Goal: Task Accomplishment & Management: Complete application form

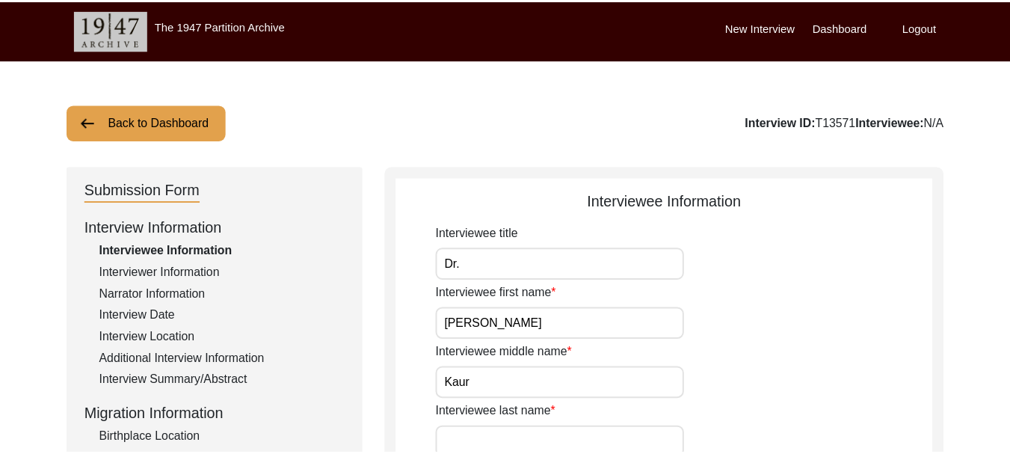
scroll to position [1122, 0]
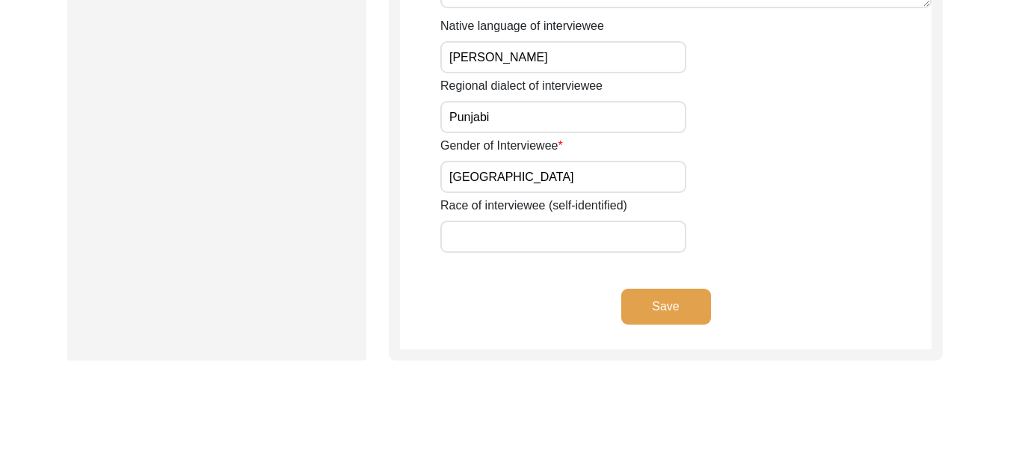
type input "Mrs."
type input "[PERSON_NAME]"
type input "Kaur"
type input "[PERSON_NAME]"
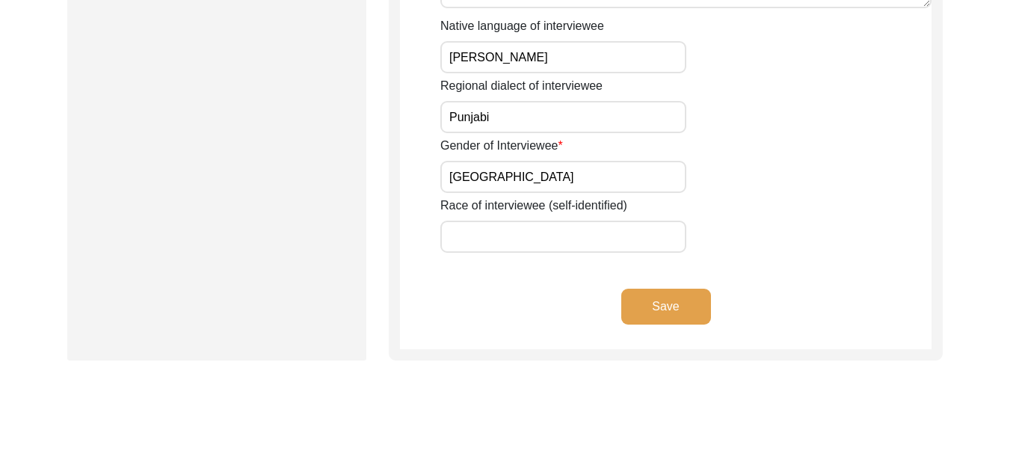
type input "[PERSON_NAME]"
type input "[DATE]"
type input "79 years"
type input "[DEMOGRAPHIC_DATA]"
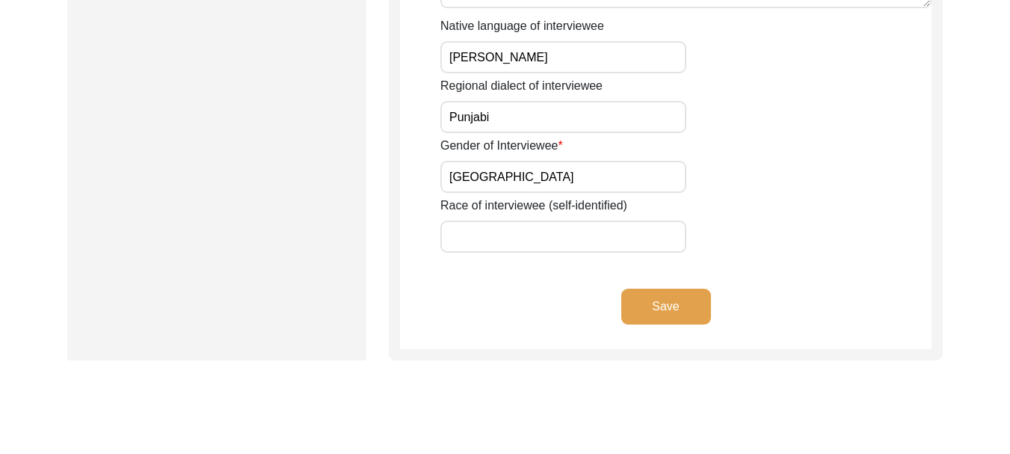
type input "[PERSON_NAME]"
type textarea "[PERSON_NAME]"
type input "Punjabi"
type input "[GEOGRAPHIC_DATA]"
type input "[DEMOGRAPHIC_DATA]"
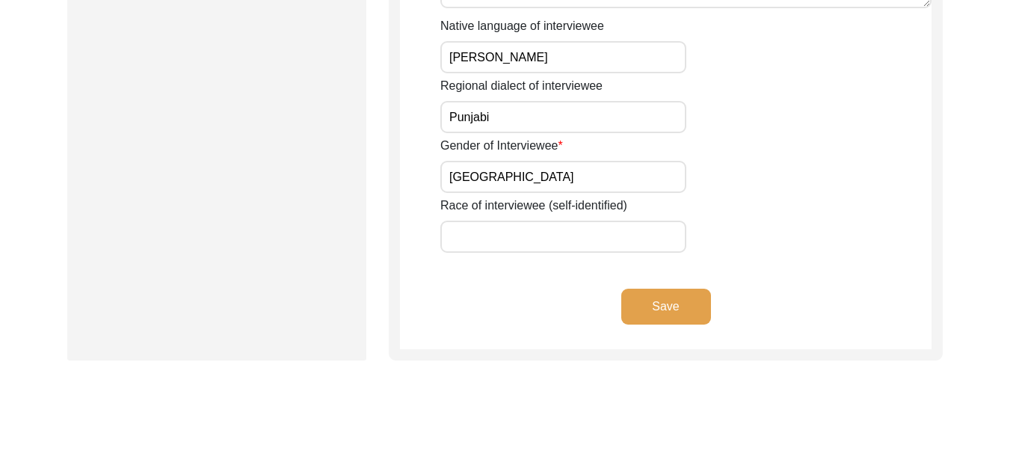
type input "Jatt"
click at [679, 308] on button "Save" at bounding box center [667, 307] width 90 height 36
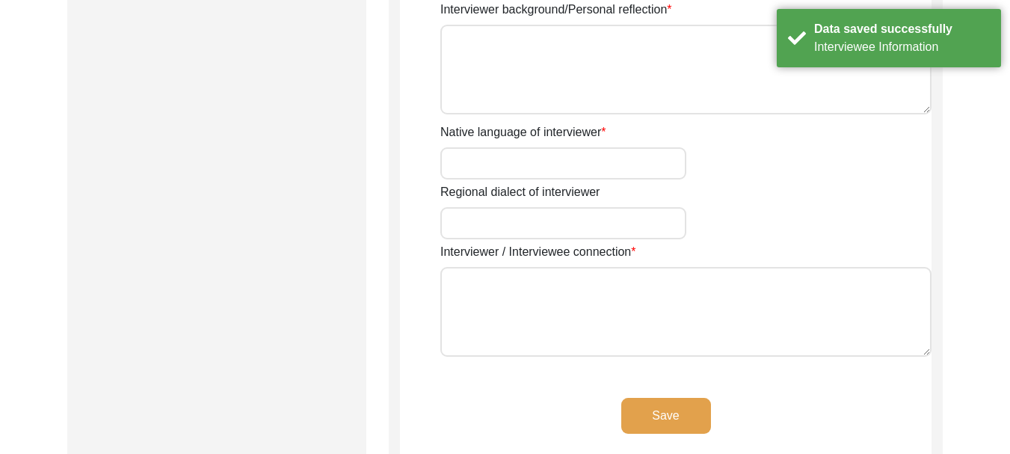
type input "Dr."
type input "[PERSON_NAME]"
type input "Kaur"
type input "[PERSON_NAME]"
type input "[DEMOGRAPHIC_DATA]"
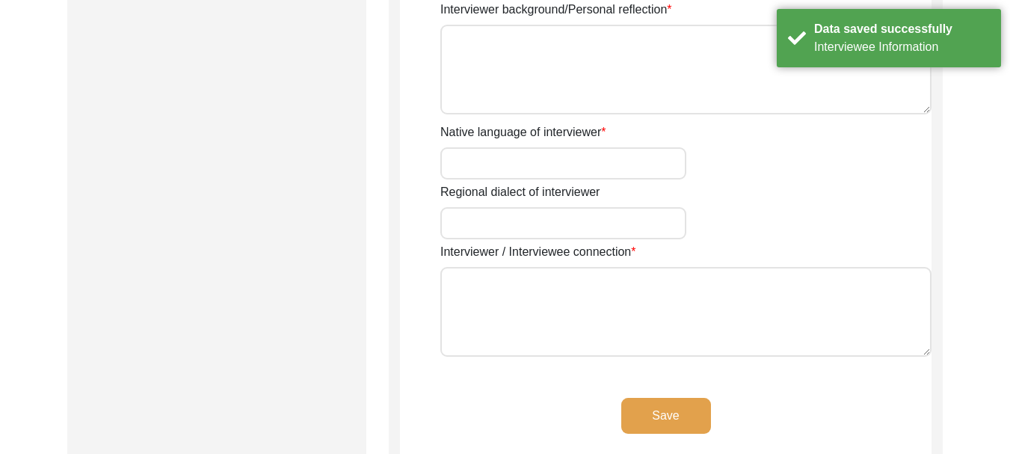
type input "[DATE]"
type input "Ferozepur"
type input "Professor"
type input "Dr."
type input "[PERSON_NAME]"
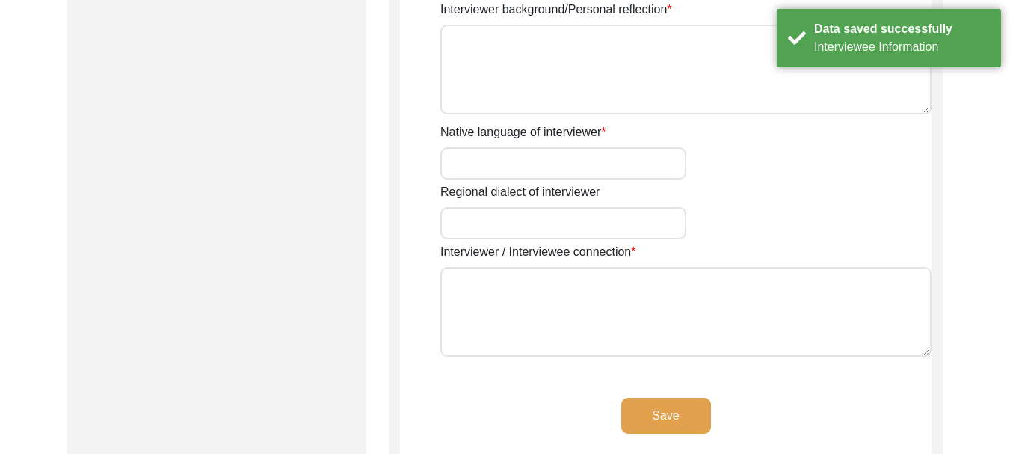
type input "Kaur"
type input "[PERSON_NAME]"
type textarea "[PERSON_NAME]"
type input "Punjabi"
type input "[GEOGRAPHIC_DATA]"
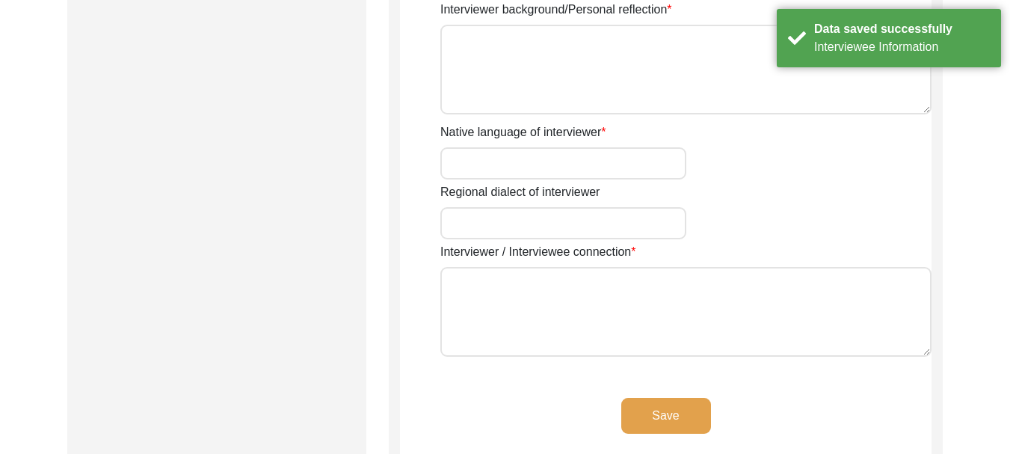
type textarea "[PERSON_NAME]"
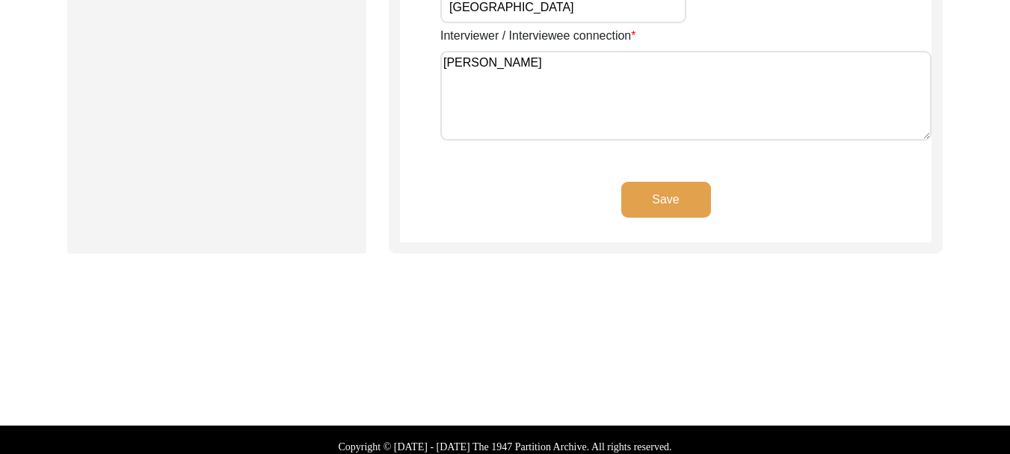
scroll to position [1346, 0]
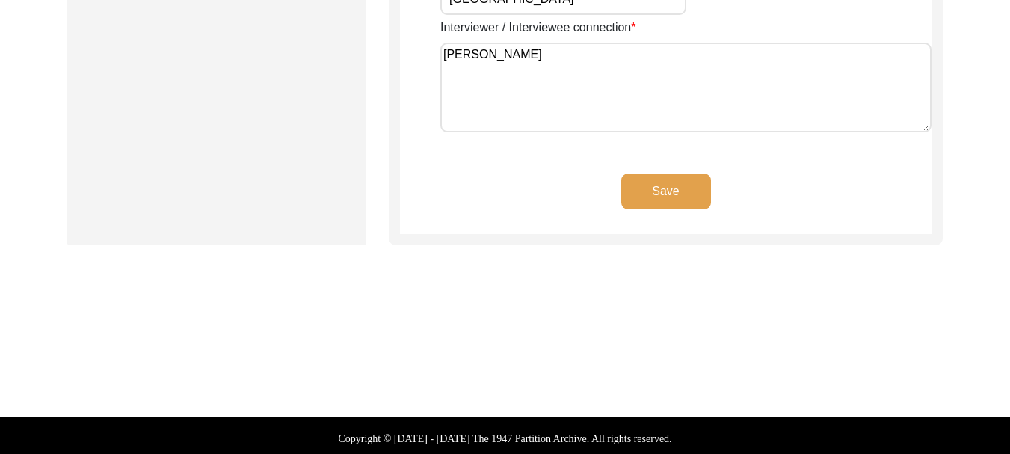
click at [675, 192] on button "Save" at bounding box center [667, 192] width 90 height 36
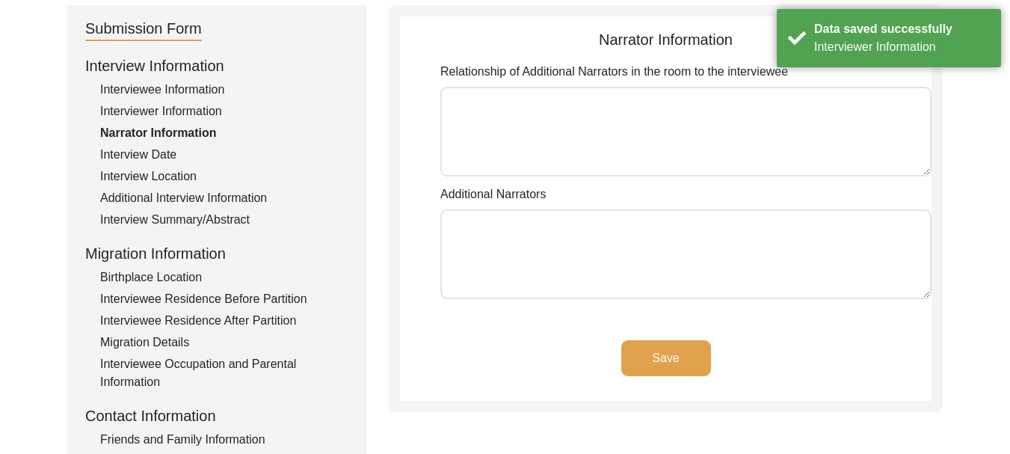
scroll to position [104, 0]
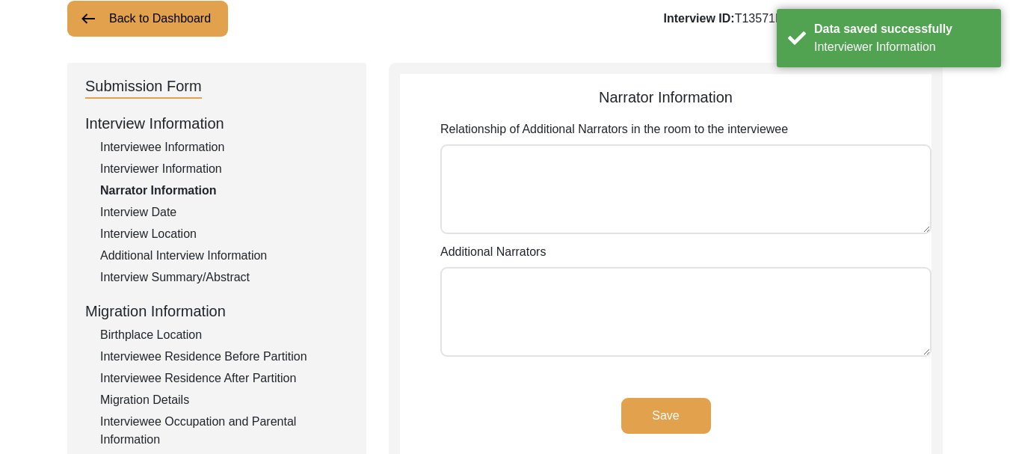
click at [625, 178] on textarea "Relationship of Additional Narrators in the room to the interviewee" at bounding box center [686, 189] width 491 height 90
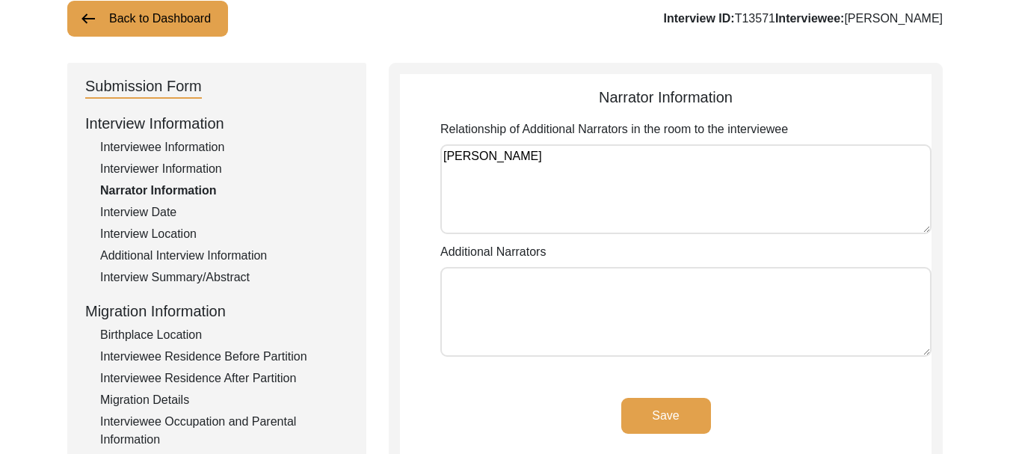
type textarea "[PERSON_NAME]"
click at [575, 336] on textarea "Additional Narrators" at bounding box center [686, 312] width 491 height 90
type textarea "[PERSON_NAME]"
click at [674, 409] on button "Save" at bounding box center [667, 416] width 90 height 36
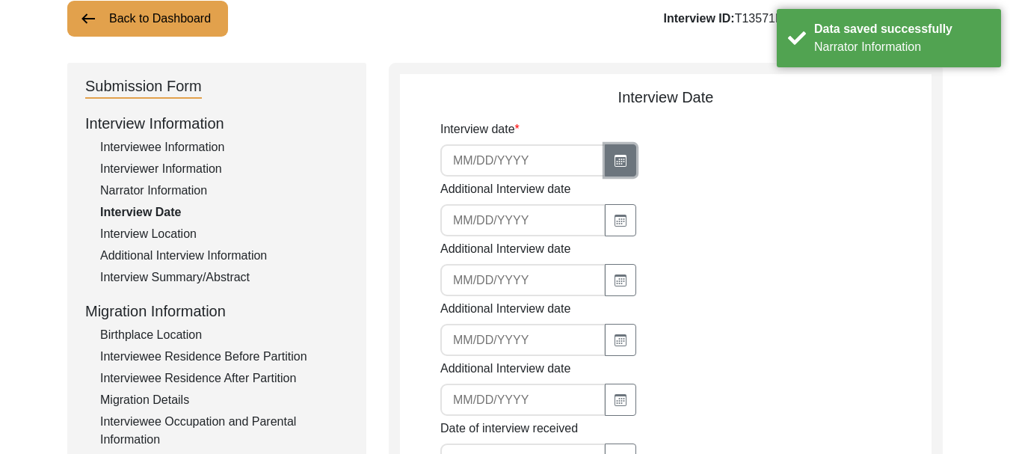
click at [624, 169] on button "button" at bounding box center [620, 160] width 31 height 32
select select "10"
select select "2025"
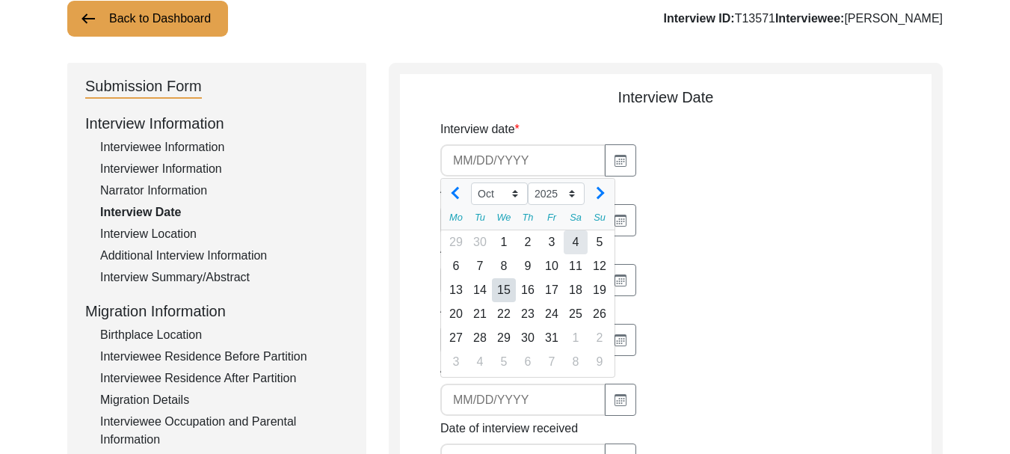
click at [574, 243] on div "4" at bounding box center [576, 242] width 24 height 24
type input "[DATE]"
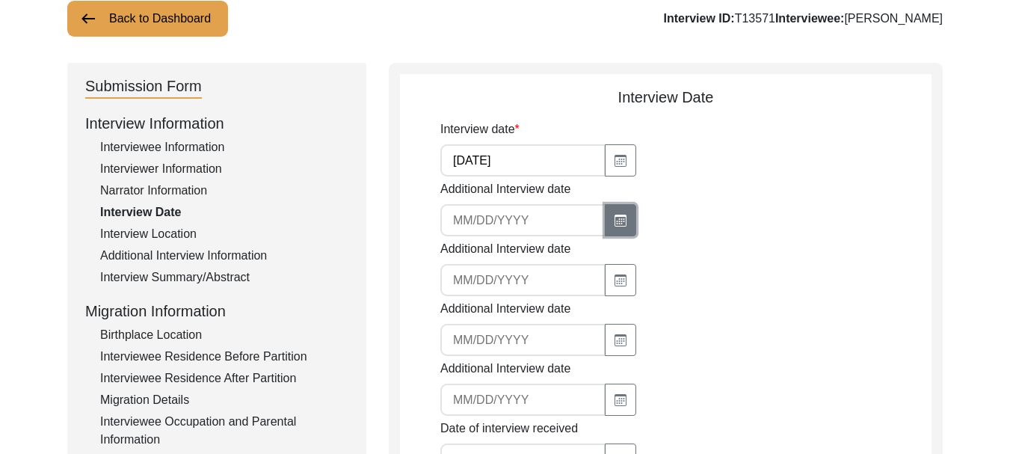
click at [615, 221] on icon "button" at bounding box center [621, 221] width 12 height 12
select select "10"
select select "2025"
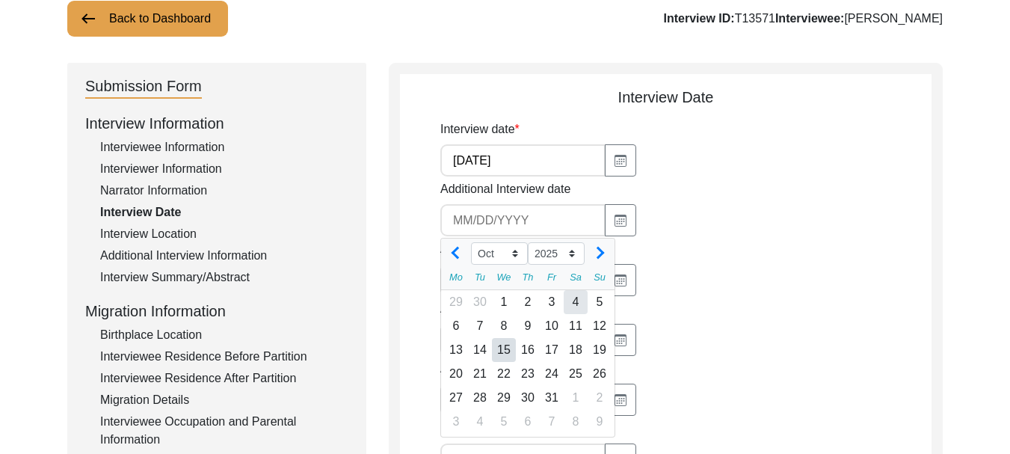
click at [570, 299] on div "4" at bounding box center [576, 302] width 24 height 24
type input "[DATE]"
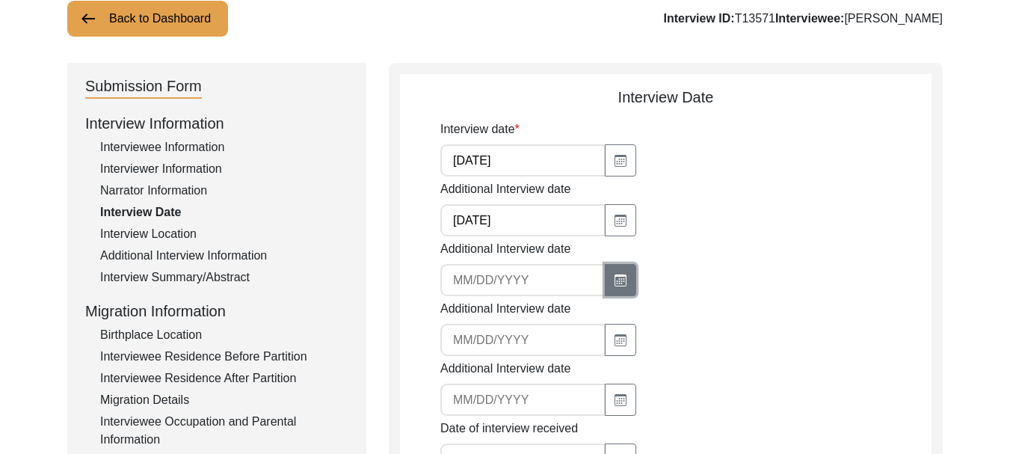
click at [625, 287] on button "button" at bounding box center [620, 280] width 31 height 32
select select "10"
select select "2025"
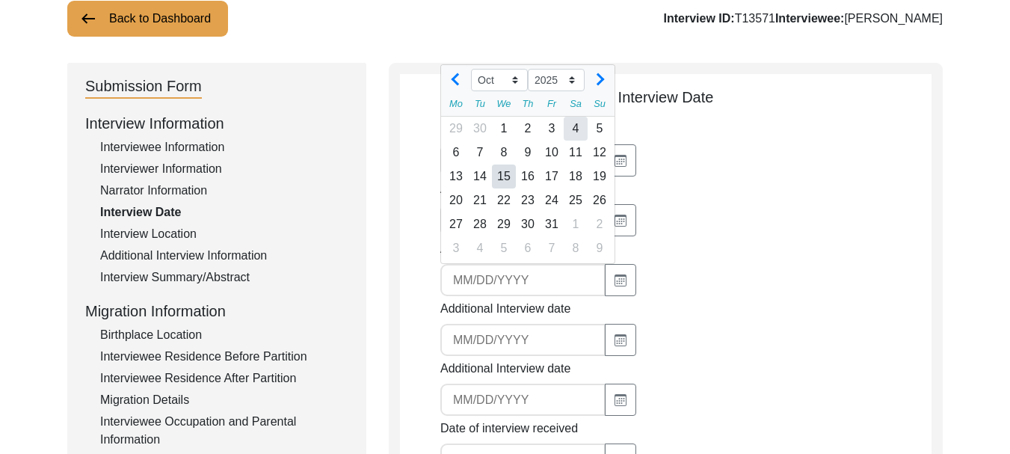
click at [573, 129] on div "4" at bounding box center [576, 129] width 24 height 24
type input "[DATE]"
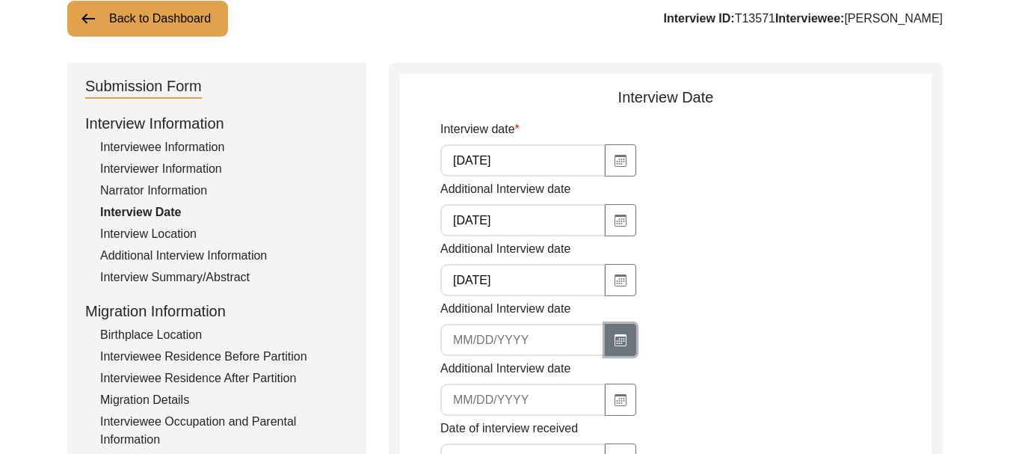
click at [616, 337] on icon "button" at bounding box center [621, 340] width 12 height 12
select select "10"
select select "2025"
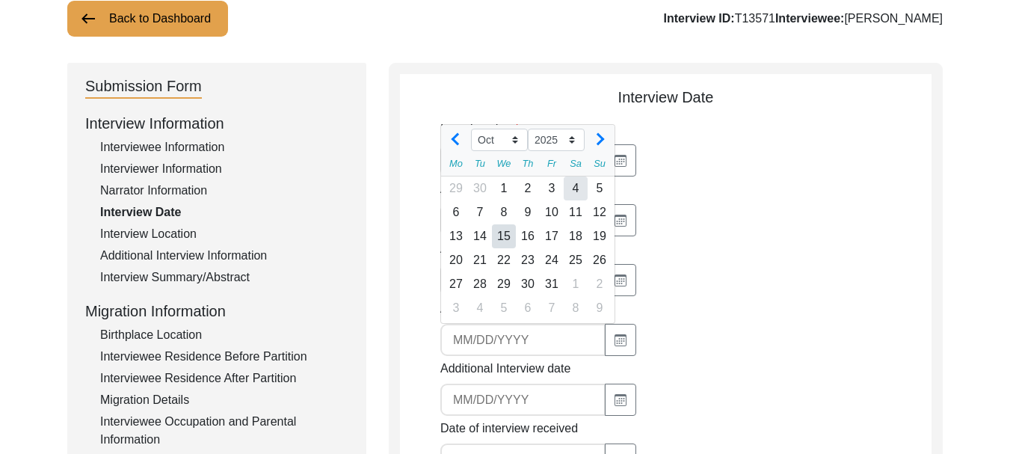
click at [568, 194] on div "4" at bounding box center [576, 189] width 24 height 24
type input "[DATE]"
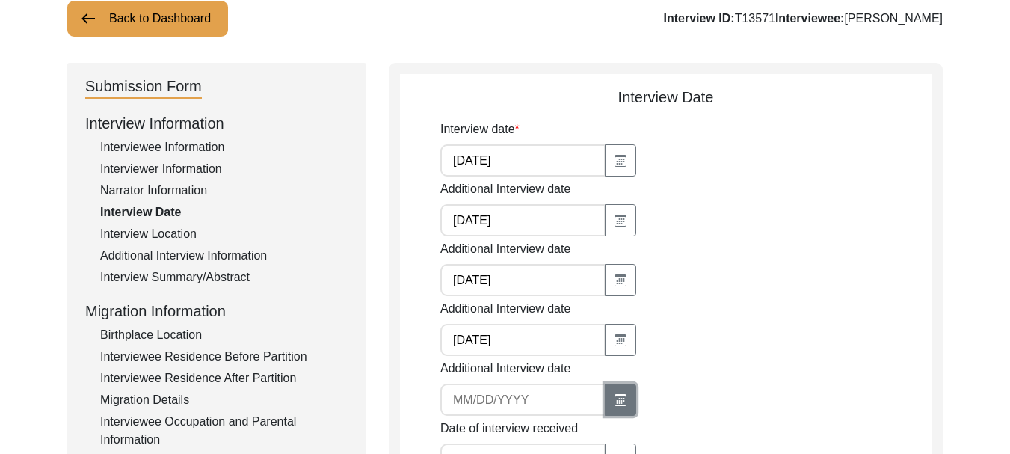
click at [617, 404] on icon "button" at bounding box center [621, 401] width 8 height 6
select select "10"
select select "2025"
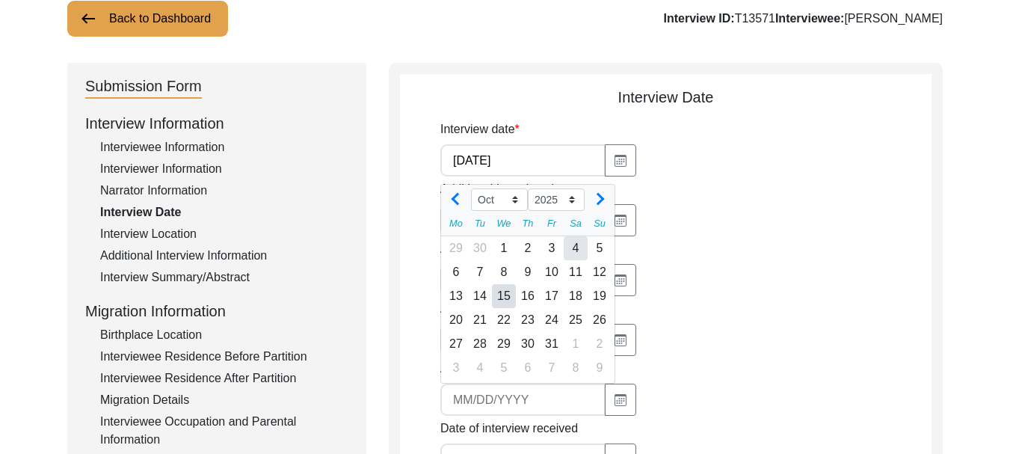
click at [574, 245] on div "4" at bounding box center [576, 248] width 24 height 24
type input "[DATE]"
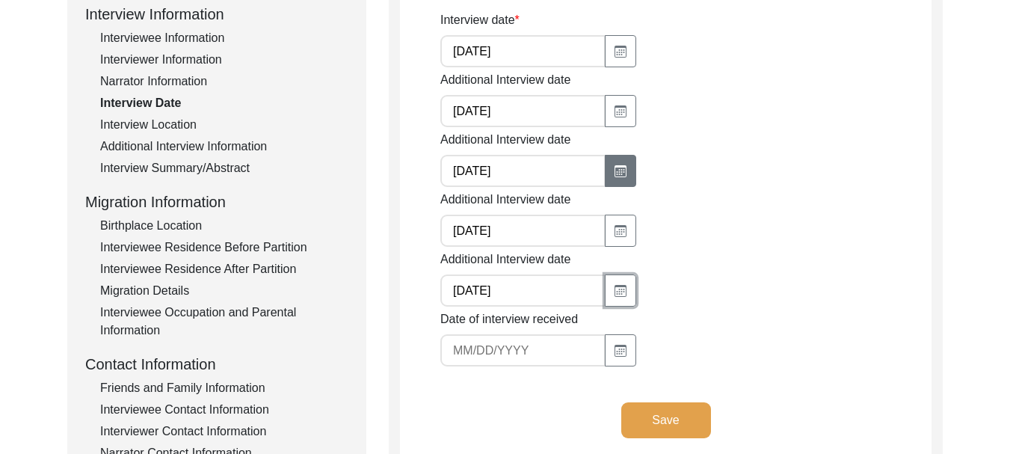
scroll to position [254, 0]
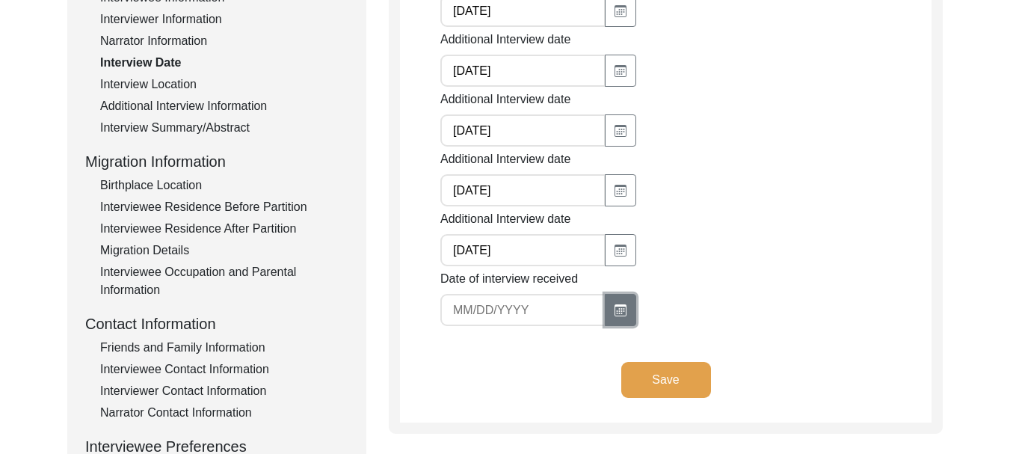
click at [609, 311] on button "button" at bounding box center [620, 310] width 31 height 32
select select "10"
select select "2025"
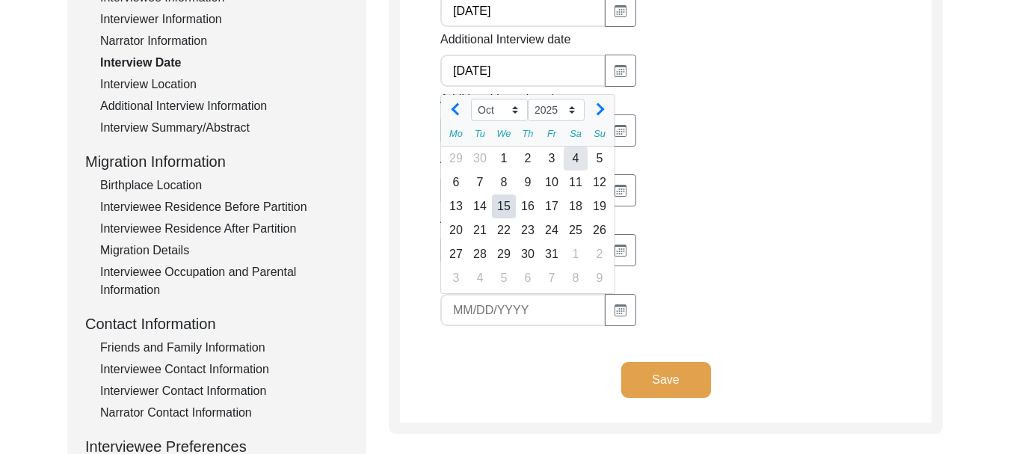
click at [578, 159] on div "4" at bounding box center [576, 159] width 24 height 24
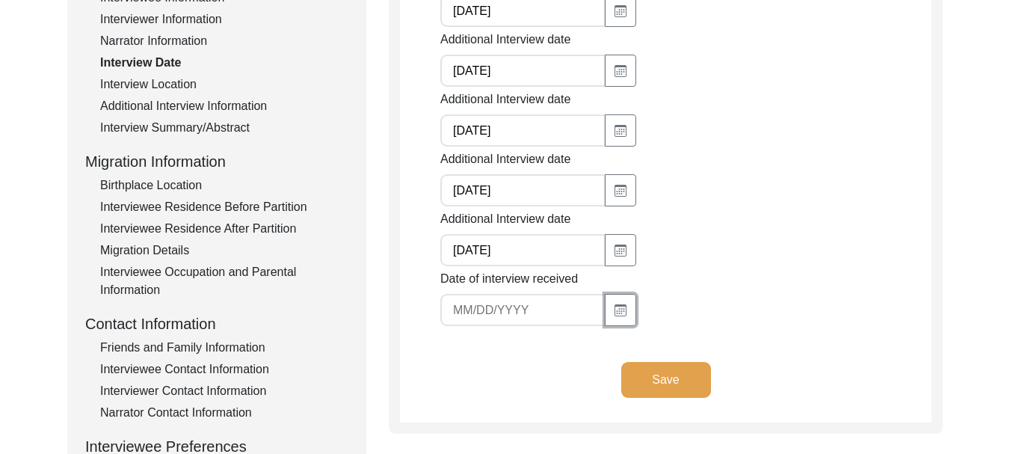
type input "[DATE]"
click at [650, 383] on button "Save" at bounding box center [667, 380] width 90 height 36
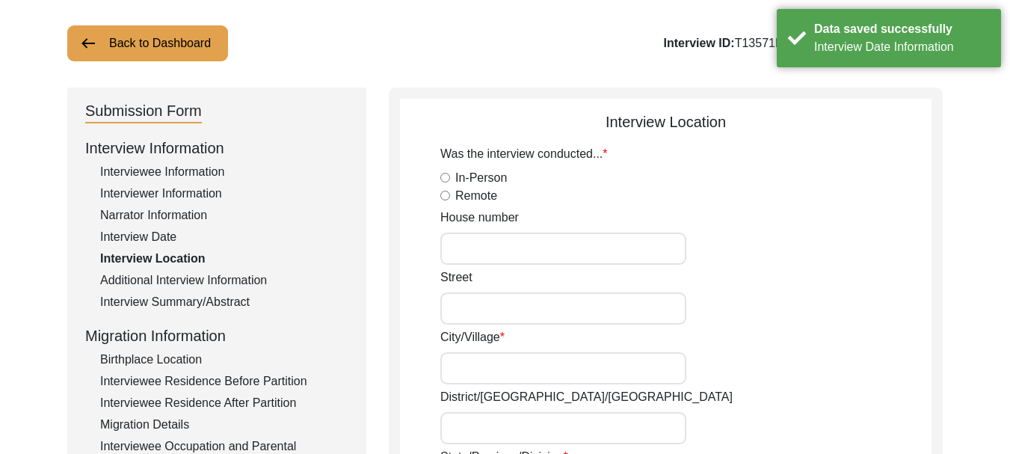
scroll to position [29, 0]
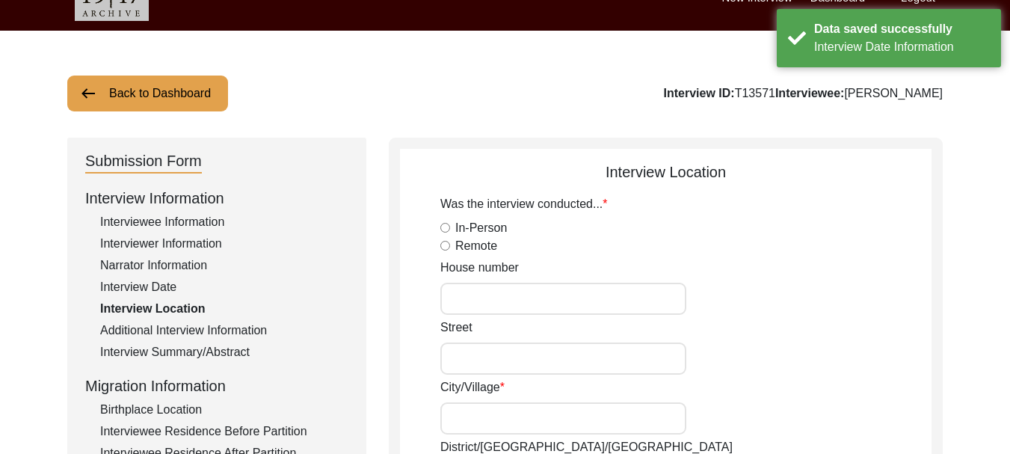
click at [445, 227] on input "In-Person" at bounding box center [446, 228] width 10 height 10
radio input "true"
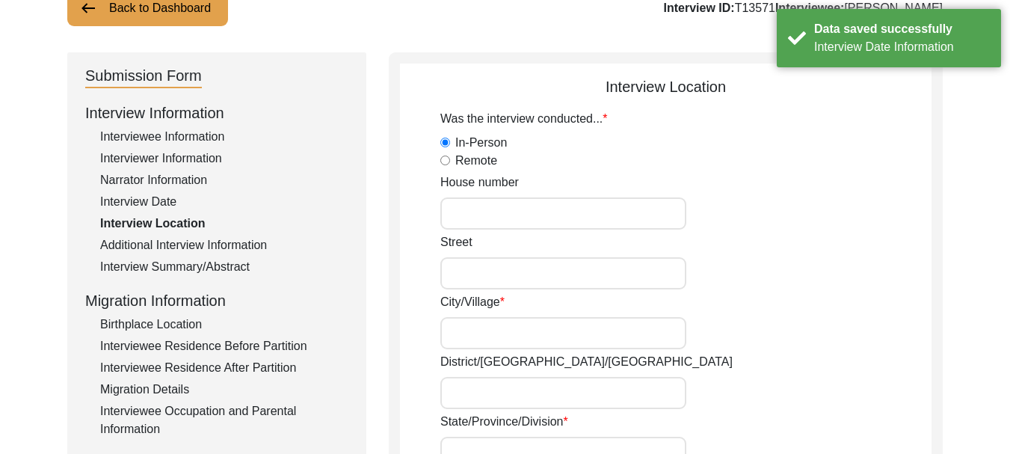
scroll to position [254, 0]
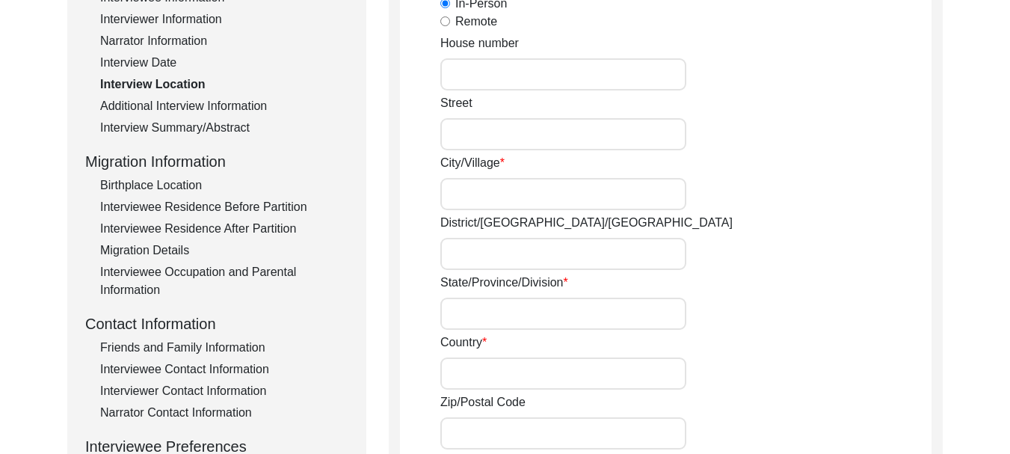
click at [513, 68] on input "House number" at bounding box center [564, 74] width 246 height 32
click at [454, 75] on input "farm House" at bounding box center [564, 74] width 246 height 32
type input "[GEOGRAPHIC_DATA]"
click at [485, 133] on input "Street" at bounding box center [564, 134] width 246 height 32
type input "2nd"
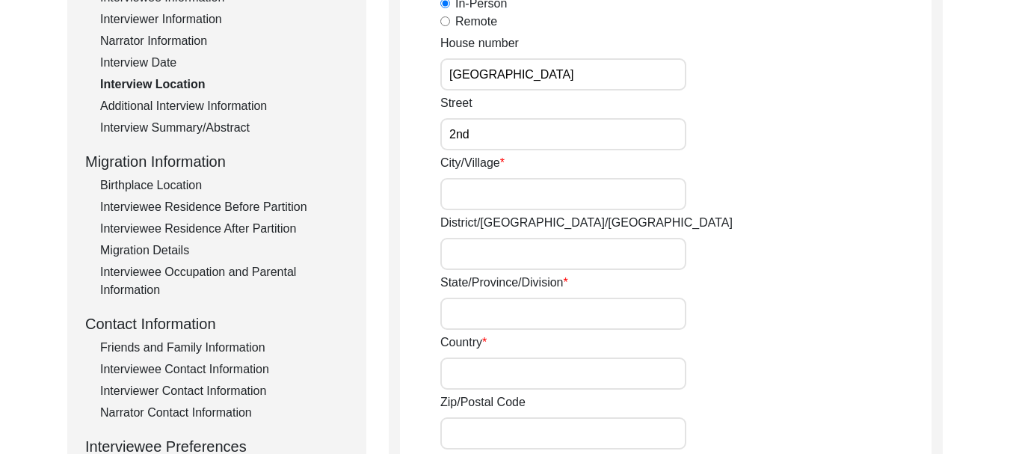
click at [512, 189] on input "City/Village" at bounding box center [564, 194] width 246 height 32
type input "Ferozepur"
type input "[GEOGRAPHIC_DATA]"
type input "152002"
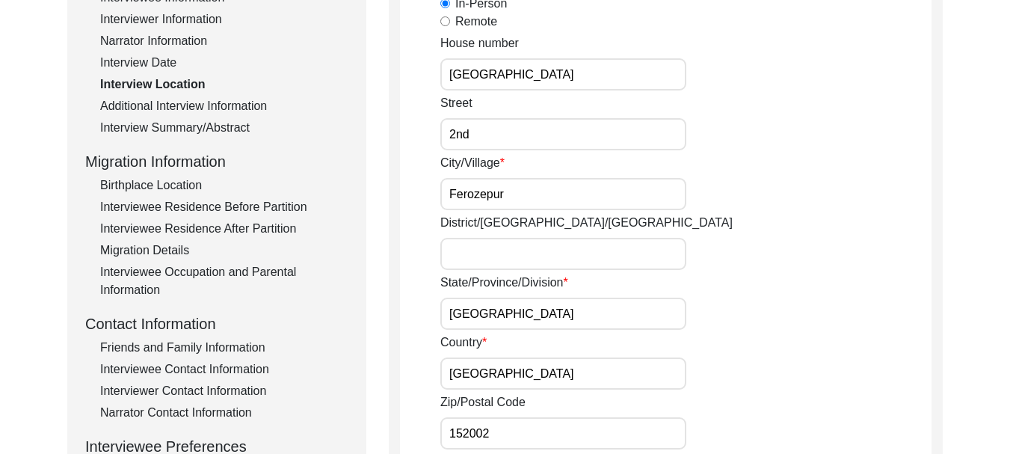
type input "VPO Dod, Tehsile Guruharsahai"
click at [529, 261] on input "District/[GEOGRAPHIC_DATA]/[GEOGRAPHIC_DATA]" at bounding box center [564, 254] width 246 height 32
type input "Ferozepur"
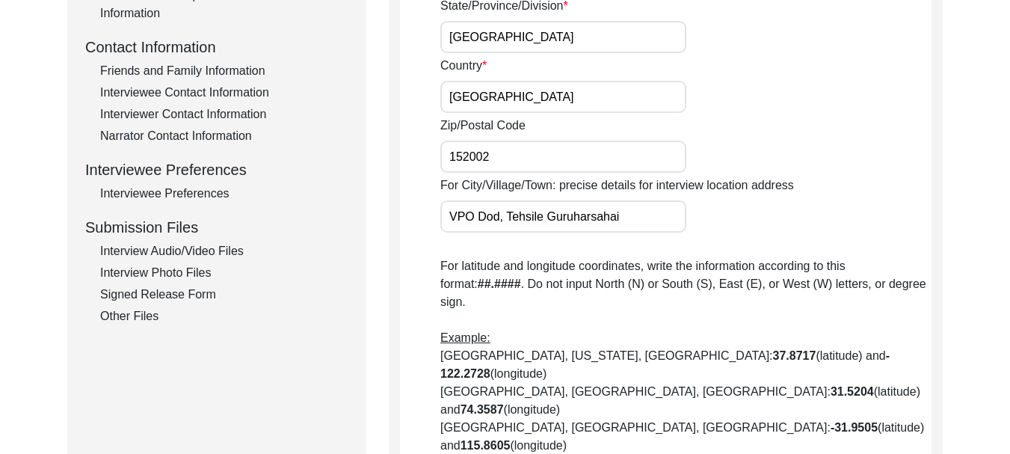
scroll to position [535, 0]
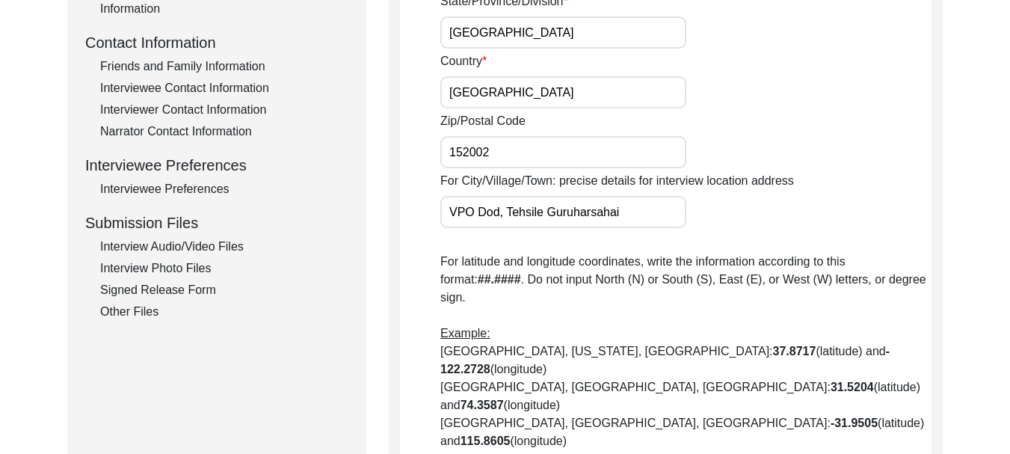
click at [500, 214] on input "VPO Dod, Tehsile Guruharsahai" at bounding box center [564, 212] width 246 height 32
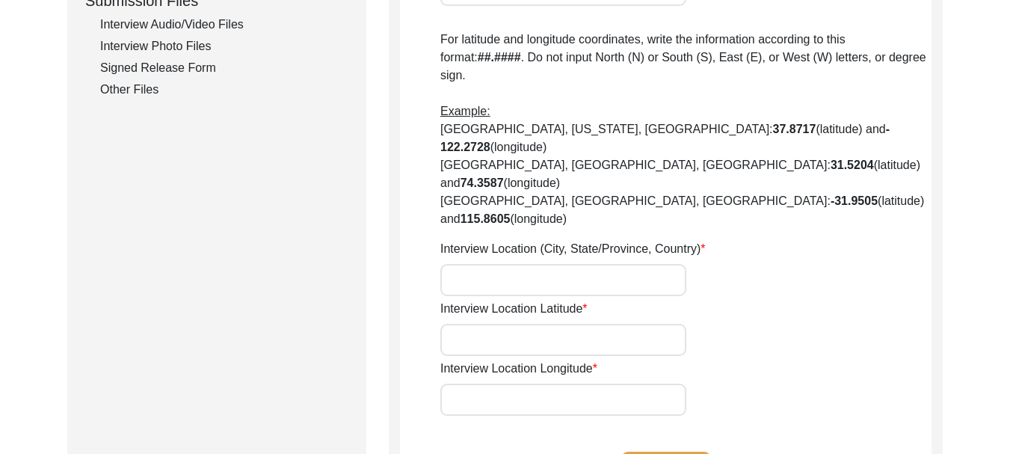
scroll to position [759, 0]
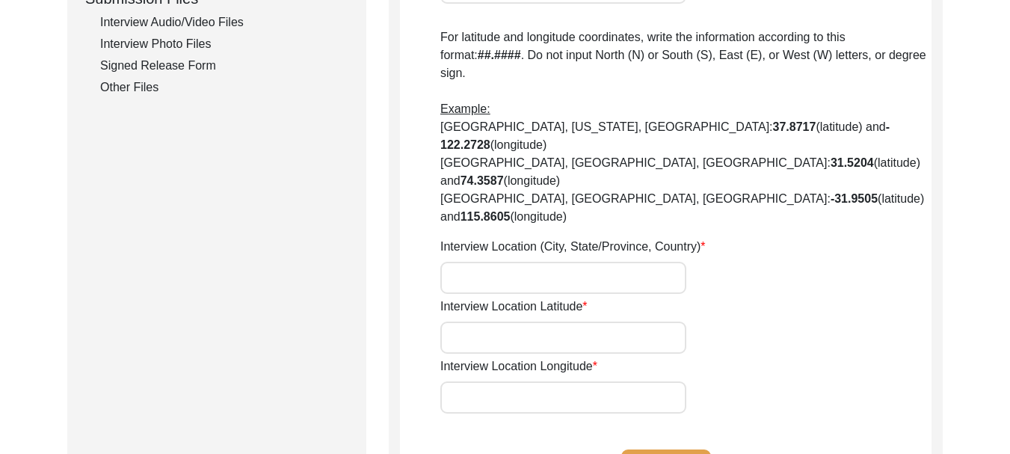
type input "VPO [PERSON_NAME], Tehsile Guruharsahai"
click at [574, 262] on input "Interview Location (City, State/Province, Country)" at bounding box center [564, 278] width 246 height 32
type input "Ferozepur"
click at [527, 322] on input "Interview Location Latitude" at bounding box center [564, 338] width 246 height 32
type input "30.9331° N"
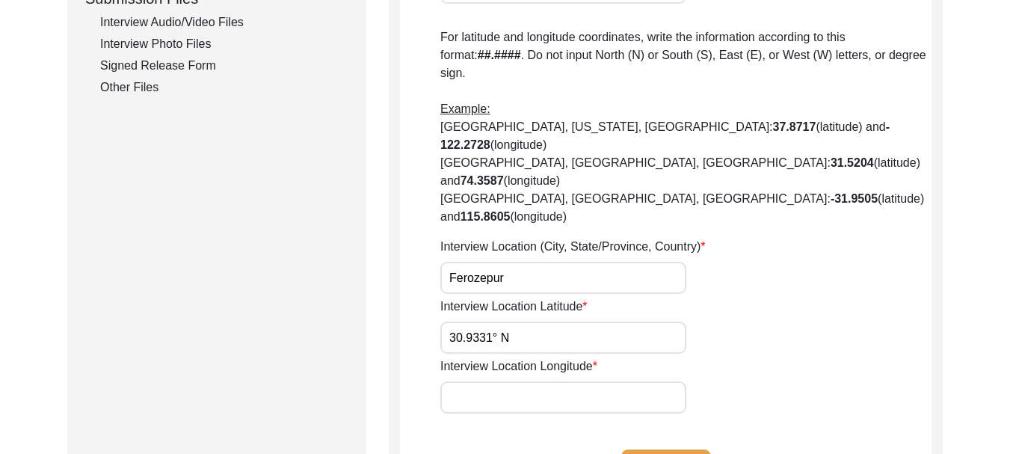
click at [533, 381] on input "Interview Location Longitude" at bounding box center [564, 397] width 246 height 32
type input "74.6225° E"
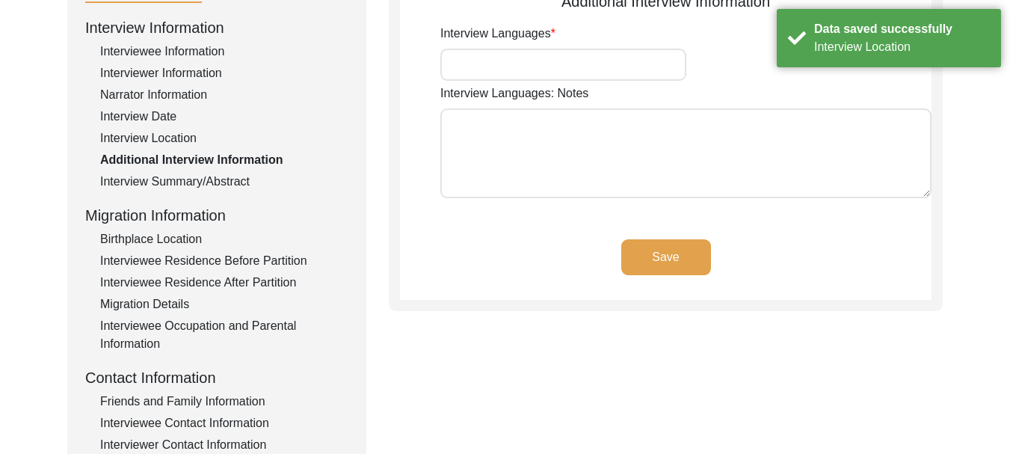
scroll to position [29, 0]
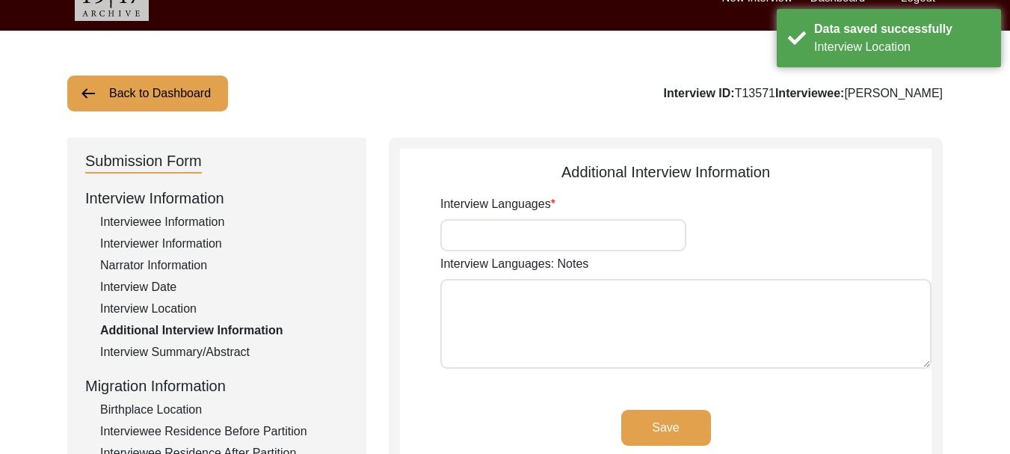
click at [516, 233] on input "Interview Languages" at bounding box center [564, 235] width 246 height 32
type input "Punjabi"
click at [515, 319] on textarea "Interview Languages: Notes" at bounding box center [686, 324] width 491 height 90
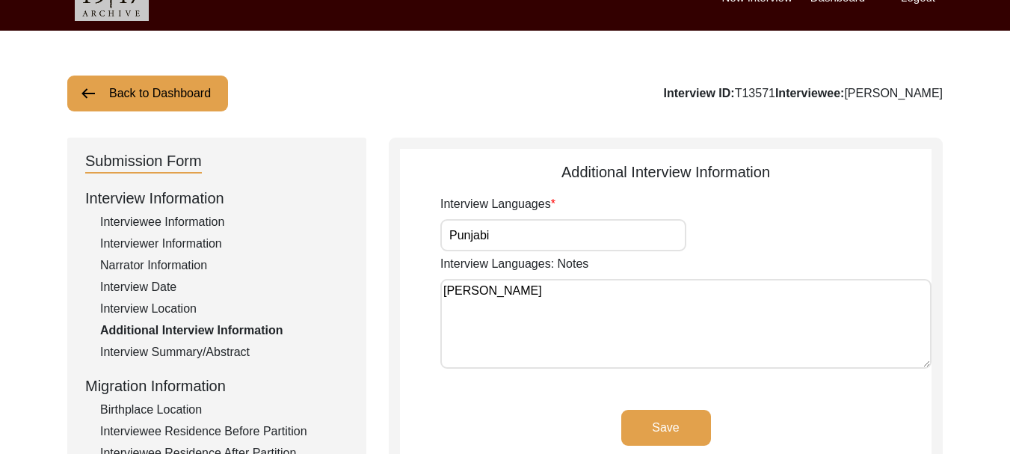
type textarea "[PERSON_NAME]"
click at [664, 420] on button "Save" at bounding box center [667, 428] width 90 height 36
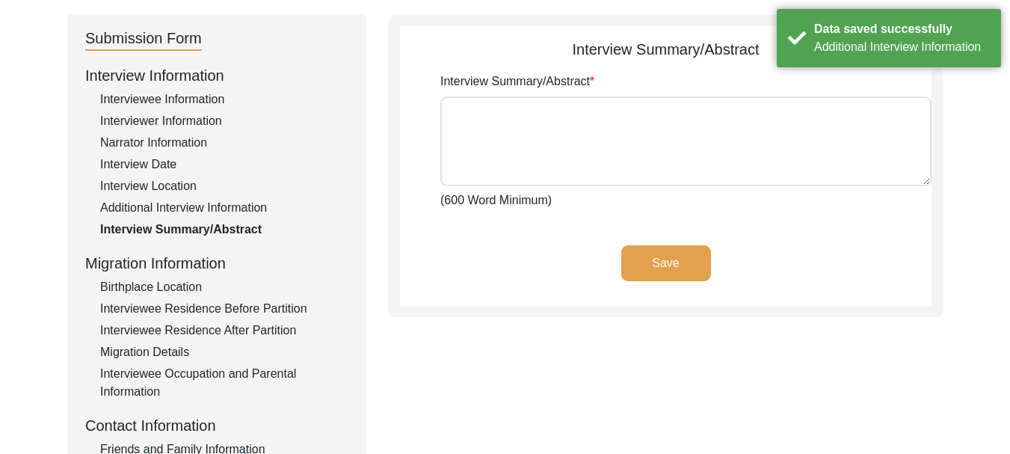
scroll to position [179, 0]
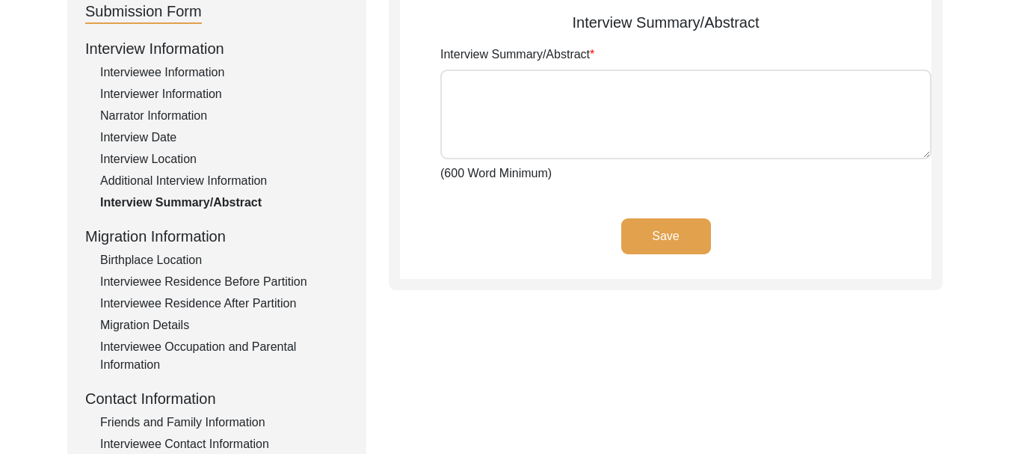
click at [162, 261] on div "Birthplace Location" at bounding box center [224, 260] width 248 height 18
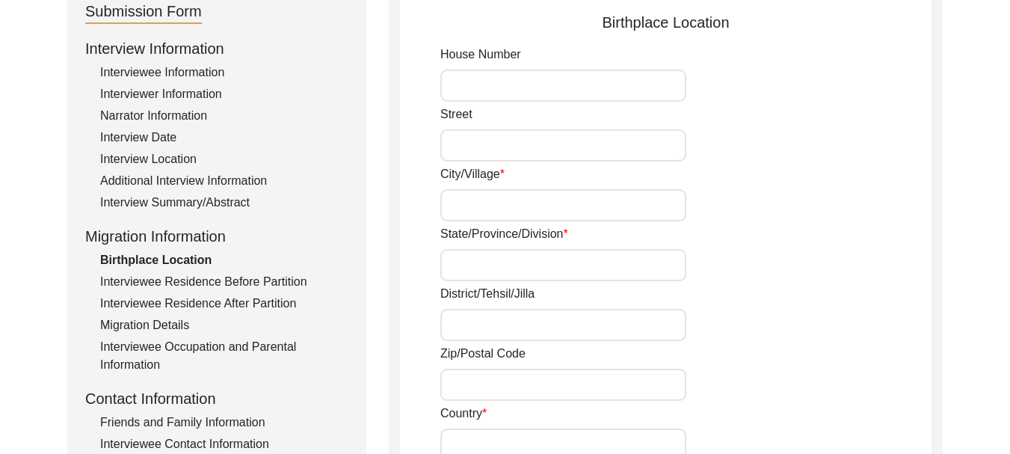
click at [508, 85] on input "House Number" at bounding box center [564, 86] width 246 height 32
type input "[PERSON_NAME]"
click at [494, 144] on input "Street" at bounding box center [564, 145] width 246 height 32
type input "2nd"
click at [487, 191] on input "City/Village" at bounding box center [564, 205] width 246 height 32
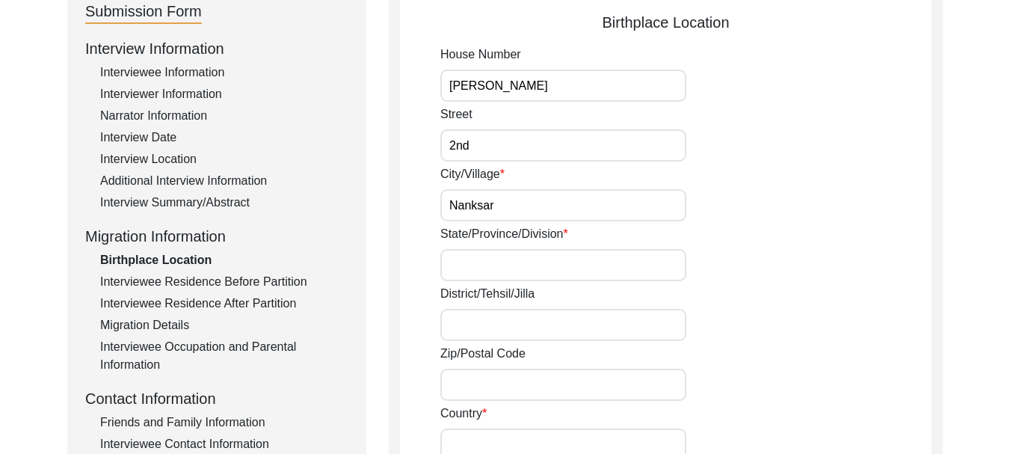
type input "Nanksar"
click at [470, 266] on input "State/Province/Division" at bounding box center [564, 265] width 246 height 32
type input "[GEOGRAPHIC_DATA]"
click at [471, 326] on input "District/Tehsil/Jilla" at bounding box center [564, 325] width 246 height 32
type input "[PERSON_NAME] (Jhang)"
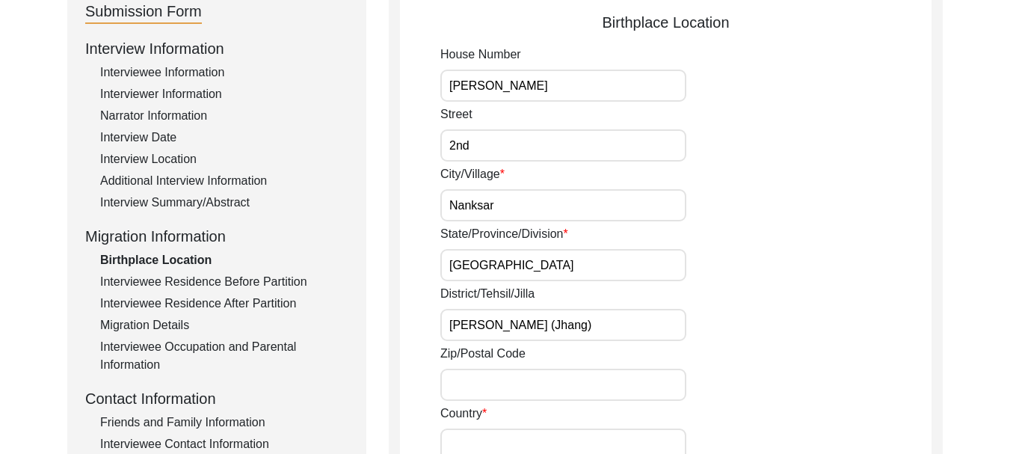
click at [474, 389] on input "Zip/Postal Code" at bounding box center [564, 385] width 246 height 32
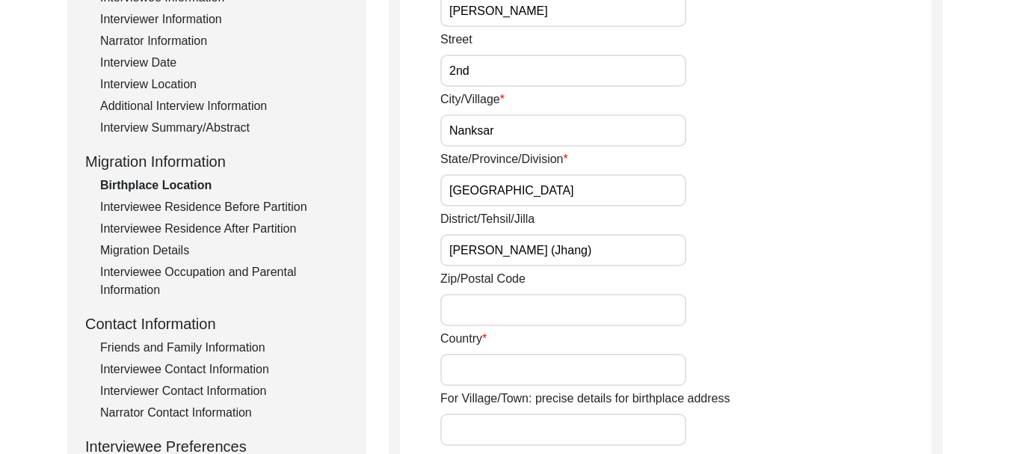
scroll to position [403, 0]
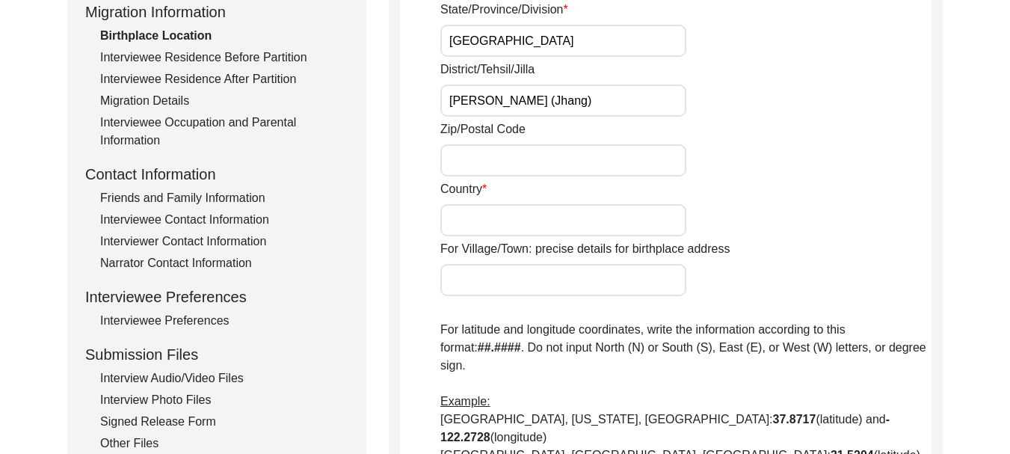
click at [484, 230] on input "Country" at bounding box center [564, 220] width 246 height 32
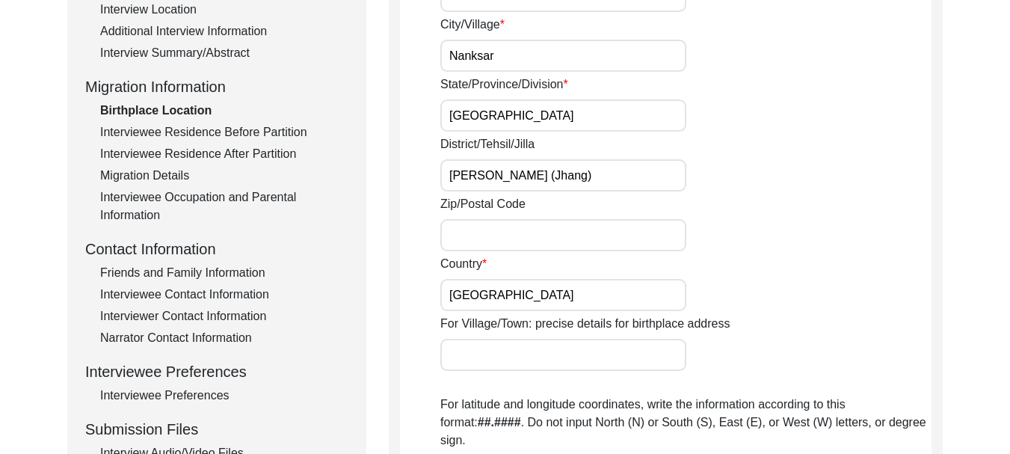
type input "[GEOGRAPHIC_DATA]"
drag, startPoint x: 450, startPoint y: 51, endPoint x: 512, endPoint y: 56, distance: 62.3
click at [512, 56] on input "Nanksar" at bounding box center [564, 56] width 246 height 32
click at [497, 342] on input "For Village/Town: precise details for birthplace address" at bounding box center [564, 355] width 246 height 32
paste input "Nanksar"
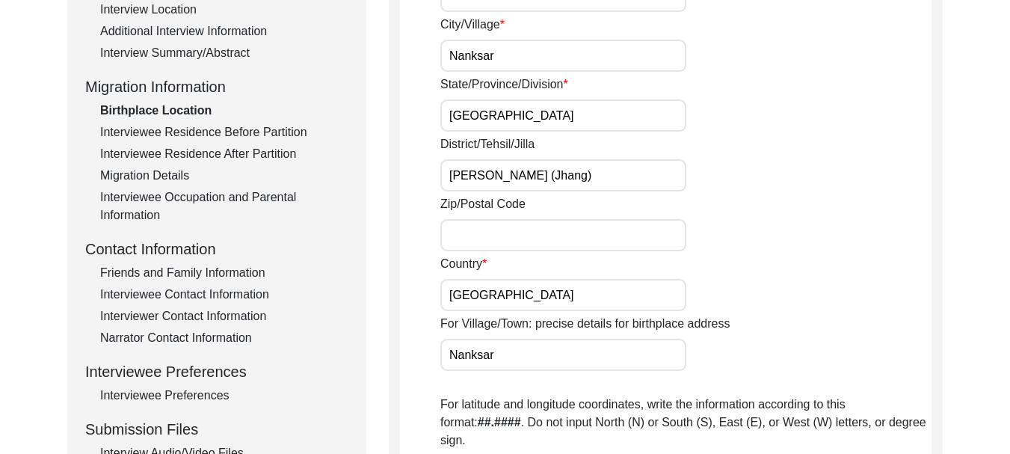
type input "Nanksar"
click at [514, 236] on input "Zip/Postal Code" at bounding box center [564, 235] width 246 height 32
click at [482, 242] on input "Zip/Postal Code" at bounding box center [564, 235] width 246 height 32
paste input "1421122"
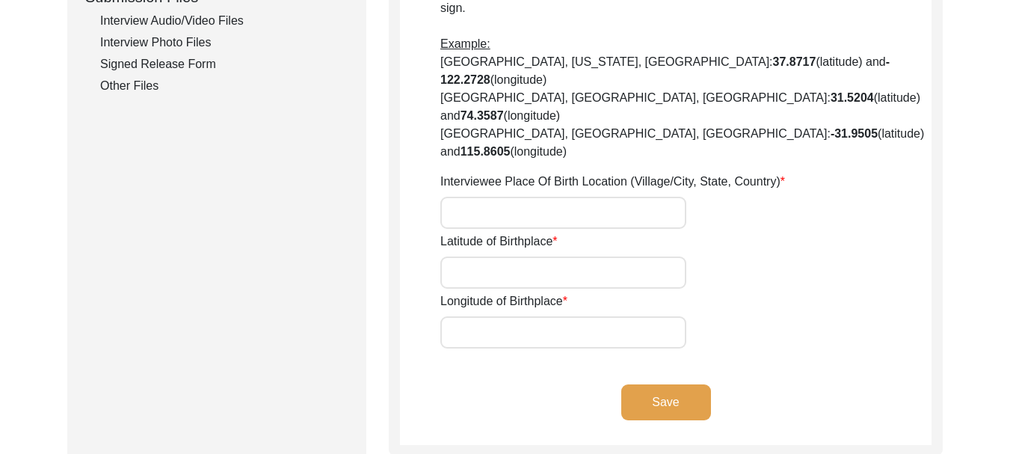
scroll to position [777, 0]
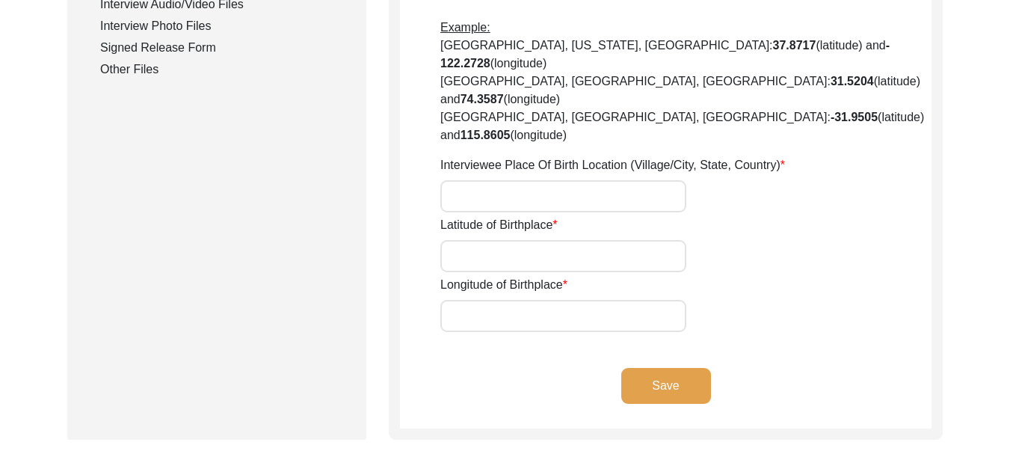
type input "1421122"
click at [499, 180] on input "Interviewee Place Of Birth Location (Village/City, State, Country)" at bounding box center [564, 196] width 246 height 32
type input "Nanksar, [GEOGRAPHIC_DATA]"
click at [537, 240] on input "Latitude of Birthplace" at bounding box center [564, 256] width 246 height 32
paste input "30.24559"
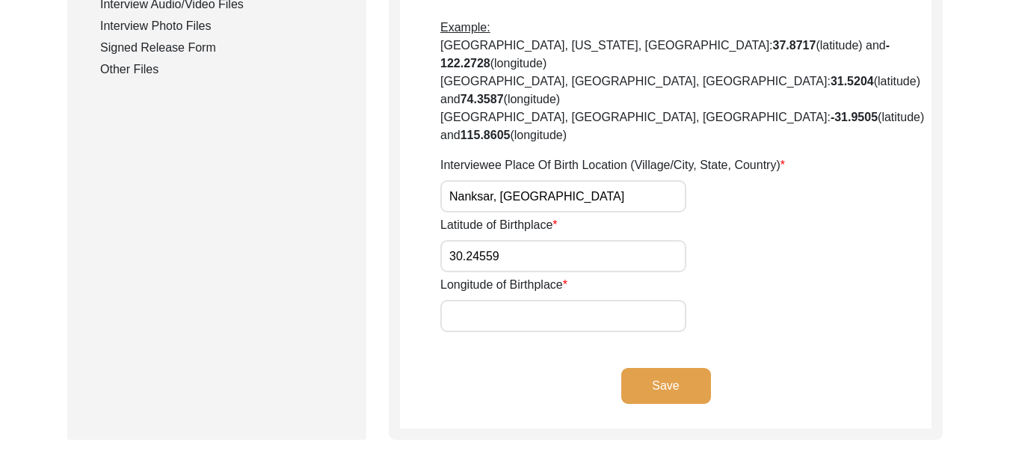
type input "30.24559"
click at [494, 300] on input "Longitude of Birthplace" at bounding box center [564, 316] width 246 height 32
paste input "73.76063"
type input "73.76063"
click at [635, 368] on button "Save" at bounding box center [667, 386] width 90 height 36
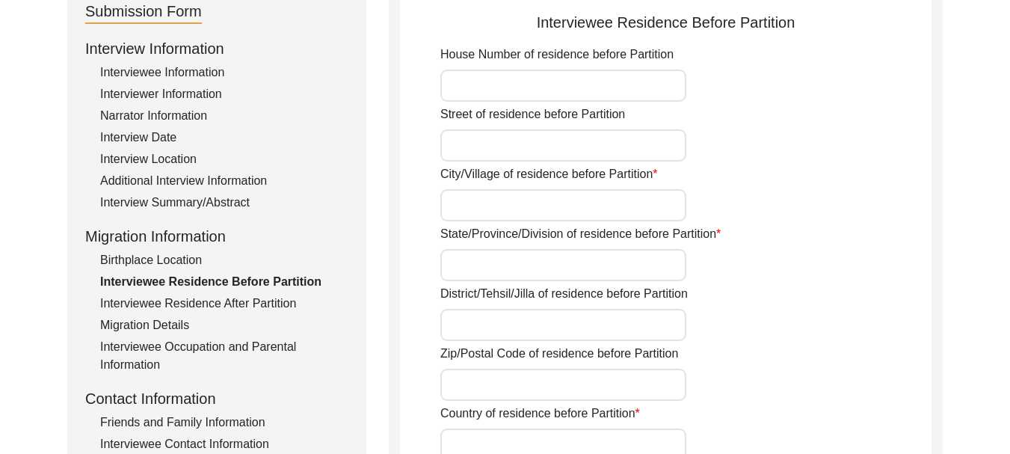
scroll to position [104, 0]
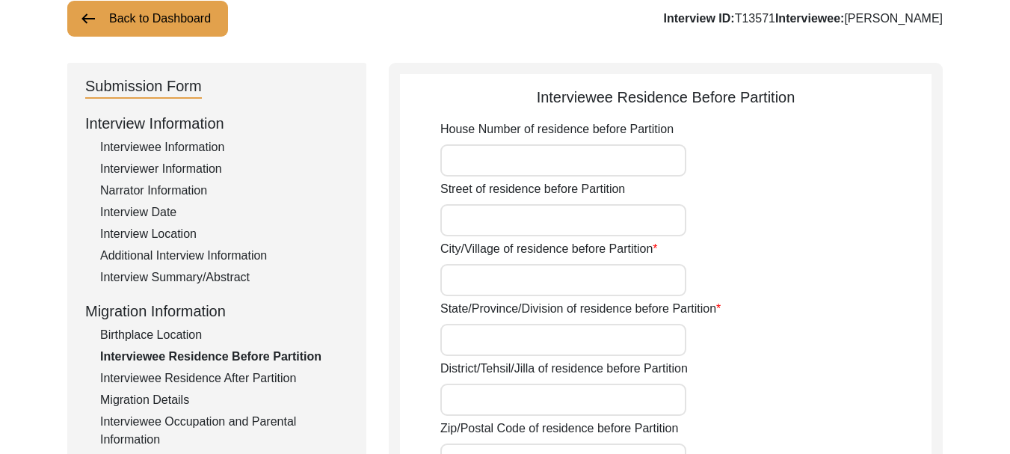
click at [524, 156] on input "House Number of residence before Partition" at bounding box center [564, 160] width 246 height 32
type input "b"
type input "[PERSON_NAME]"
click at [495, 226] on input "Street of residence before Partition" at bounding box center [564, 220] width 246 height 32
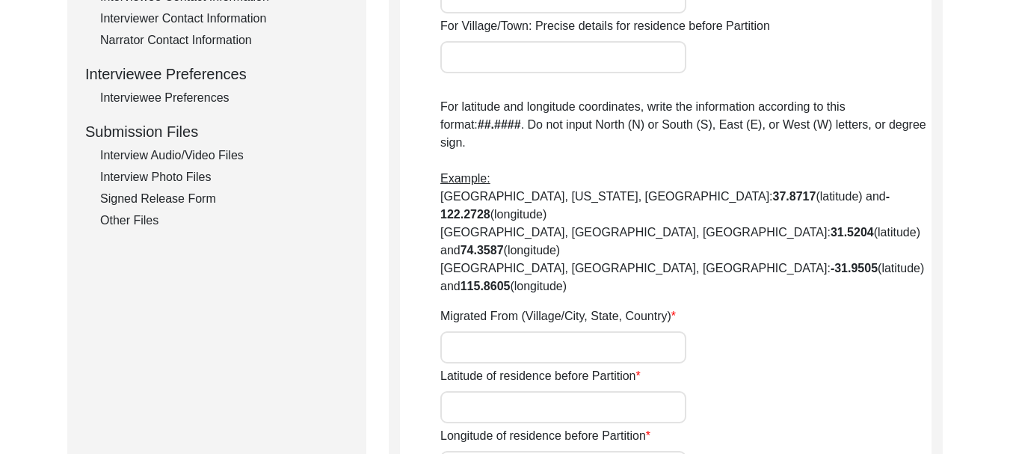
scroll to position [777, 0]
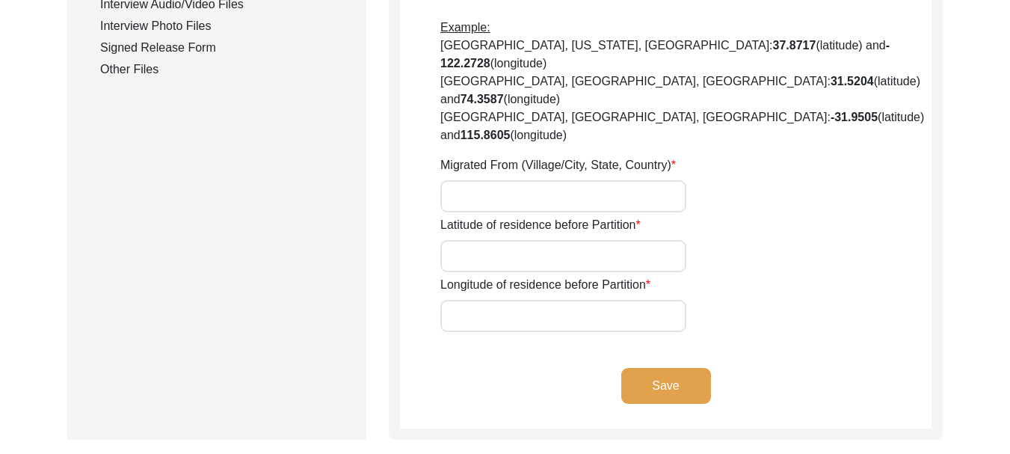
type input "2nd"
click at [549, 300] on input "Longitude of residence before Partition" at bounding box center [564, 316] width 246 height 32
paste input "73.76063"
type input "73.76063"
click at [480, 240] on input "Latitude of residence before Partition" at bounding box center [564, 256] width 246 height 32
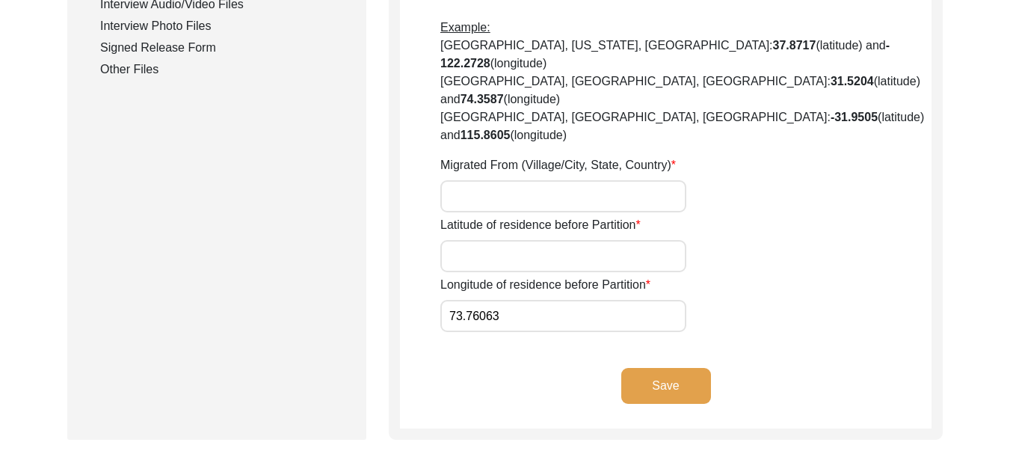
paste input "30.24559"
type input "30.24559"
click at [490, 180] on input "Migrated From (Village/City, State, Country)" at bounding box center [564, 196] width 246 height 32
type input "[PERSON_NAME]"
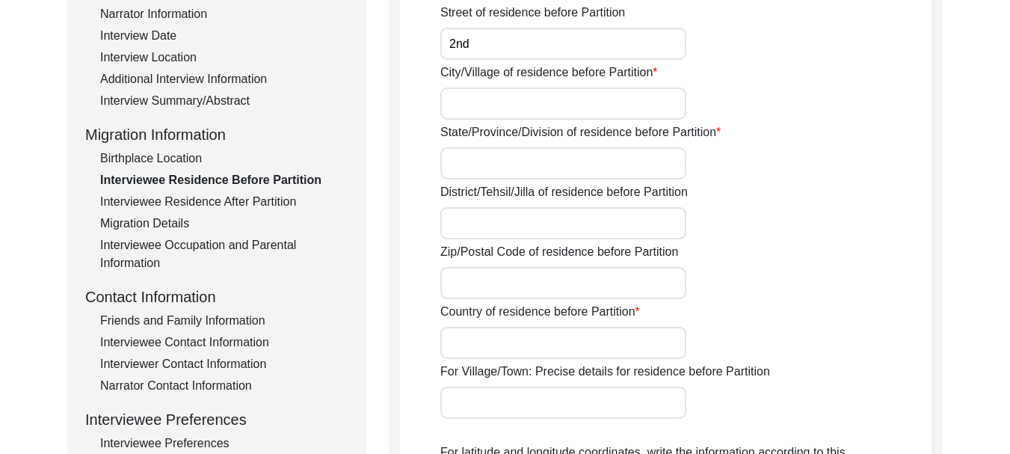
scroll to position [254, 0]
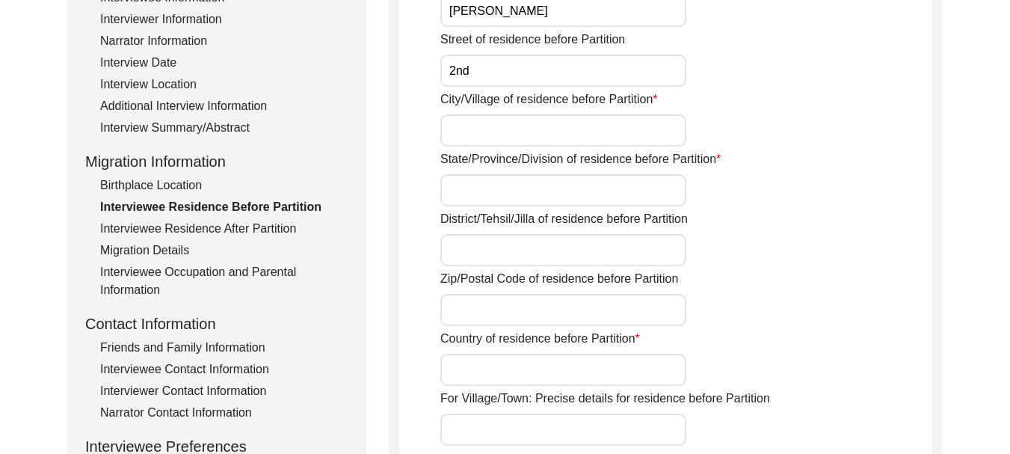
click at [501, 132] on input "City/Village of residence before Partition" at bounding box center [564, 130] width 246 height 32
type input "Nanaksar"
click at [461, 183] on input "State/Province/Division of residence before Partition" at bounding box center [564, 190] width 246 height 32
type input "[GEOGRAPHIC_DATA], [GEOGRAPHIC_DATA]"
click at [497, 260] on input "District/Tehsil/Jilla of residence before Partition" at bounding box center [564, 250] width 246 height 32
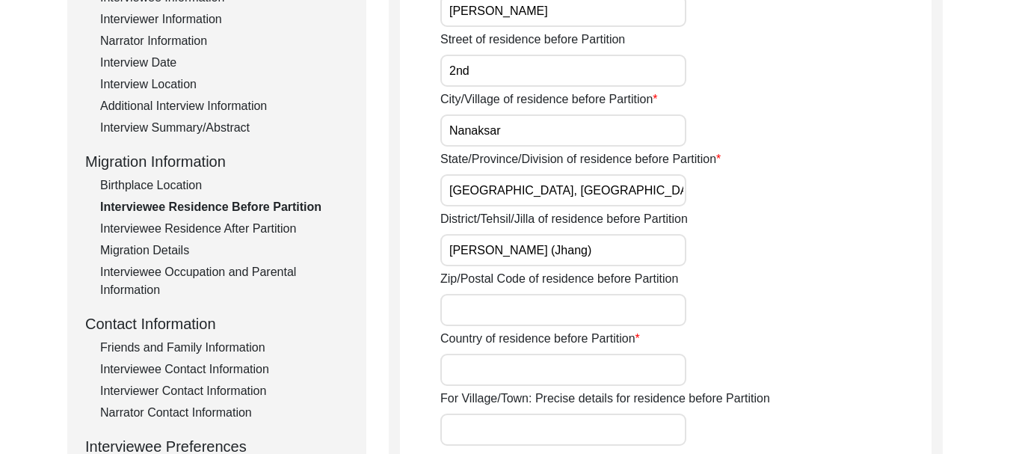
type input "[PERSON_NAME] (Jhang)"
click at [484, 310] on input "Zip/Postal Code of residence before Partition" at bounding box center [564, 310] width 246 height 32
paste input "1421122"
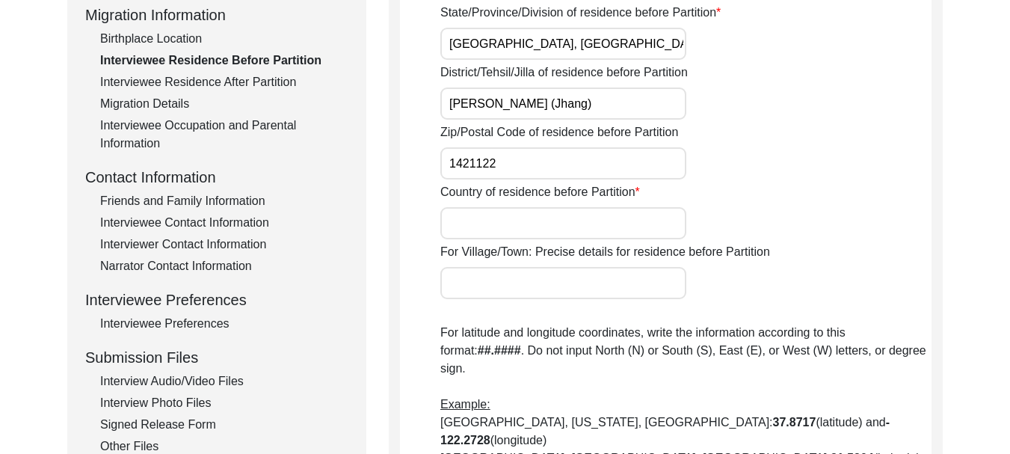
scroll to position [403, 0]
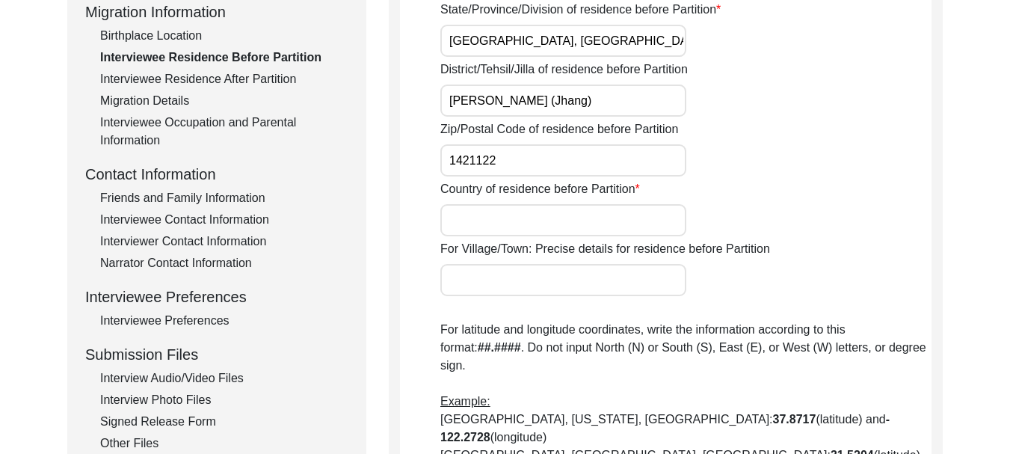
type input "1421122"
click at [530, 208] on input "Country of residence before Partition" at bounding box center [564, 220] width 246 height 32
type input "[GEOGRAPHIC_DATA]"
click at [533, 280] on input "For Village/Town: Precise details for residence before Partition" at bounding box center [564, 280] width 246 height 32
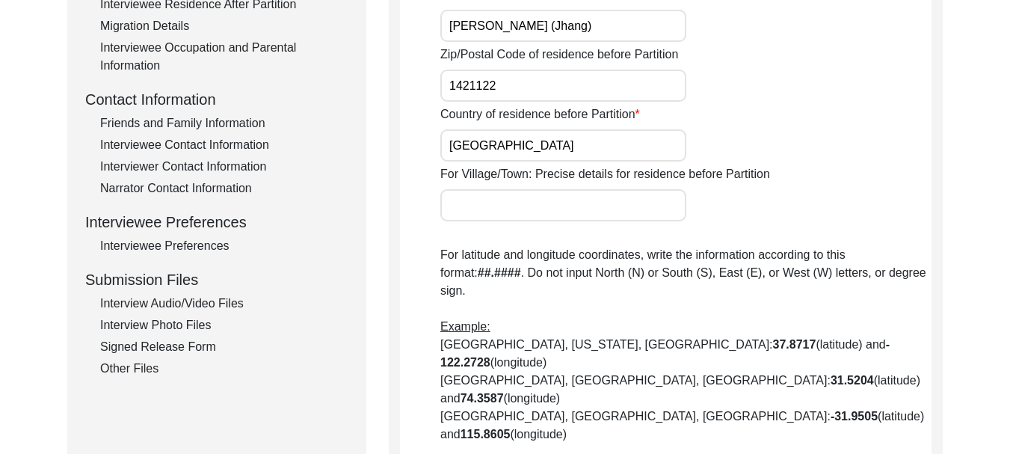
click at [525, 215] on input "For Village/Town: Precise details for residence before Partition" at bounding box center [564, 205] width 246 height 32
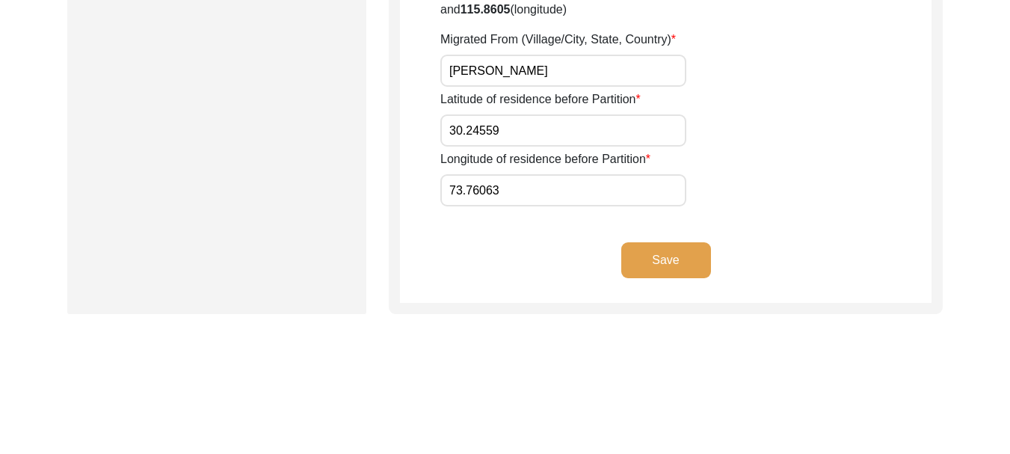
scroll to position [905, 0]
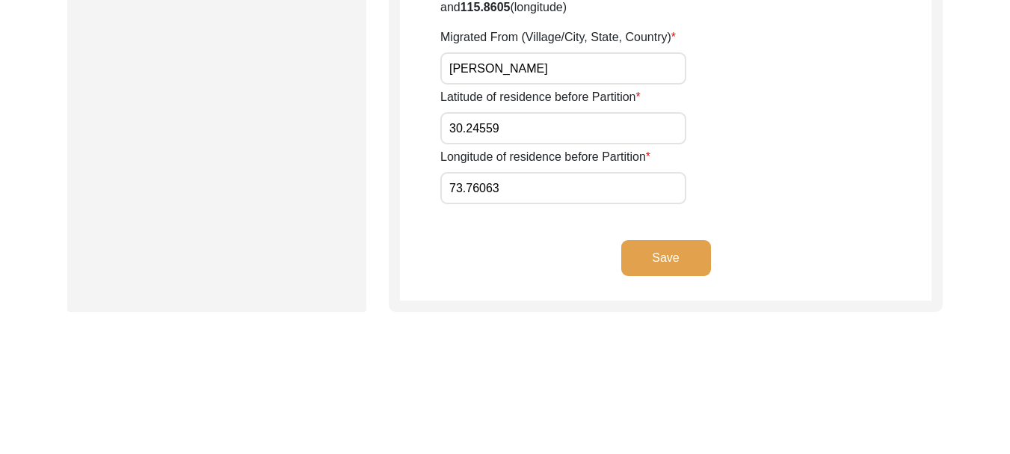
type input "Nanaksar, [GEOGRAPHIC_DATA]"
click at [649, 240] on button "Save" at bounding box center [667, 258] width 90 height 36
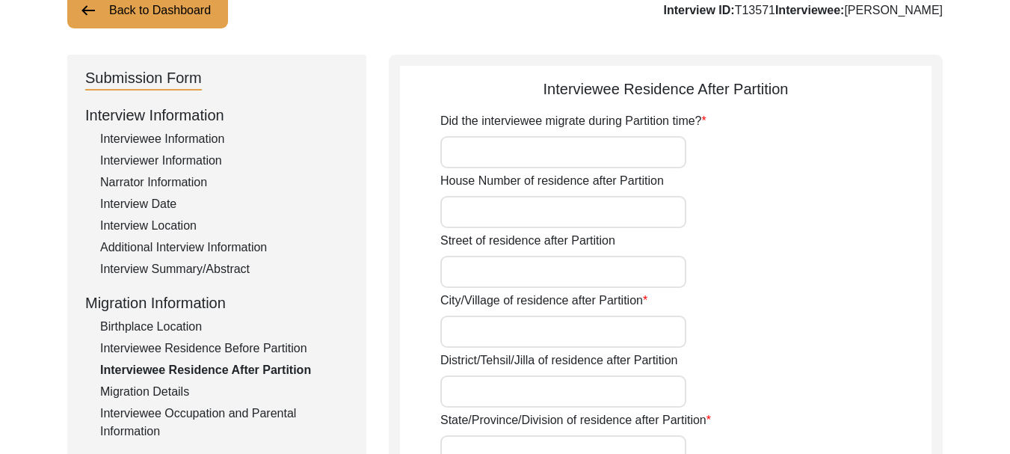
scroll to position [82, 0]
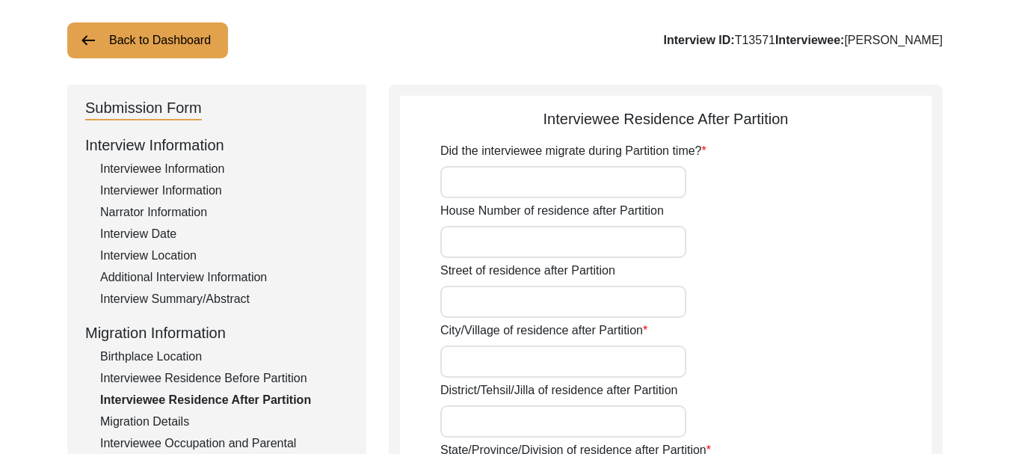
click at [548, 182] on input "Did the interviewee migrate during Partition time?" at bounding box center [564, 182] width 246 height 32
click at [527, 235] on input "House Number of residence after Partition" at bounding box center [564, 242] width 246 height 32
click at [503, 168] on input "115" at bounding box center [564, 182] width 246 height 32
type input "1"
type input "yes"
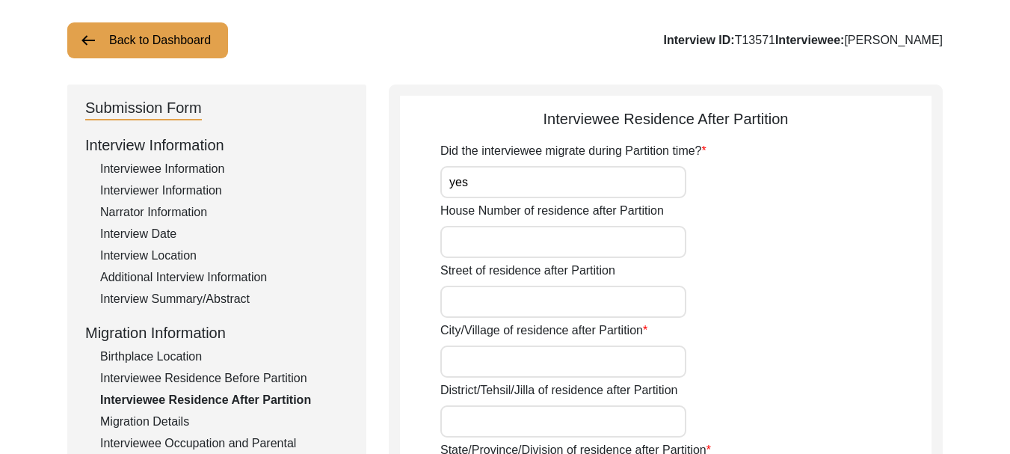
click at [503, 227] on input "House Number of residence after Partition" at bounding box center [564, 242] width 246 height 32
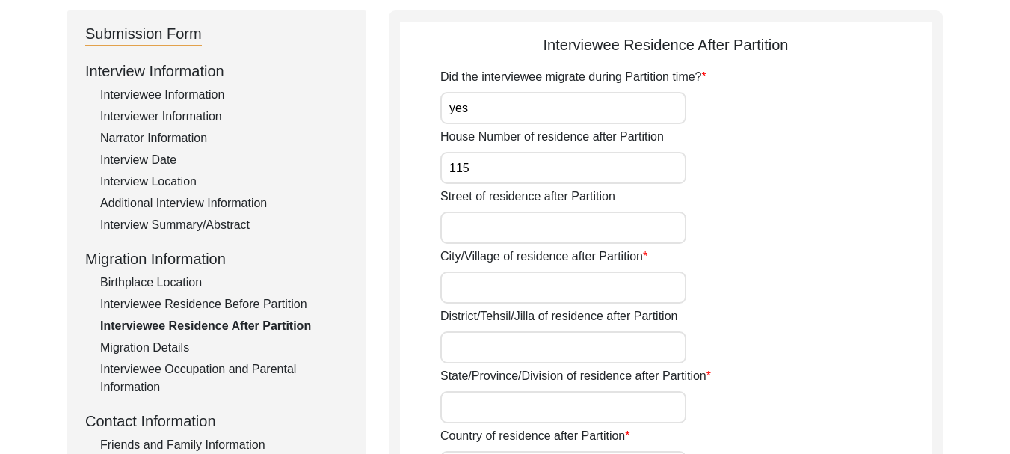
scroll to position [157, 0]
type input "115"
click at [500, 232] on input "Street of residence after Partition" at bounding box center [564, 227] width 246 height 32
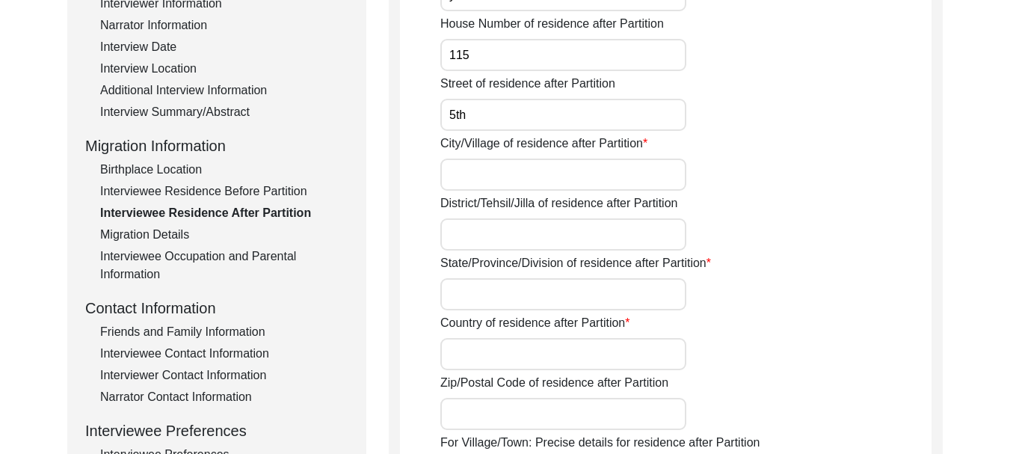
scroll to position [307, 0]
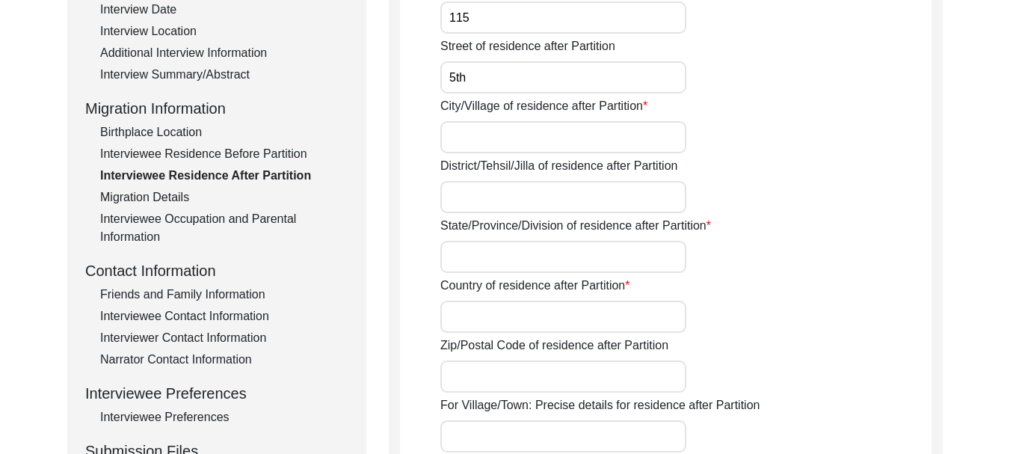
type input "5th"
click at [497, 125] on input "City/Village of residence after Partition" at bounding box center [564, 137] width 246 height 32
type input "Fullarwan"
click at [488, 200] on input "District/Tehsil/Jilla of residence after Partition" at bounding box center [564, 197] width 246 height 32
type input "Guruhasahai, District Ferozepur"
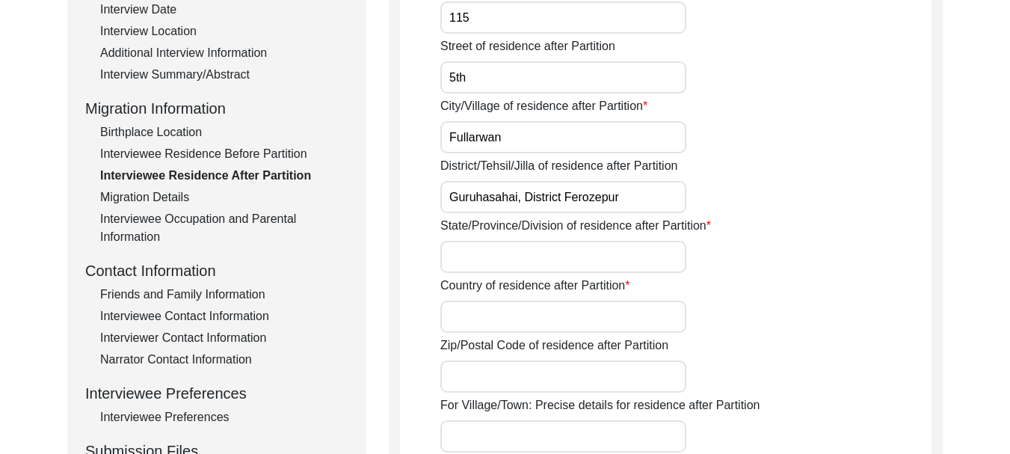
click at [518, 203] on input "Guruhasahai, District Ferozepur" at bounding box center [564, 197] width 246 height 32
click at [511, 263] on input "State/Province/Division of residence after Partition" at bounding box center [564, 257] width 246 height 32
type input "[GEOGRAPHIC_DATA]"
type input "152002"
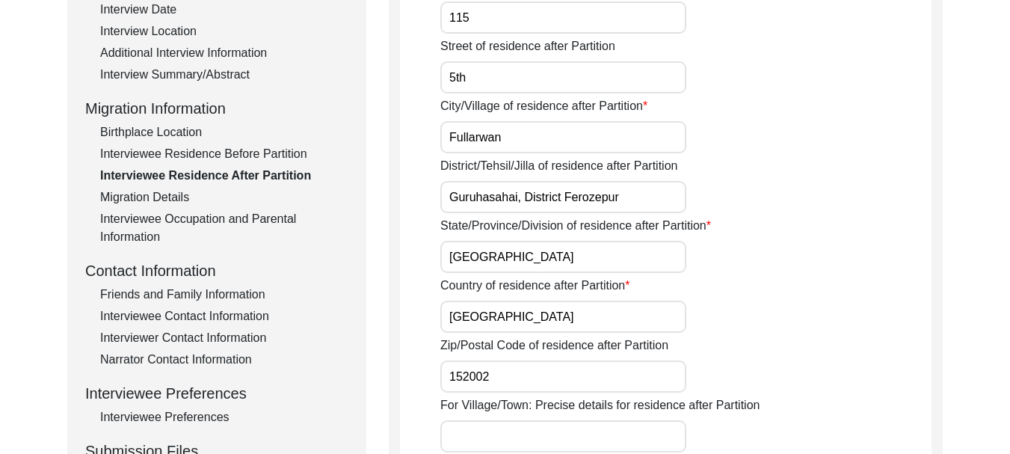
type input "Ferozepur"
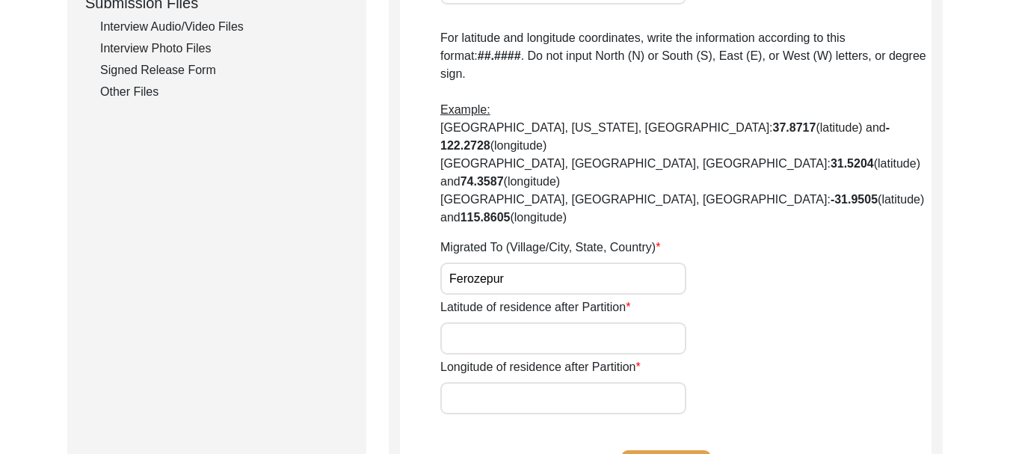
scroll to position [755, 0]
click at [531, 322] on input "Latitude of residence after Partition" at bounding box center [564, 338] width 246 height 32
type input "30.8230° N"
click at [529, 381] on input "Longitude of residence after Partition" at bounding box center [564, 397] width 246 height 32
type input "75.1734° E"
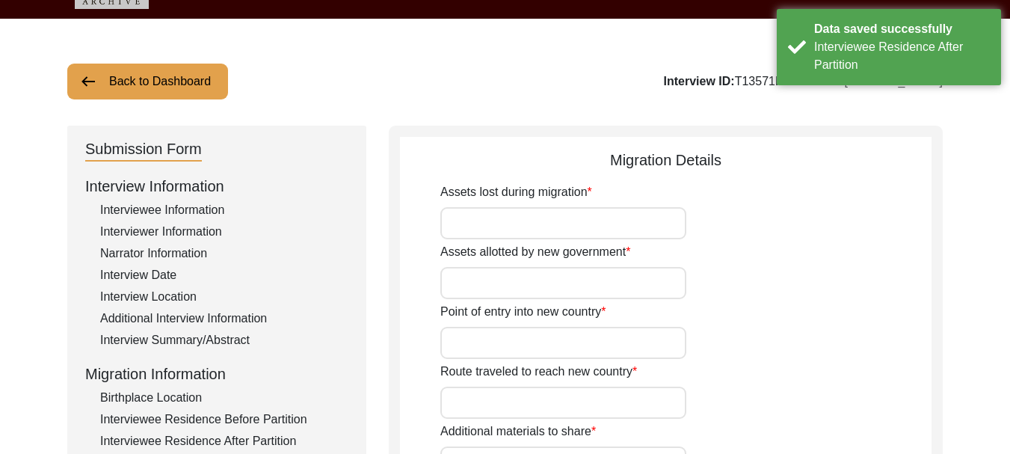
scroll to position [75, 0]
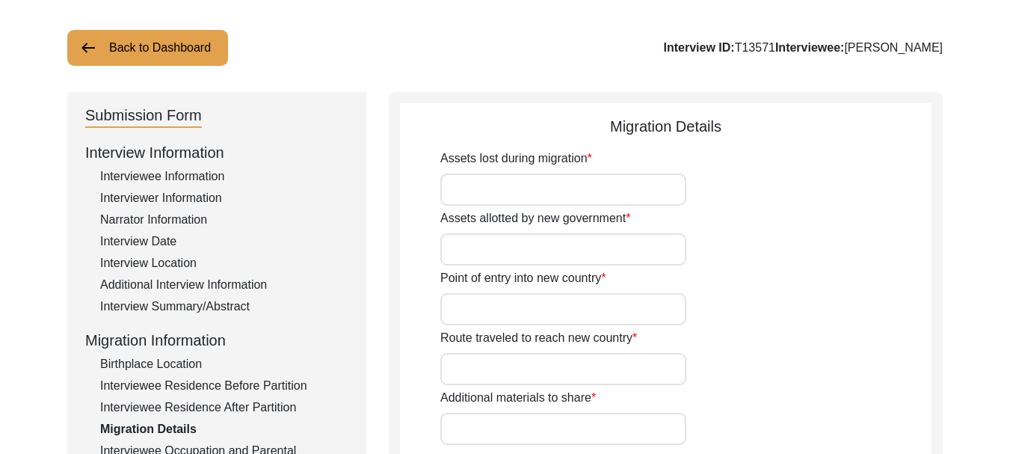
click at [495, 188] on input "Assets lost during migration" at bounding box center [564, 190] width 246 height 32
click at [462, 192] on input "10Akar Land" at bounding box center [564, 190] width 246 height 32
type input "10 Akar Land"
click at [472, 248] on input "Assets allotted by new government" at bounding box center [564, 249] width 246 height 32
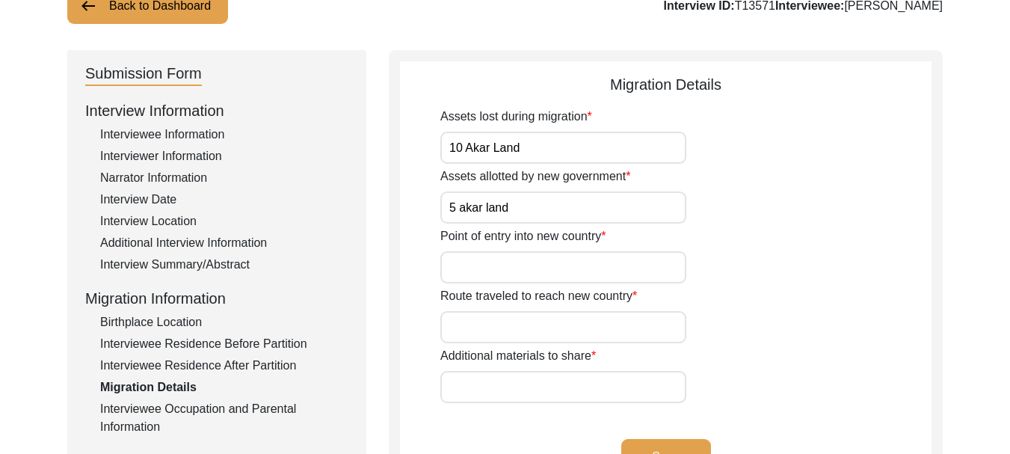
scroll to position [150, 0]
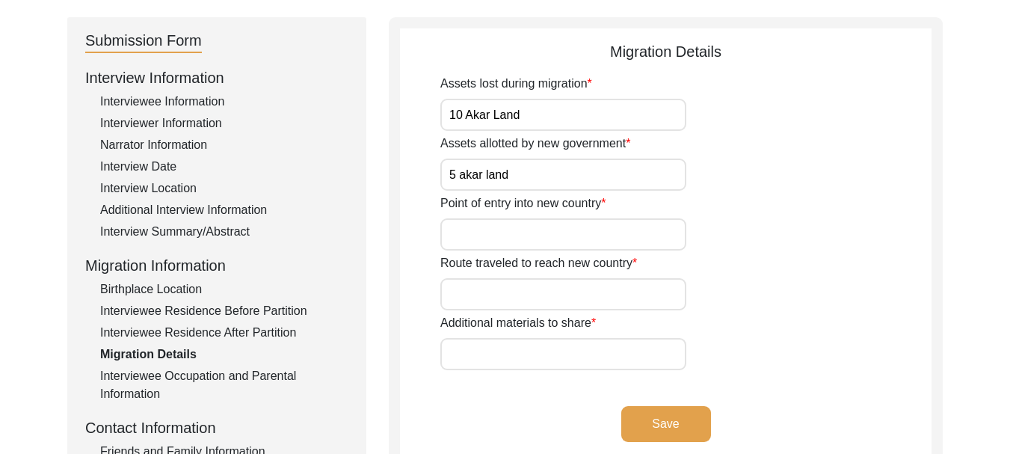
type input "5 akar land"
click at [509, 233] on input "Point of entry into new country" at bounding box center [564, 234] width 246 height 32
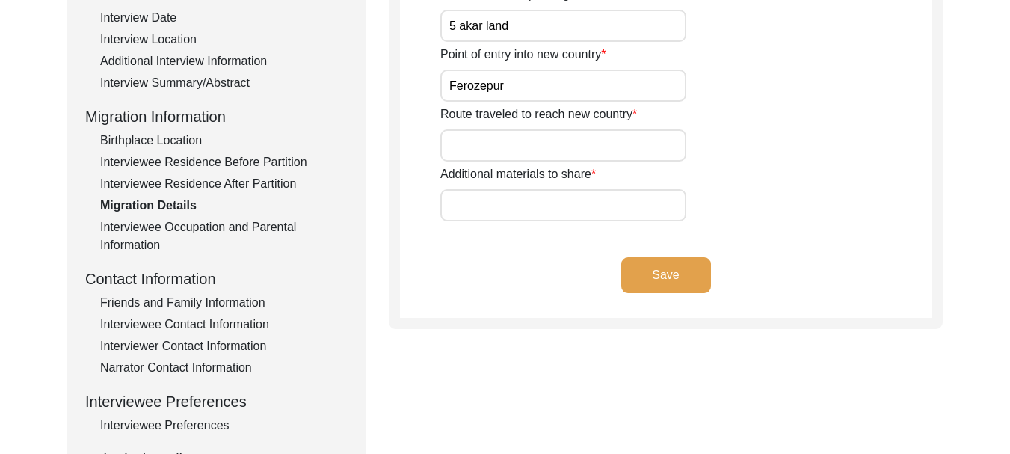
scroll to position [299, 0]
type input "Ferozepur"
click at [490, 145] on input "Route traveled to reach new country" at bounding box center [564, 145] width 246 height 32
type input "[PERSON_NAME]"
click at [494, 209] on input "Additional materials to share" at bounding box center [564, 204] width 246 height 32
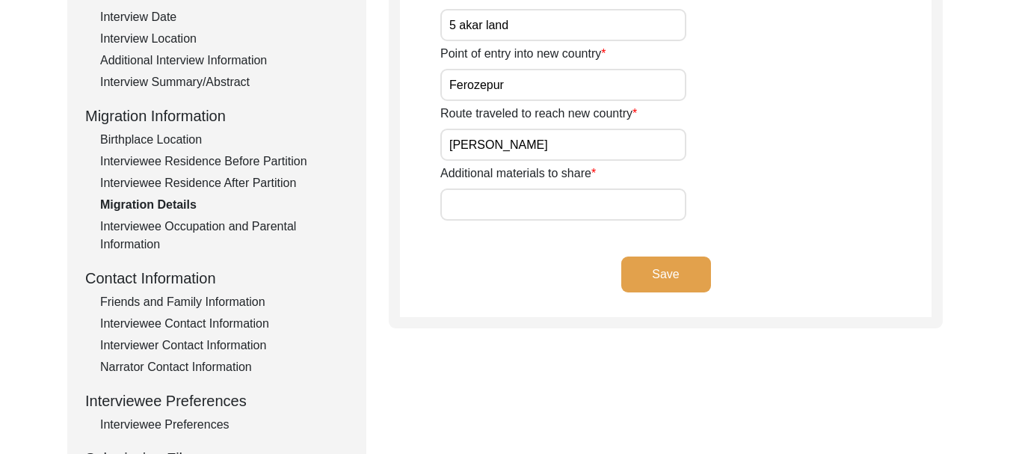
type input "[PERSON_NAME]"
click at [677, 275] on button "Save" at bounding box center [667, 275] width 90 height 36
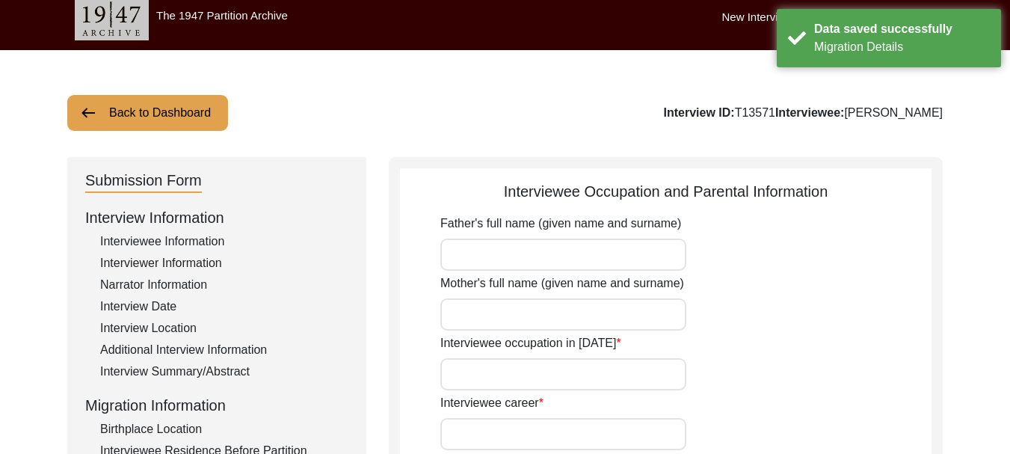
scroll to position [0, 0]
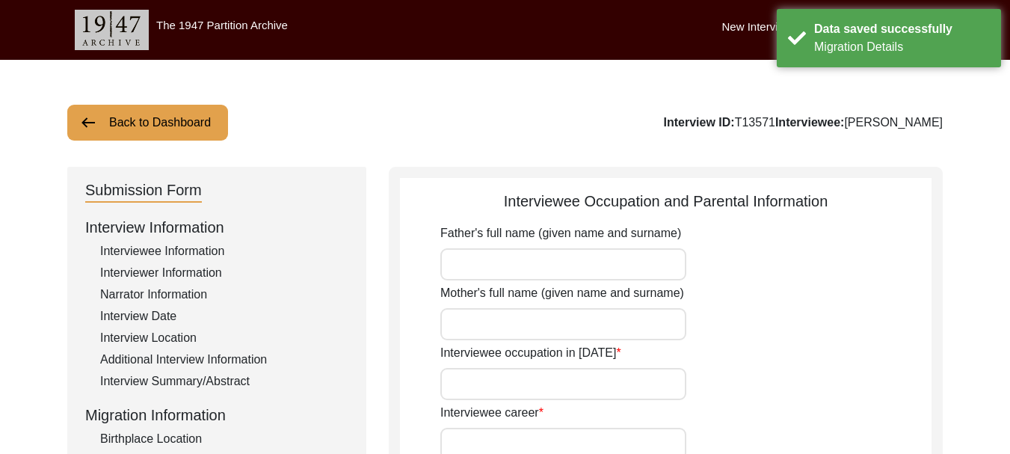
click at [547, 265] on input "Father's full name (given name and surname)" at bounding box center [564, 264] width 246 height 32
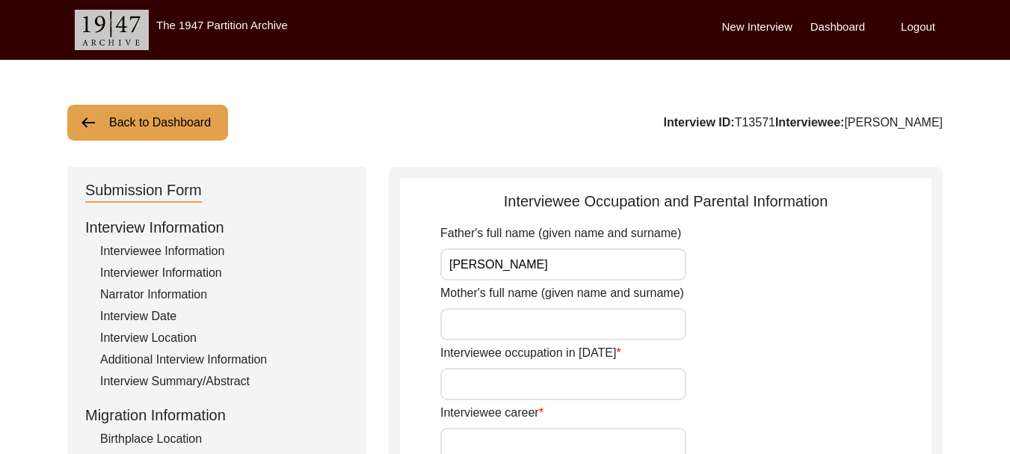
type input "[PERSON_NAME]"
click at [500, 317] on input "Mother's full name (given name and surname)" at bounding box center [564, 324] width 246 height 32
type input "[PERSON_NAME]"
click at [528, 393] on input "Interviewee occupation in [DATE]" at bounding box center [564, 384] width 246 height 32
type input "She was Child"
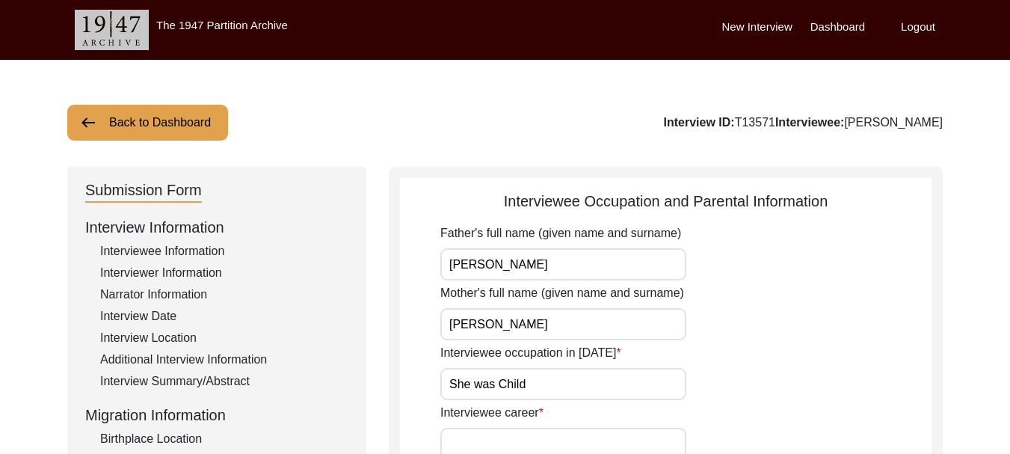
click at [517, 443] on input "Interviewee career" at bounding box center [564, 444] width 246 height 32
type input "House wife"
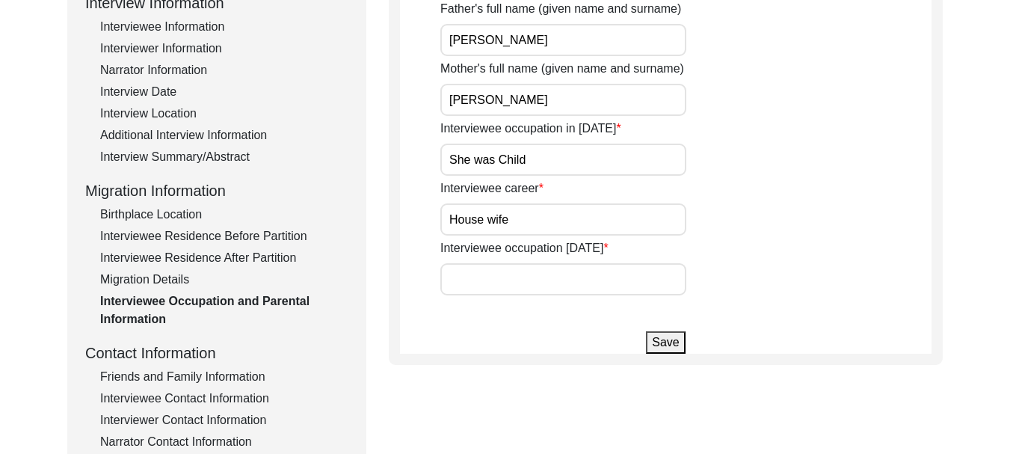
click at [528, 273] on input "Interviewee occupation [DATE]" at bounding box center [564, 279] width 246 height 32
type input "House wife"
click at [661, 337] on button "Save" at bounding box center [665, 342] width 39 height 22
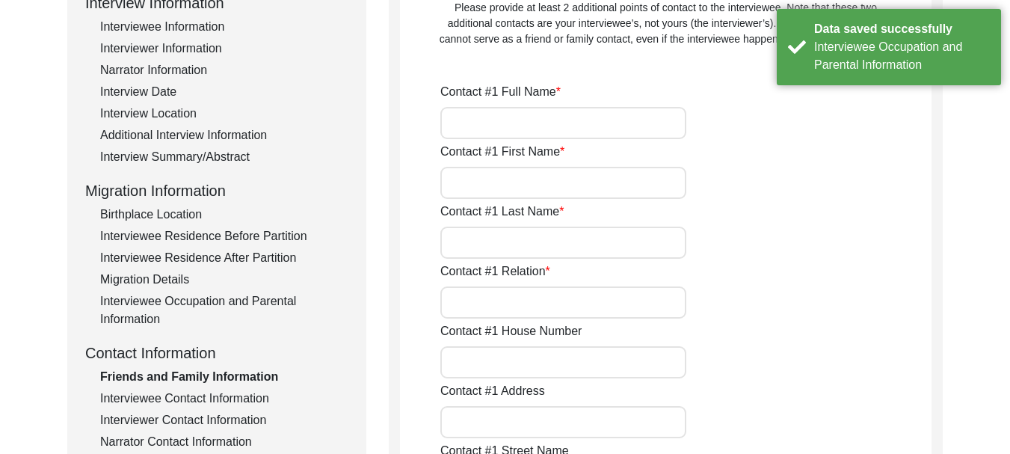
scroll to position [150, 0]
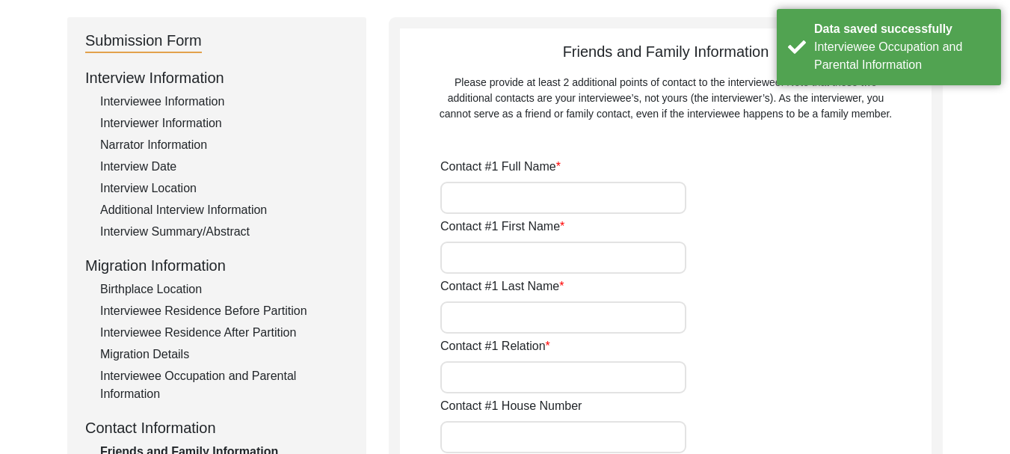
click at [536, 207] on input "Contact #1 Full Name" at bounding box center [564, 198] width 246 height 32
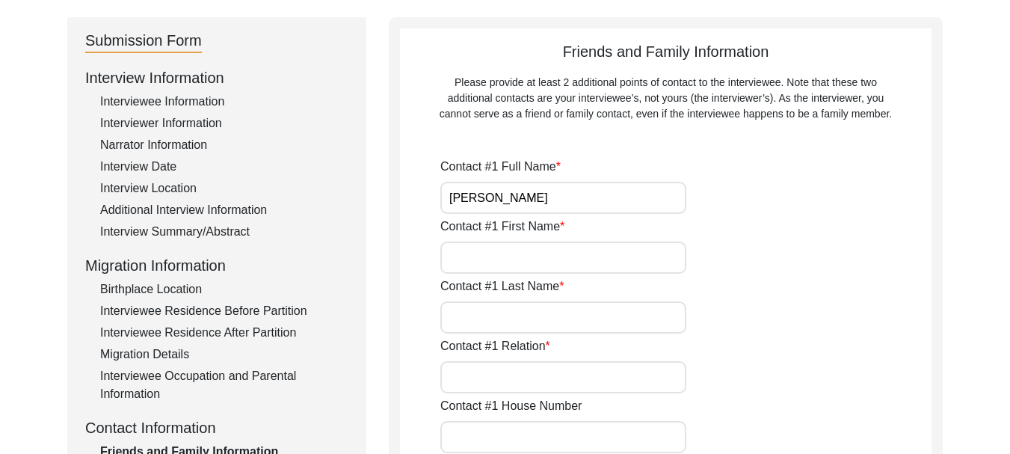
scroll to position [224, 0]
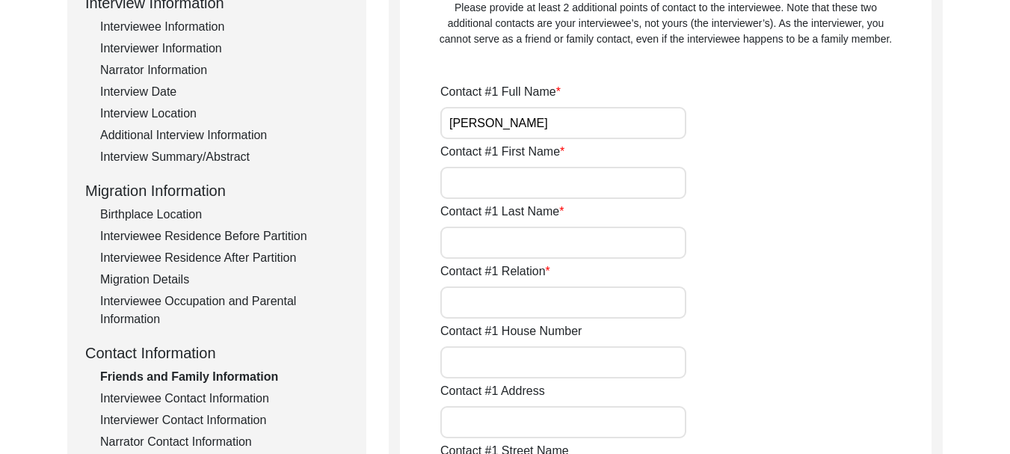
drag, startPoint x: 502, startPoint y: 124, endPoint x: 448, endPoint y: 128, distance: 54.0
click at [448, 128] on input "[PERSON_NAME]" at bounding box center [564, 123] width 246 height 32
type input "[PERSON_NAME]"
click at [478, 186] on input "Contact #1 First Name" at bounding box center [564, 183] width 246 height 32
paste input "[PERSON_NAME]"
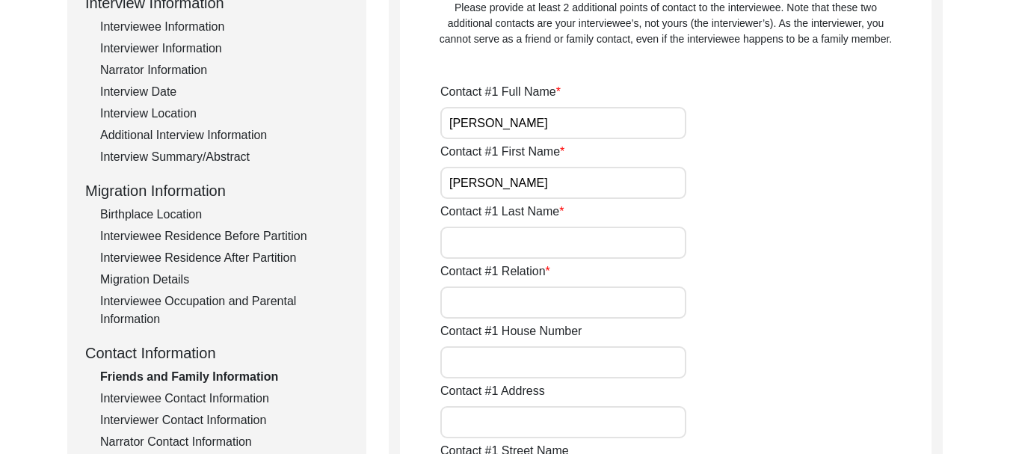
type input "[PERSON_NAME]"
drag, startPoint x: 542, startPoint y: 123, endPoint x: 506, endPoint y: 124, distance: 35.9
click at [506, 124] on input "[PERSON_NAME]" at bounding box center [564, 123] width 246 height 32
click at [540, 235] on input "Contact #1 Last Name" at bounding box center [564, 243] width 246 height 32
paste input "[PERSON_NAME]"
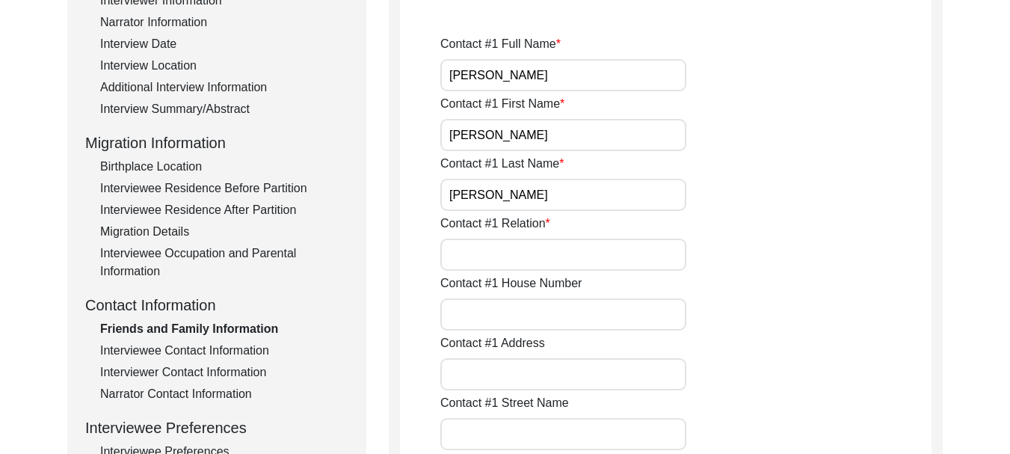
scroll to position [299, 0]
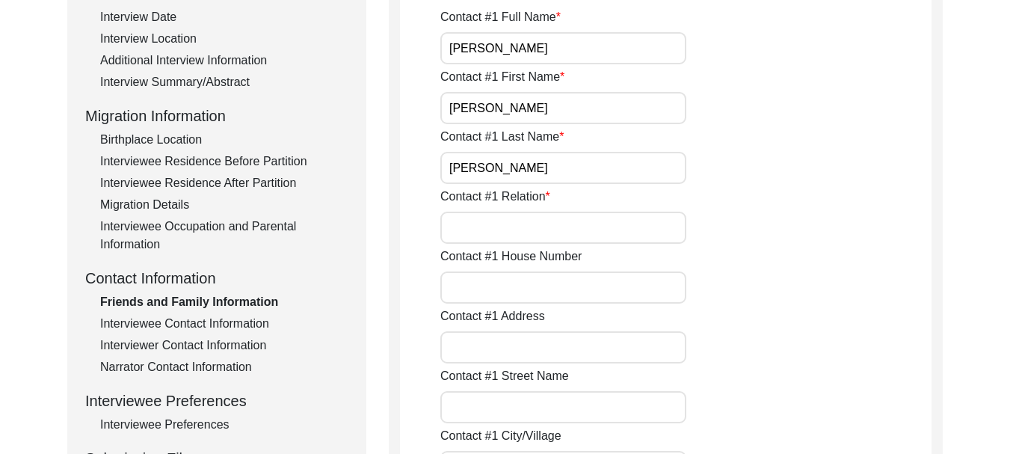
type input "[PERSON_NAME]"
click at [519, 215] on input "Contact #1 Relation" at bounding box center [564, 228] width 246 height 32
type input "grand son"
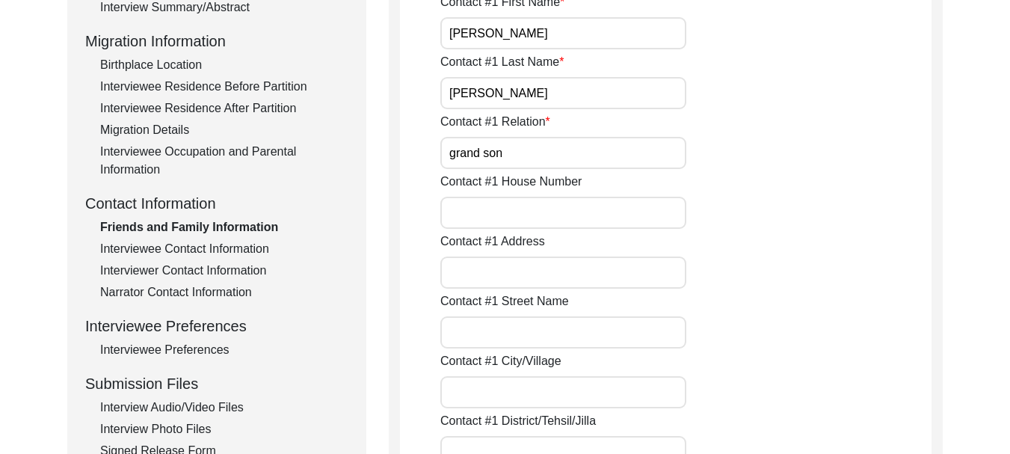
click at [523, 213] on input "Contact #1 House Number" at bounding box center [564, 213] width 246 height 32
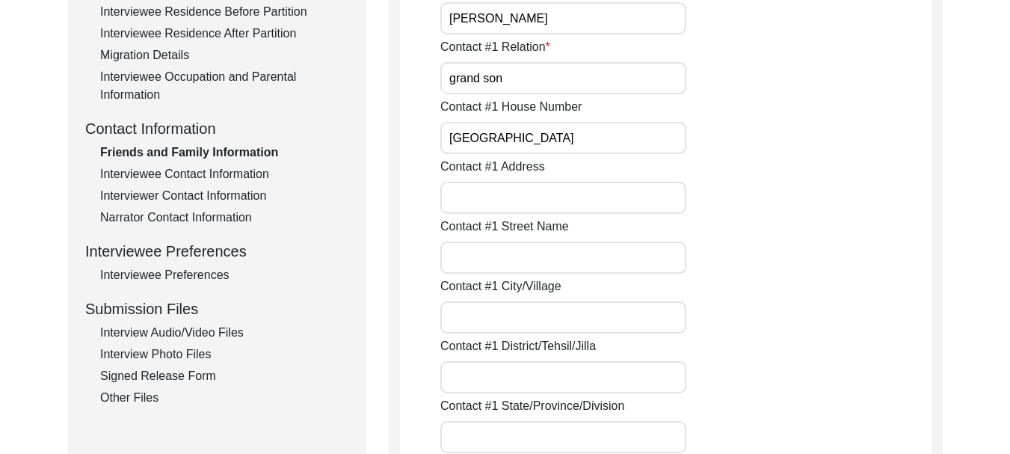
type input "[GEOGRAPHIC_DATA]"
click at [512, 201] on input "Contact #1 Address" at bounding box center [564, 198] width 246 height 32
type input "VPO [PERSON_NAME]"
click at [491, 265] on input "Contact #1 Street Name" at bounding box center [564, 258] width 246 height 32
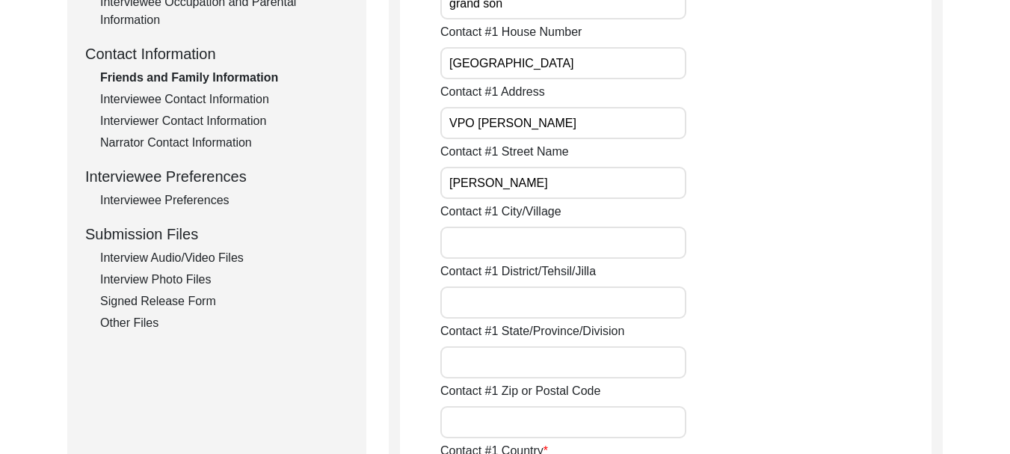
type input "[PERSON_NAME]"
drag, startPoint x: 449, startPoint y: 120, endPoint x: 577, endPoint y: 112, distance: 127.4
click at [577, 112] on input "VPO [PERSON_NAME]" at bounding box center [564, 123] width 246 height 32
click at [533, 245] on input "Contact #1 City/Village" at bounding box center [564, 243] width 246 height 32
paste input "VPO [PERSON_NAME]"
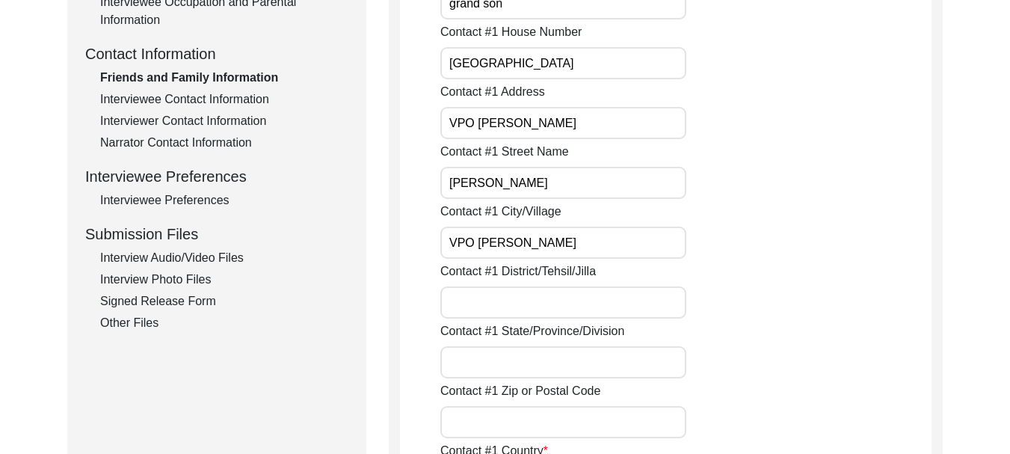
type input "VPO [PERSON_NAME]"
click at [515, 313] on input "Contact #1 District/Tehsil/Jilla" at bounding box center [564, 302] width 246 height 32
click at [515, 295] on input "Contact #1 District/Tehsil/Jilla" at bounding box center [564, 302] width 246 height 32
type input "Guruharasahai, Ferozepur"
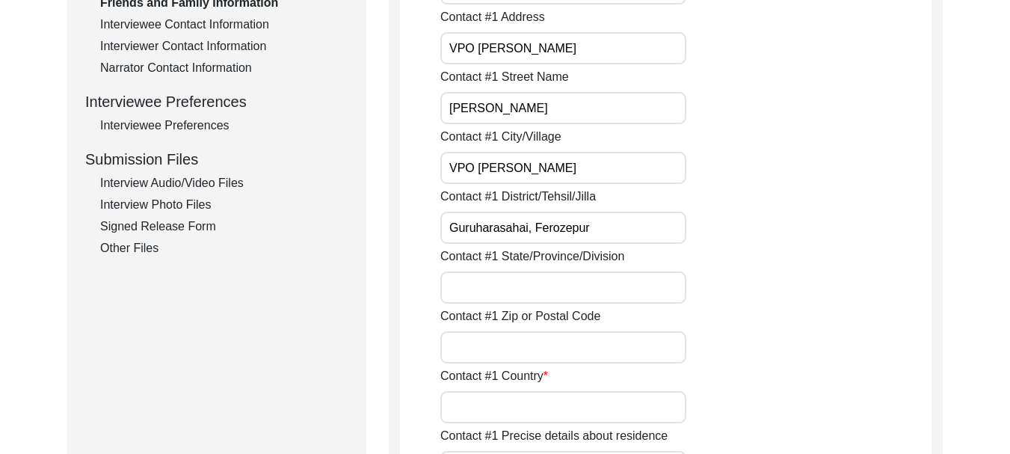
click at [518, 289] on input "Contact #1 State/Province/Division" at bounding box center [564, 287] width 246 height 32
type input "[GEOGRAPHIC_DATA]"
type input "152002"
type input "[GEOGRAPHIC_DATA]"
type input "08427468272"
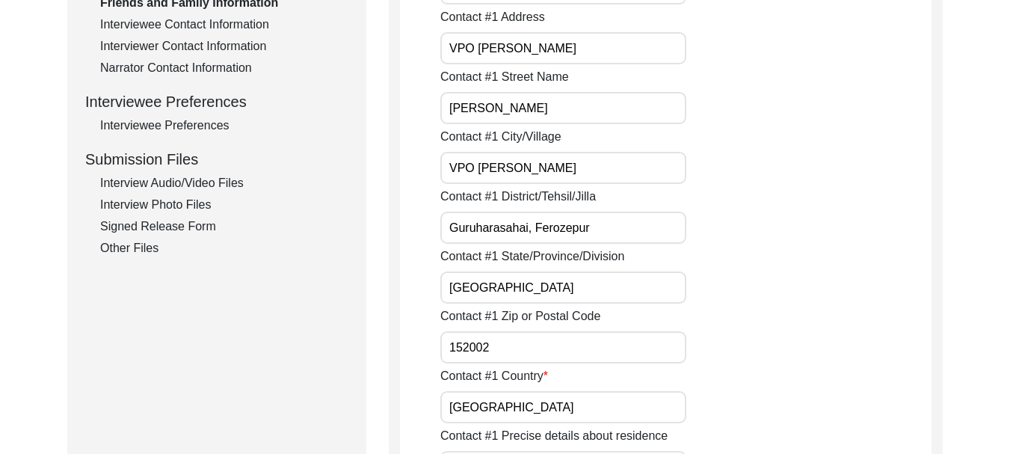
type input "[EMAIL_ADDRESS][DOMAIN_NAME]"
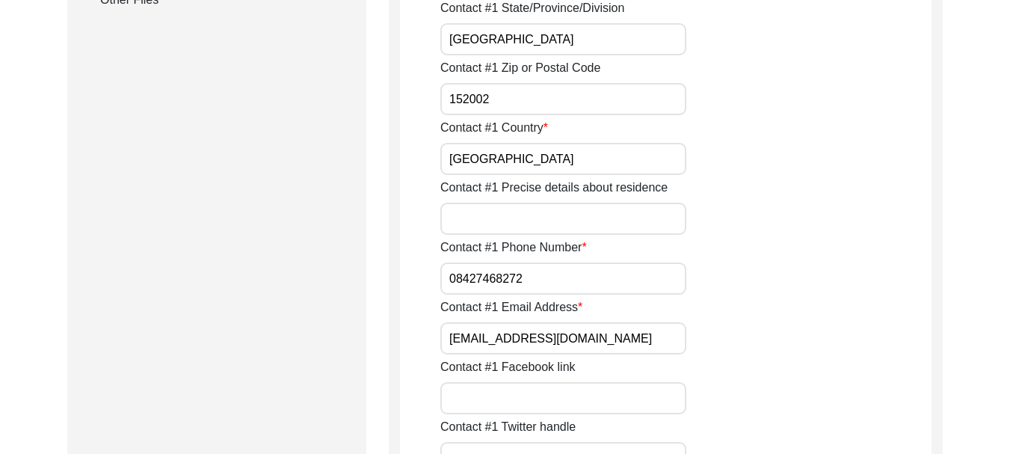
scroll to position [897, 0]
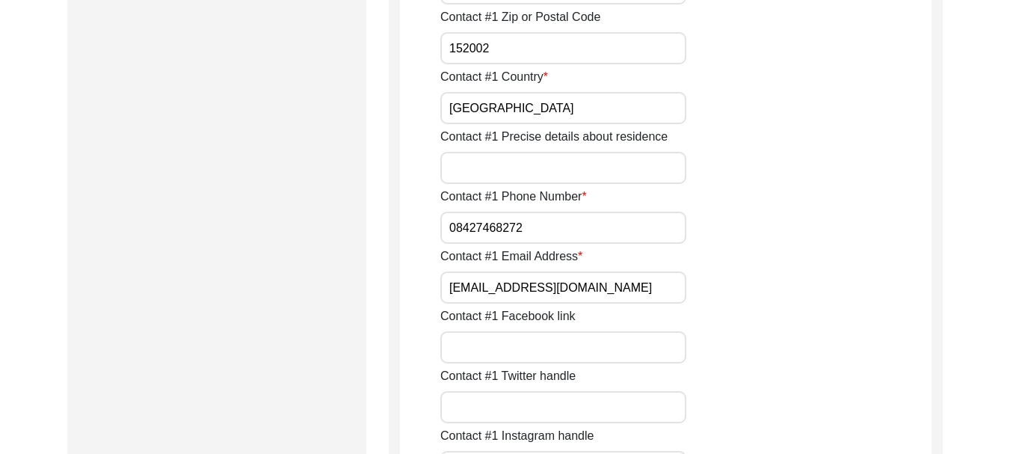
click at [542, 231] on input "08427468272" at bounding box center [564, 228] width 246 height 32
type input "0"
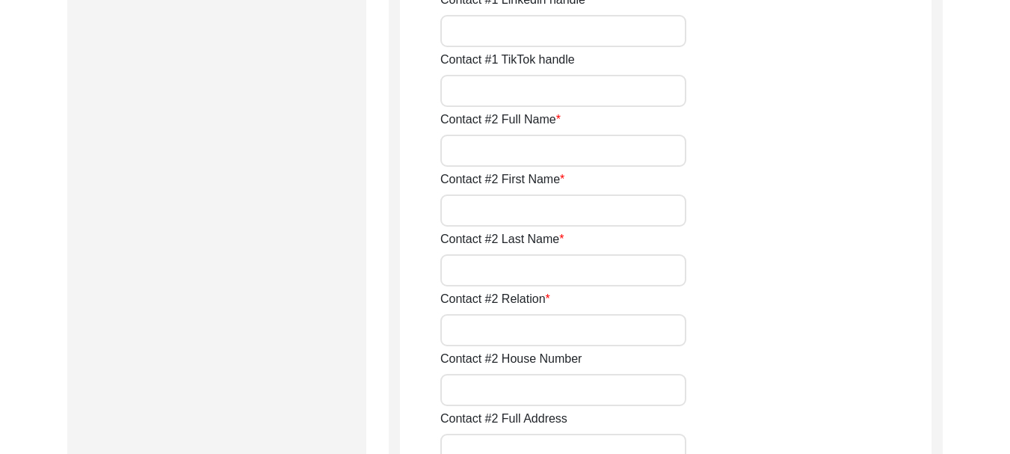
scroll to position [1421, 0]
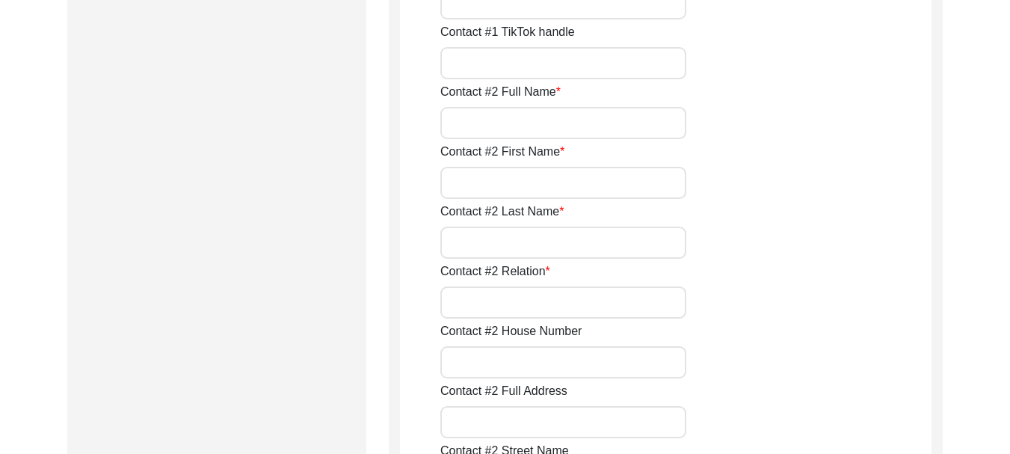
type input "8544812302"
click at [536, 125] on input "Contact #2 Full Name" at bounding box center [564, 123] width 246 height 32
type input "[PERSON_NAME]"
click at [521, 185] on input "Contact #2 First Name" at bounding box center [564, 183] width 246 height 32
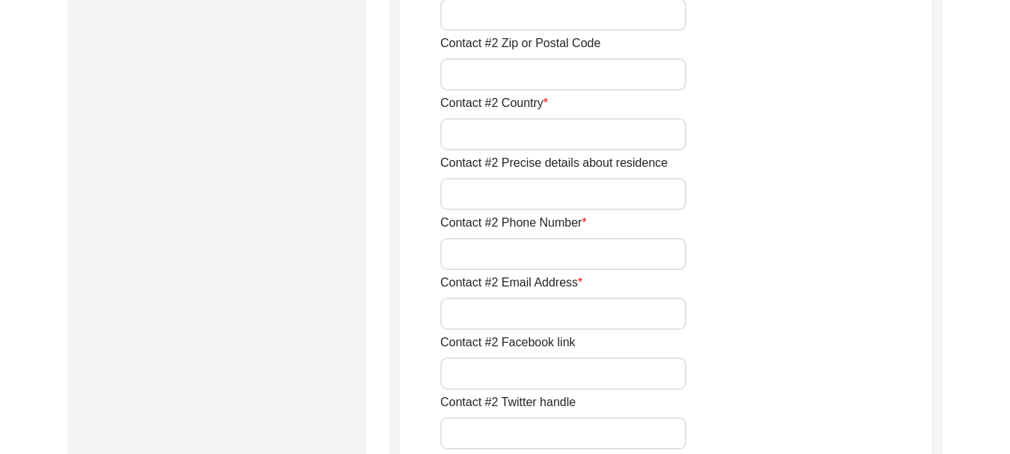
scroll to position [2094, 0]
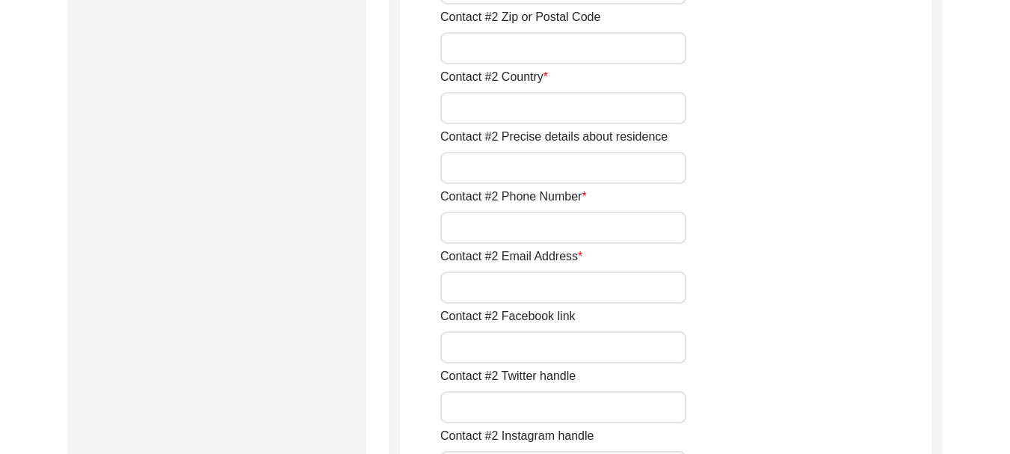
click at [512, 239] on input "Contact #2 Phone Number" at bounding box center [564, 228] width 246 height 32
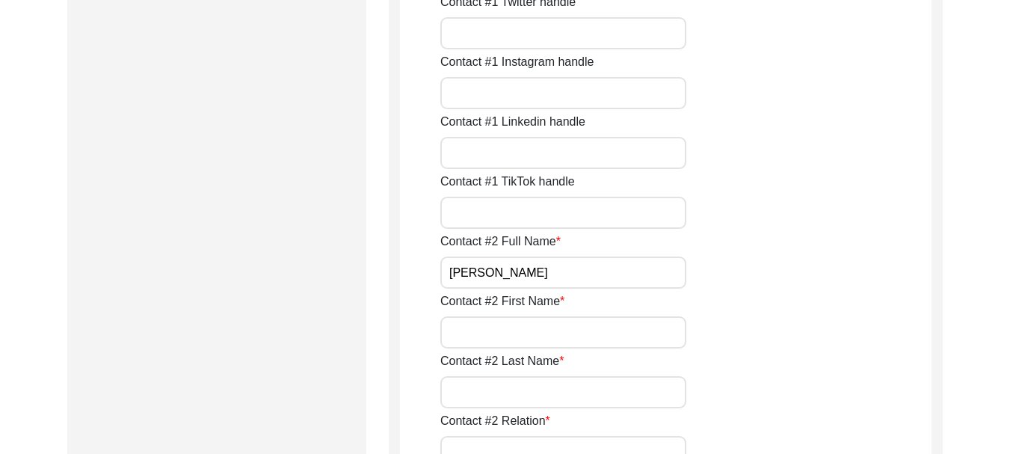
scroll to position [1346, 0]
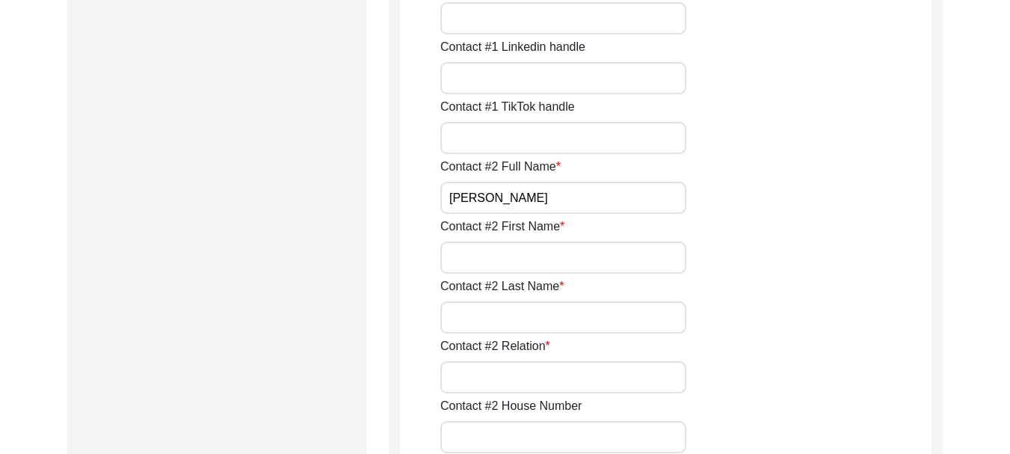
type input "9781548979"
drag, startPoint x: 500, startPoint y: 197, endPoint x: 448, endPoint y: 202, distance: 52.5
click at [448, 202] on input "[PERSON_NAME]" at bounding box center [564, 198] width 246 height 32
click at [504, 256] on input "Contact #2 First Name" at bounding box center [564, 258] width 246 height 32
paste input "[PERSON_NAME]"
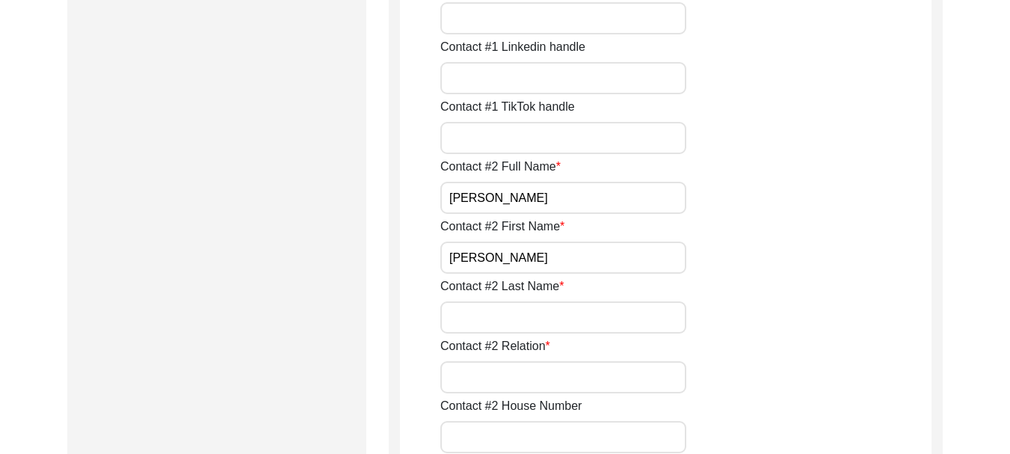
type input "[PERSON_NAME]"
drag, startPoint x: 538, startPoint y: 198, endPoint x: 509, endPoint y: 203, distance: 28.8
click at [509, 203] on input "[PERSON_NAME]" at bounding box center [564, 198] width 246 height 32
click at [520, 310] on input "Contact #2 Last Name" at bounding box center [564, 317] width 246 height 32
type input "[PERSON_NAME]"
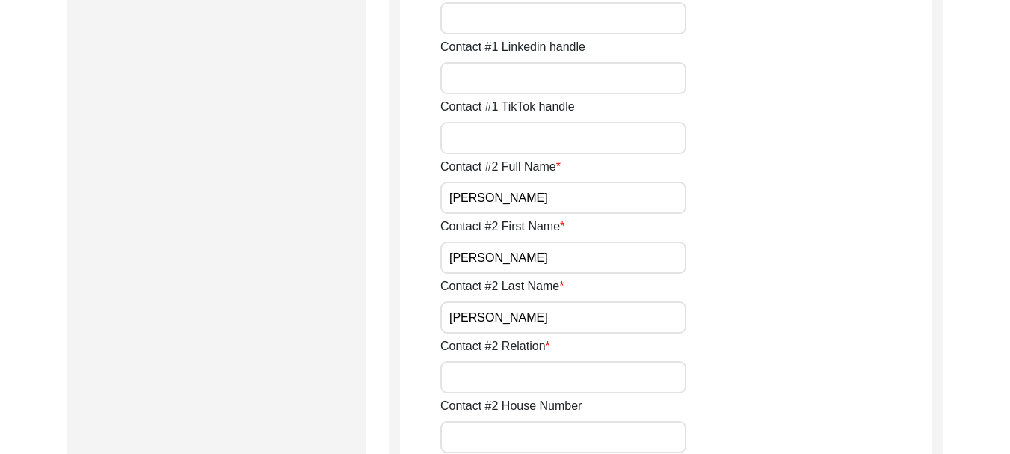
click at [535, 375] on input "Contact #2 Relation" at bounding box center [564, 377] width 246 height 32
type input "Grand son"
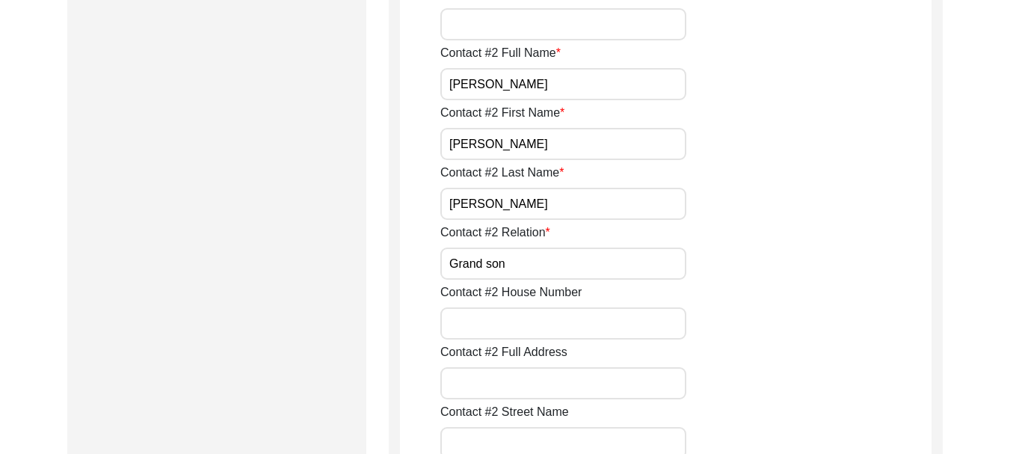
scroll to position [1496, 0]
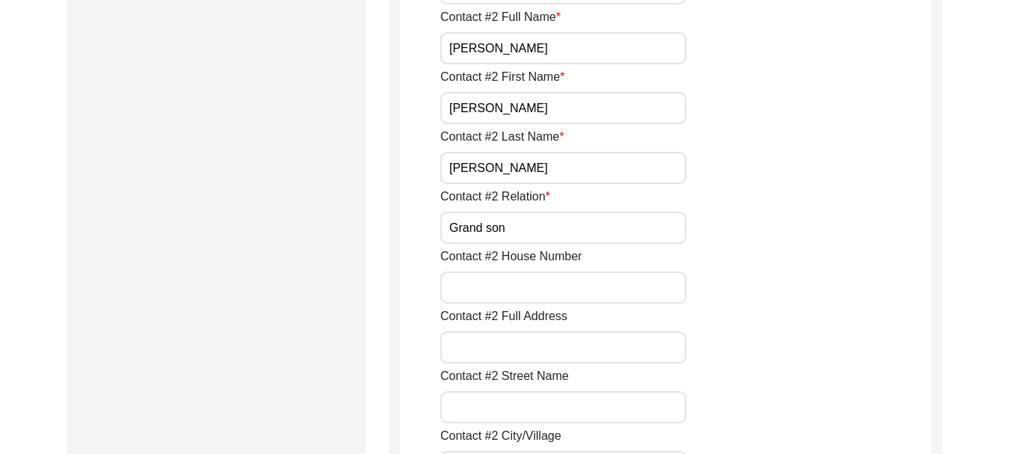
click at [500, 285] on input "Contact #2 House Number" at bounding box center [564, 287] width 246 height 32
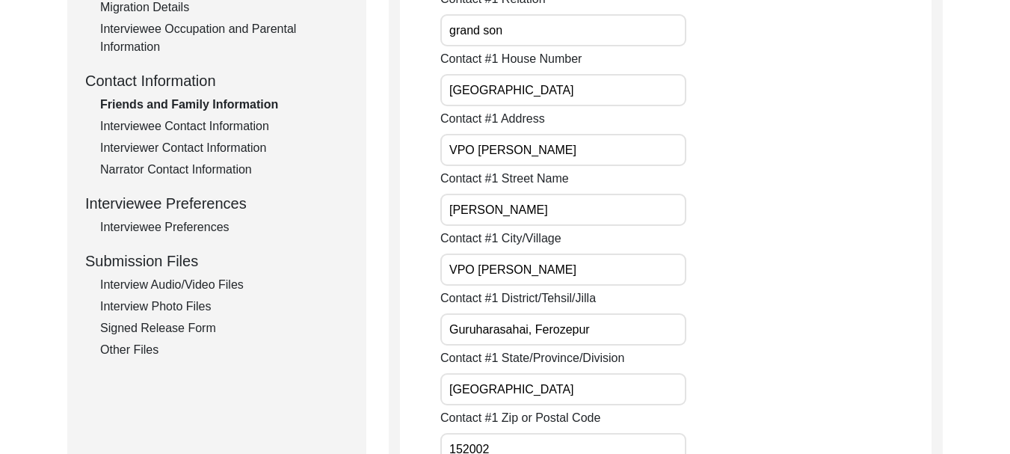
scroll to position [524, 0]
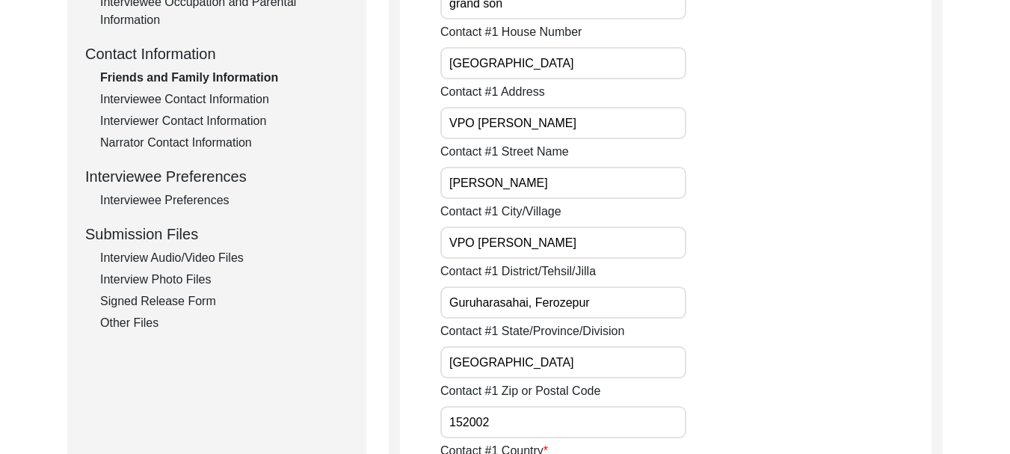
type input "[GEOGRAPHIC_DATA]"
drag, startPoint x: 446, startPoint y: 248, endPoint x: 592, endPoint y: 245, distance: 145.9
click at [592, 245] on input "VPO [PERSON_NAME]" at bounding box center [564, 243] width 246 height 32
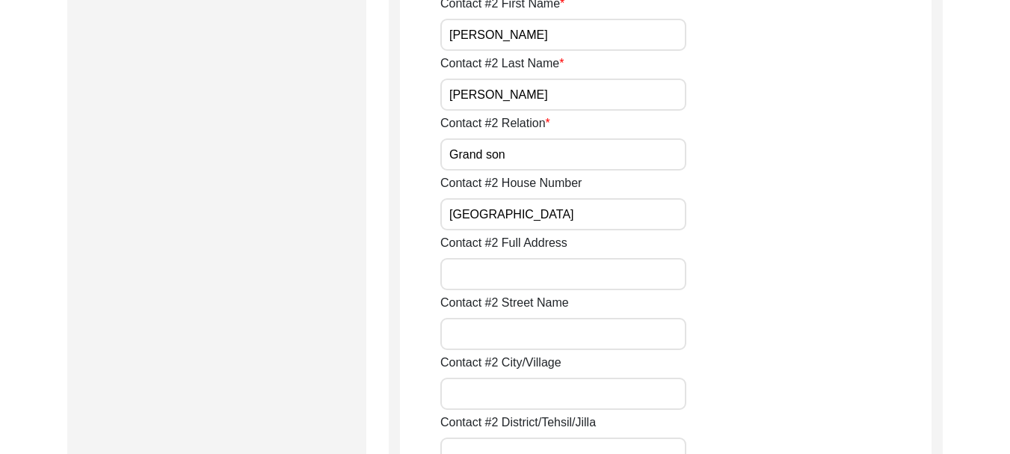
scroll to position [1571, 0]
click at [537, 271] on input "Contact #2 Full Address" at bounding box center [564, 273] width 246 height 32
paste input "VPO [PERSON_NAME]"
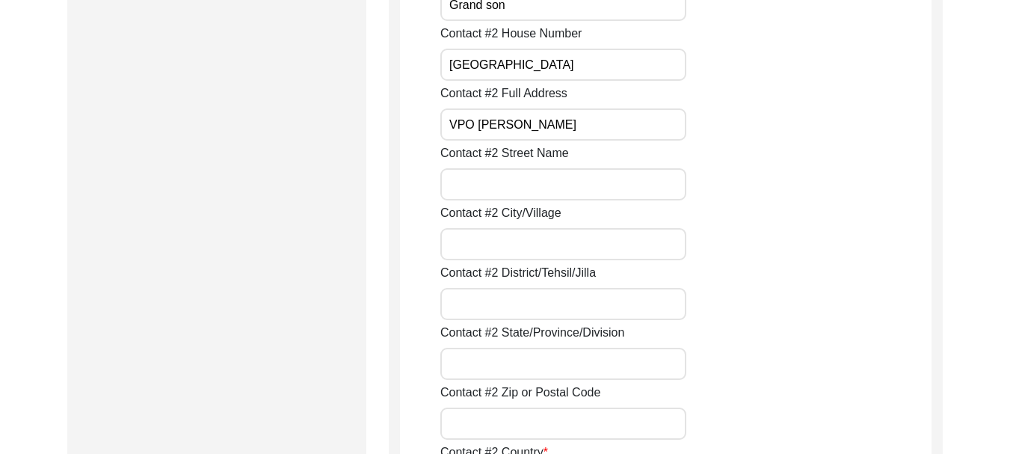
scroll to position [1720, 0]
type input "VPO [PERSON_NAME]"
click at [504, 182] on input "Contact #2 Street Name" at bounding box center [564, 183] width 246 height 32
type input "[PERSON_NAME]"
click at [525, 245] on input "Contact #2 City/Village" at bounding box center [564, 243] width 246 height 32
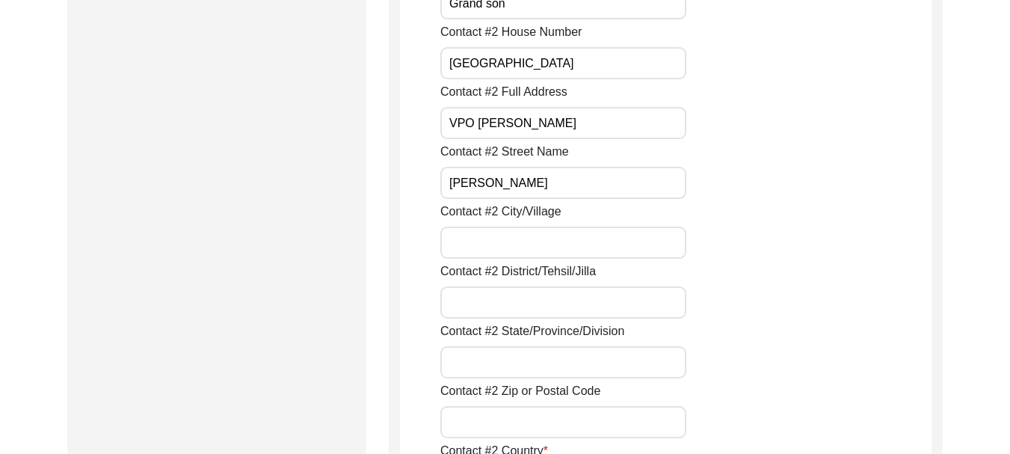
paste input "VPO [PERSON_NAME]"
type input "VPO [PERSON_NAME]"
click at [501, 294] on input "Contact #2 District/Tehsil/Jilla" at bounding box center [564, 302] width 246 height 32
click at [550, 301] on input "Contact #2 District/Tehsil/Jilla" at bounding box center [564, 302] width 246 height 32
type input "[DEMOGRAPHIC_DATA]"
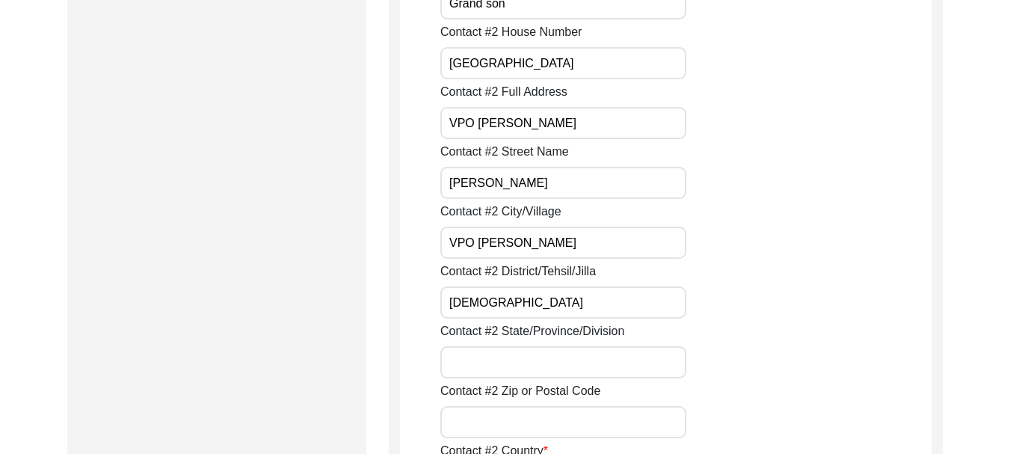
click at [530, 368] on input "Contact #2 State/Province/Division" at bounding box center [564, 362] width 246 height 32
type input "[GEOGRAPHIC_DATA]"
type input "152002"
type input "[GEOGRAPHIC_DATA]"
type input "[EMAIL_ADDRESS][DOMAIN_NAME]"
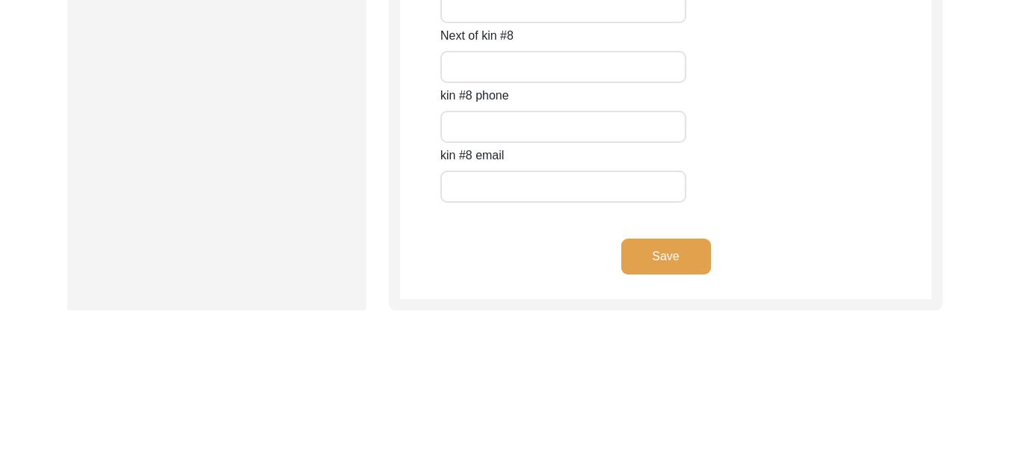
scroll to position [6723, 0]
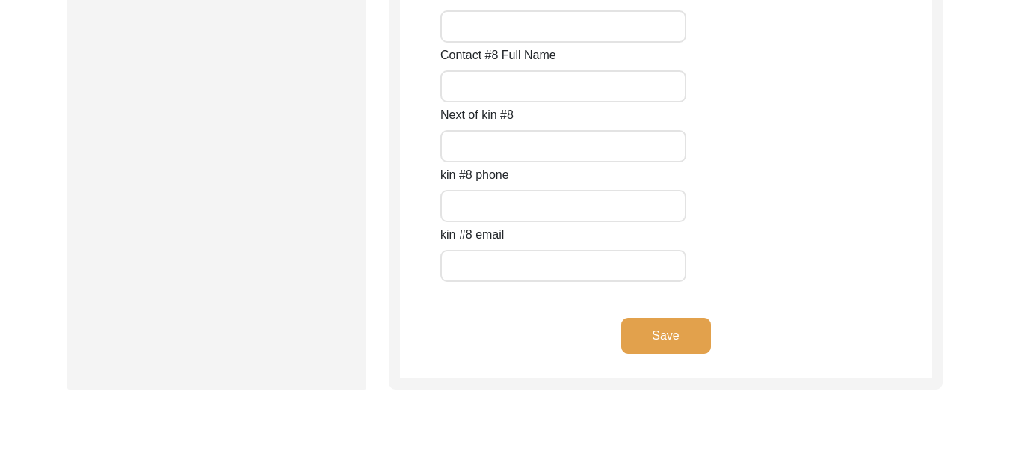
click at [651, 339] on button "Save" at bounding box center [667, 336] width 90 height 36
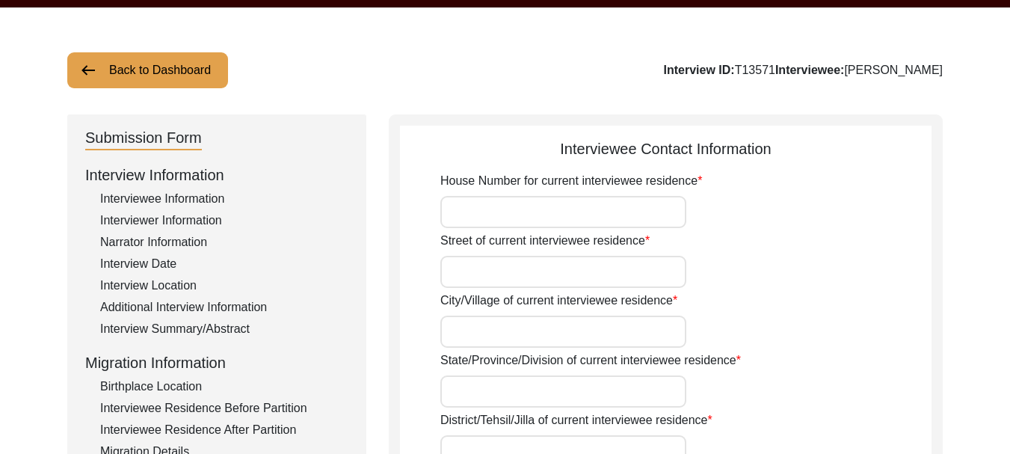
scroll to position [0, 0]
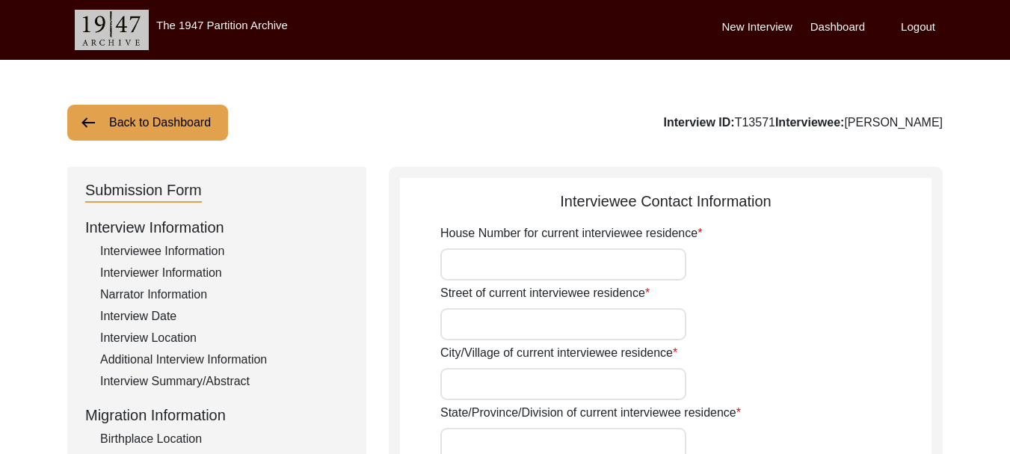
click at [558, 266] on input "House Number for current interviewee residence" at bounding box center [564, 264] width 246 height 32
type input "[GEOGRAPHIC_DATA]"
click at [579, 326] on input "Street of current interviewee residence" at bounding box center [564, 324] width 246 height 32
type input "[PERSON_NAME]"
click at [554, 382] on input "City/Village of current interviewee residence" at bounding box center [564, 384] width 246 height 32
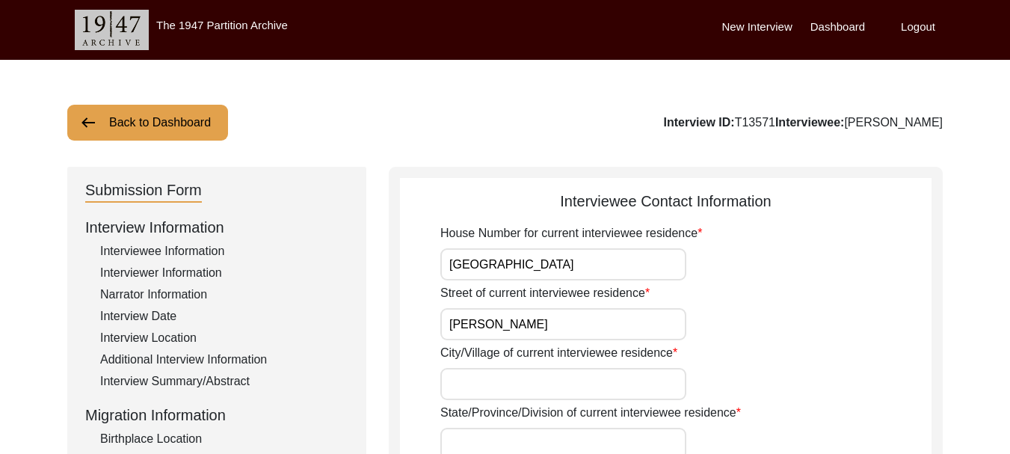
paste input "VPO [PERSON_NAME]"
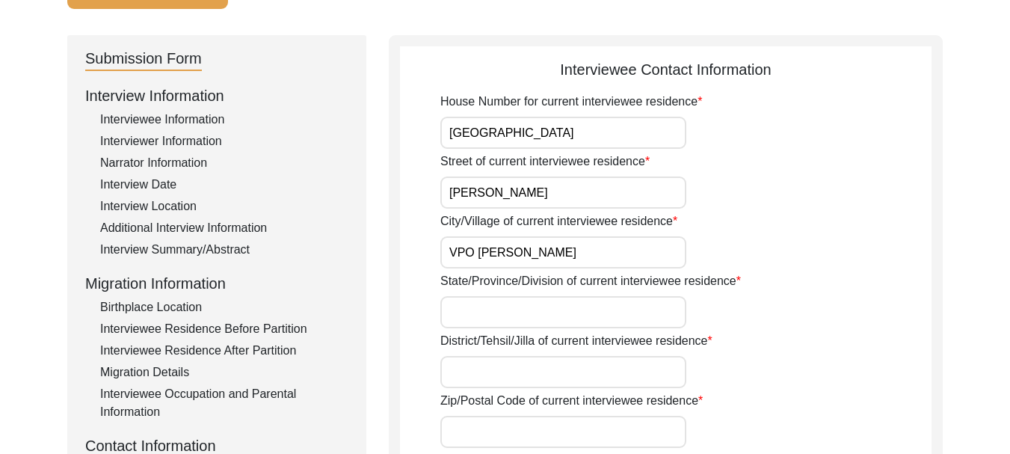
scroll to position [150, 0]
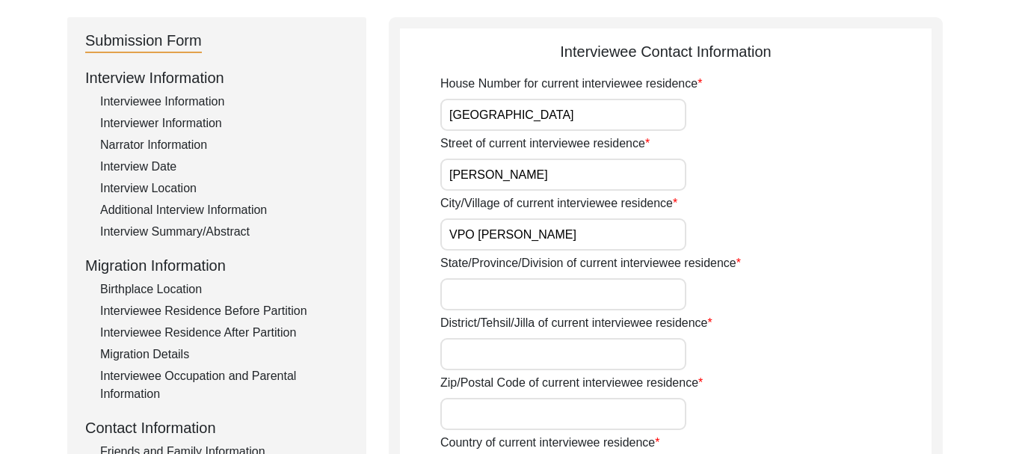
type input "VPO [PERSON_NAME]"
click at [533, 299] on input "State/Province/Division of current interviewee residence" at bounding box center [564, 294] width 246 height 32
type input "[GEOGRAPHIC_DATA]"
type input "152002"
type input "[GEOGRAPHIC_DATA]"
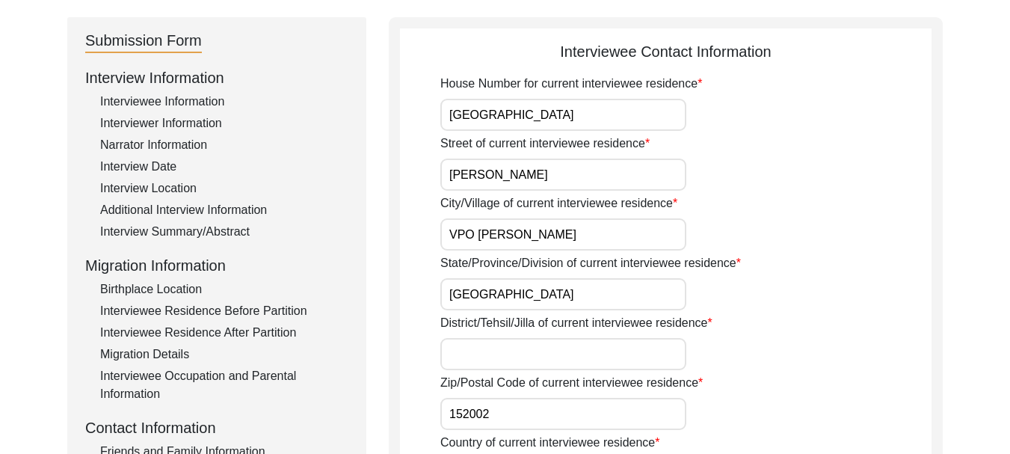
type input "Ferozepur"
type input "[GEOGRAPHIC_DATA]"
type input "08427468272"
type input "[EMAIL_ADDRESS][DOMAIN_NAME]"
click at [544, 347] on input "District/Tehsil/Jilla of current interviewee residence" at bounding box center [564, 354] width 246 height 32
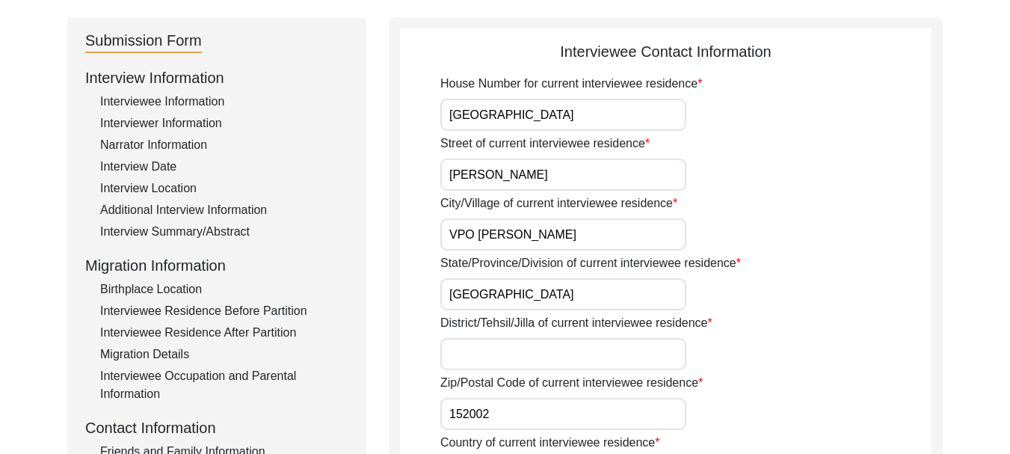
type input "Ferozepur"
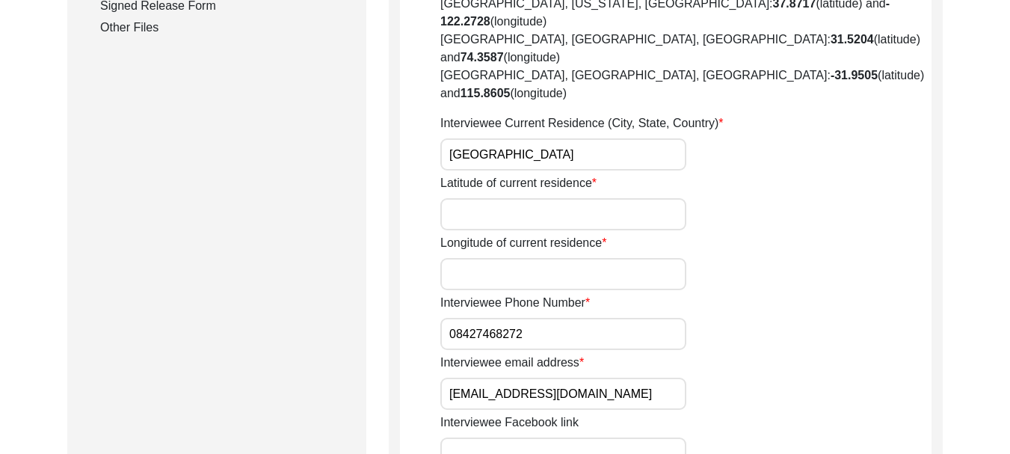
scroll to position [823, 0]
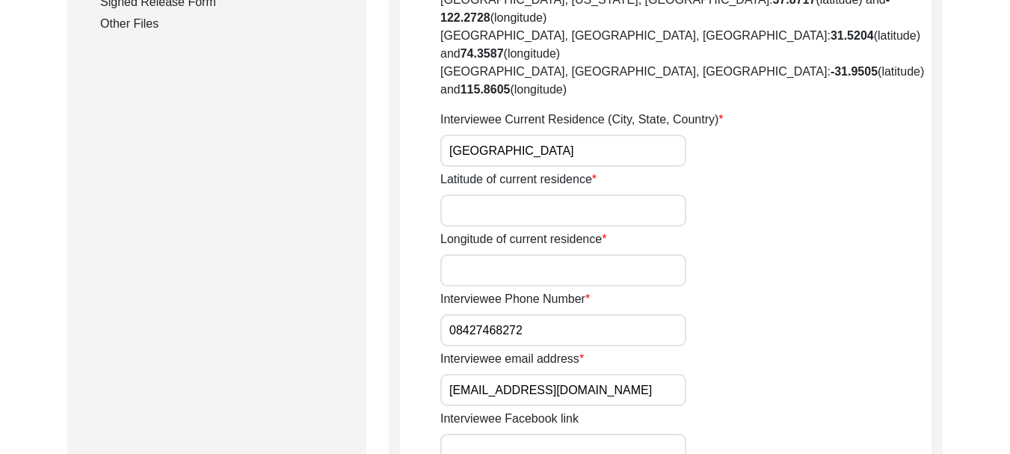
click at [549, 194] on input "Latitude of current residence" at bounding box center [564, 210] width 246 height 32
type input "30.9331° N"
click at [521, 254] on input "Longitude of current residence" at bounding box center [564, 270] width 246 height 32
type input "74.6225° E"
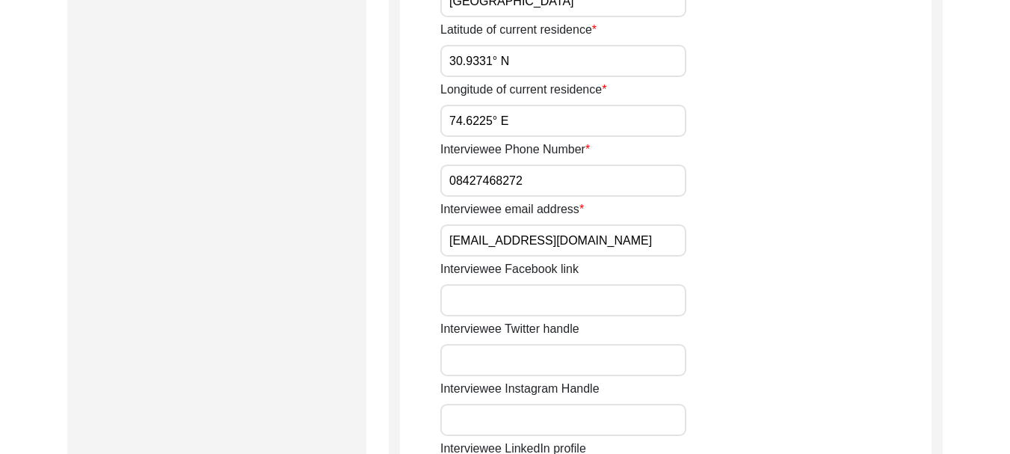
scroll to position [897, 0]
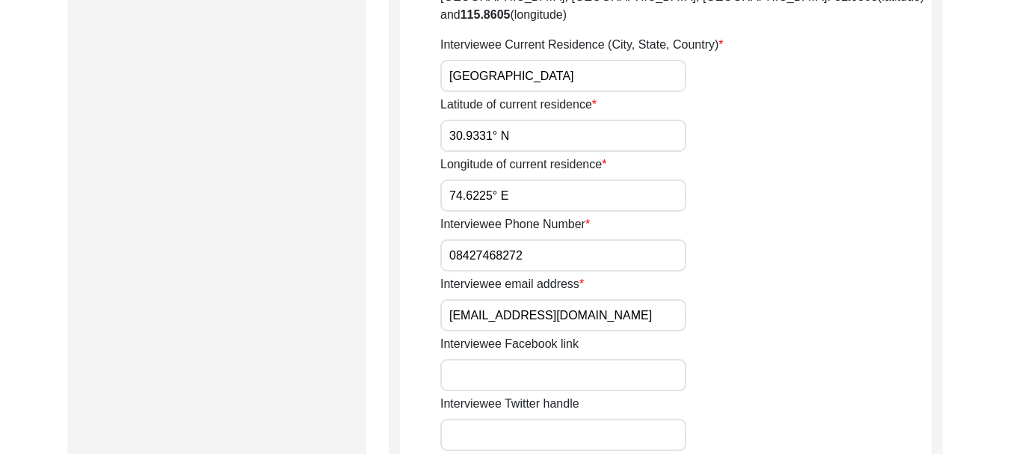
drag, startPoint x: 524, startPoint y: 185, endPoint x: 448, endPoint y: 186, distance: 76.3
click at [448, 239] on input "08427468272" at bounding box center [564, 255] width 246 height 32
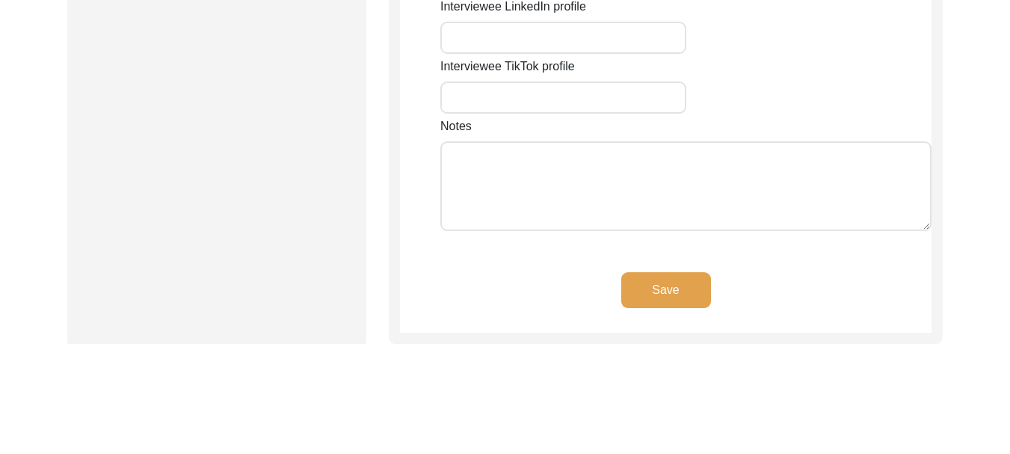
scroll to position [1421, 0]
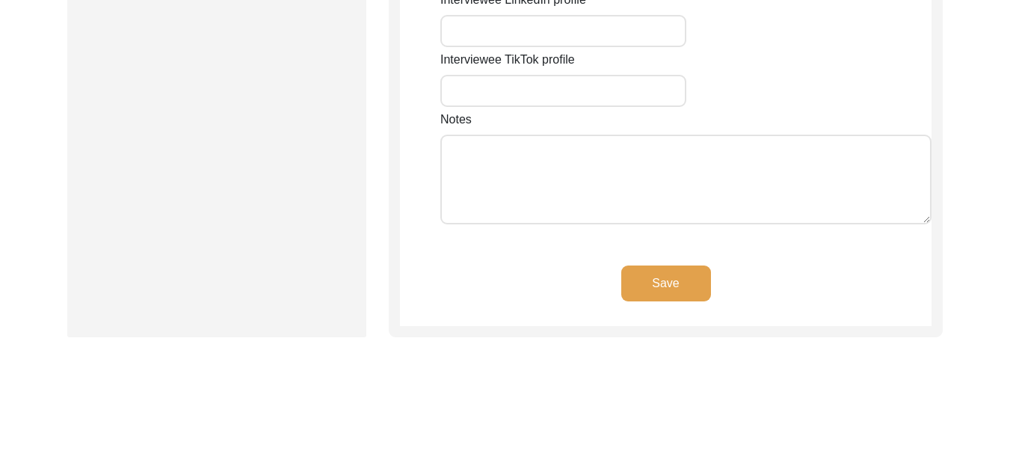
type input "9781548979"
click at [538, 135] on textarea "Notes" at bounding box center [686, 180] width 491 height 90
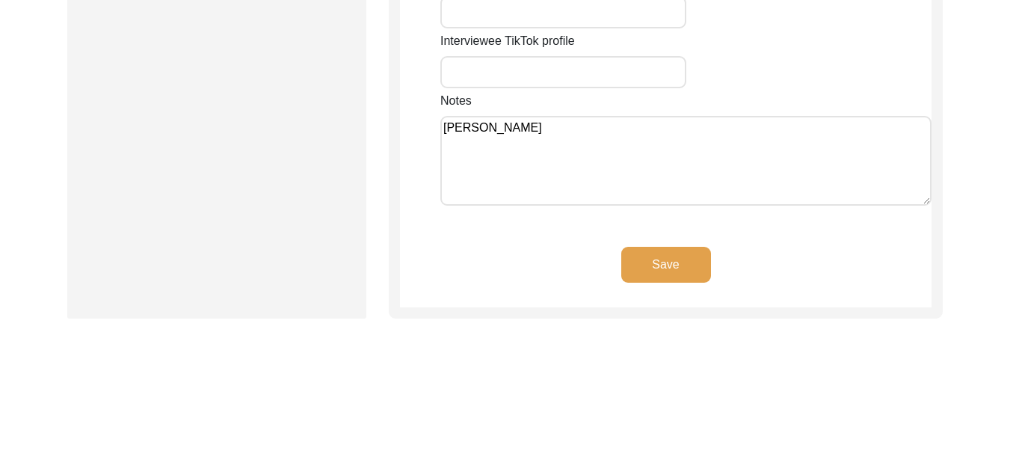
scroll to position [1446, 0]
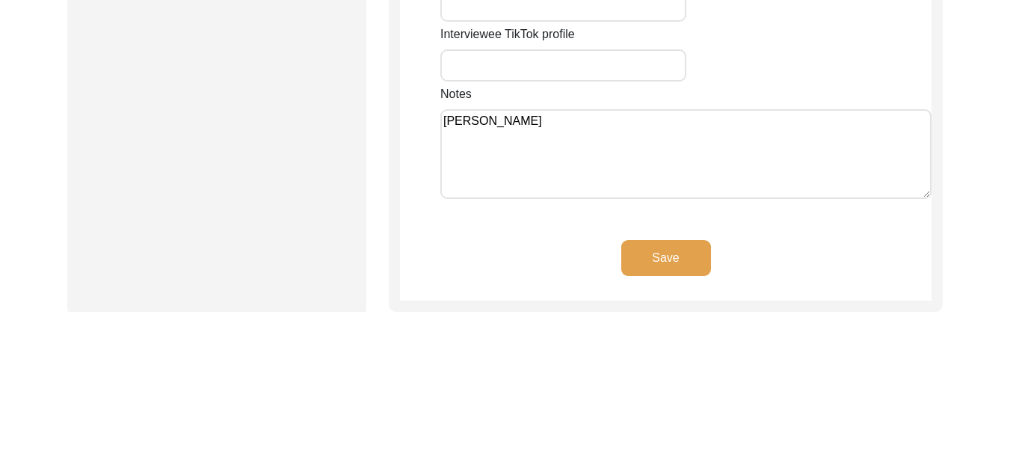
type textarea "[PERSON_NAME]"
click at [650, 240] on button "Save" at bounding box center [667, 258] width 90 height 36
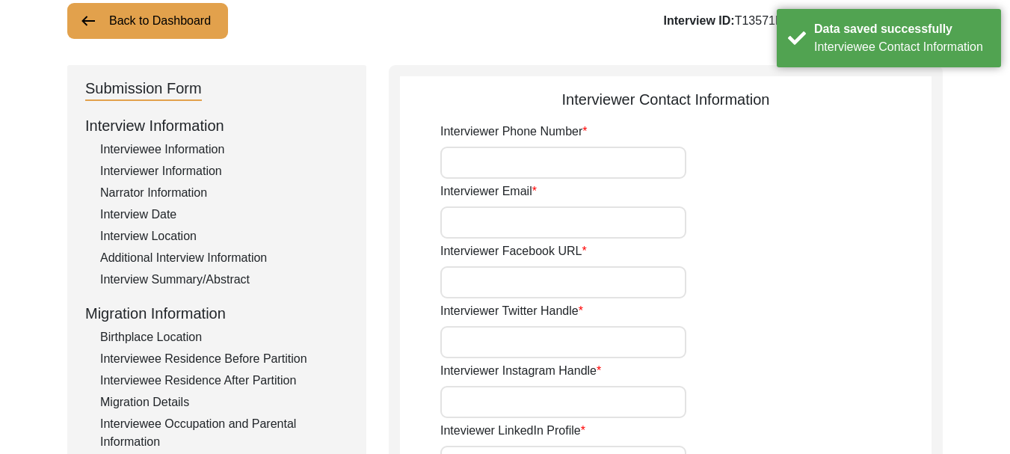
scroll to position [89, 0]
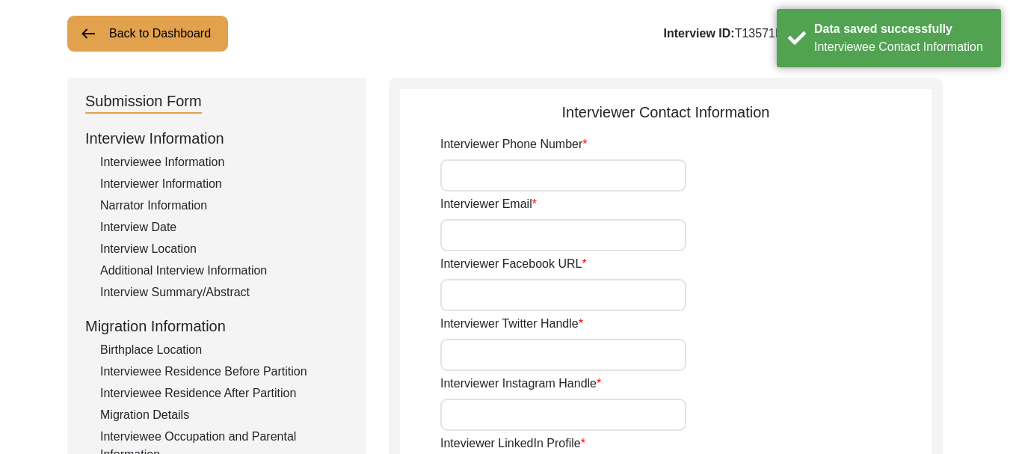
click at [503, 167] on input "Interviewer Phone Number" at bounding box center [564, 175] width 246 height 32
type input "08427468272"
type input "[EMAIL_ADDRESS][DOMAIN_NAME]"
click at [562, 292] on input "Interviewer Facebook URL" at bounding box center [564, 295] width 246 height 32
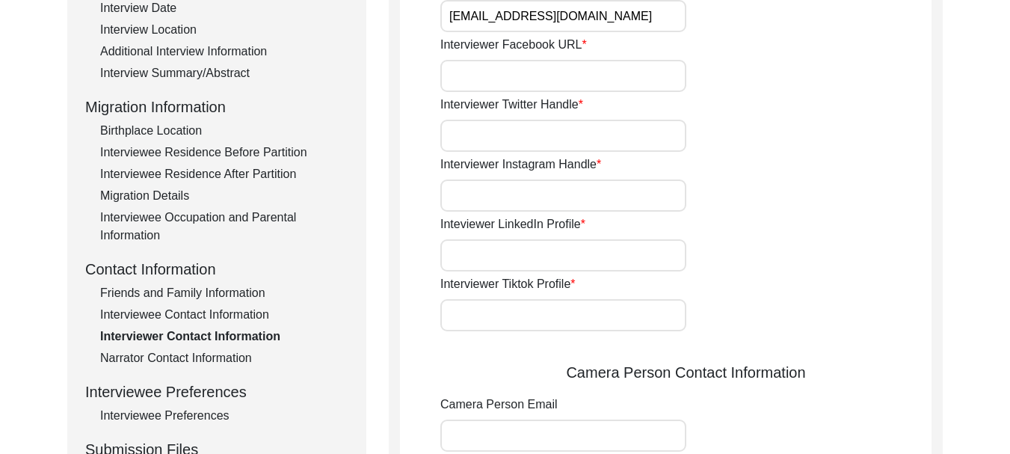
scroll to position [313, 0]
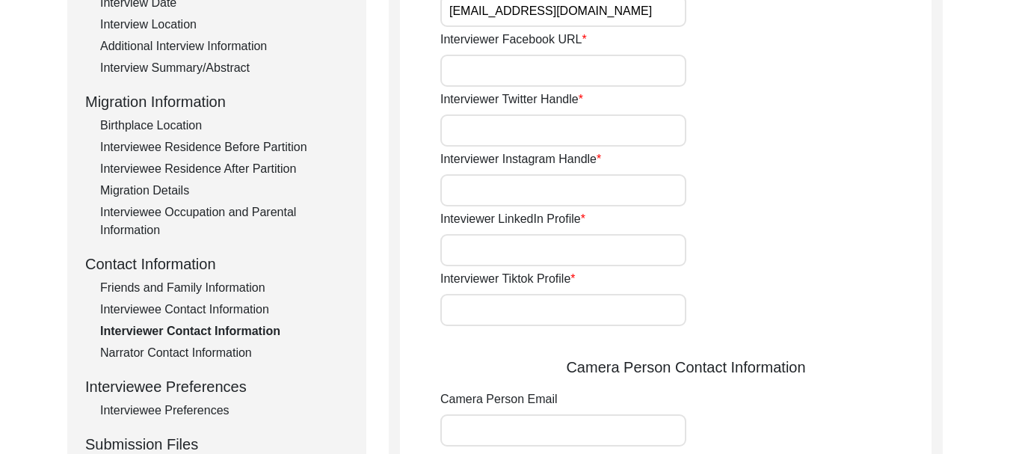
click at [573, 179] on input "Interviewer Instagram Handle" at bounding box center [564, 190] width 246 height 32
type input "rajbatth0101"
click at [546, 254] on input "Inteviewer LinkedIn Profile" at bounding box center [564, 250] width 246 height 32
type input "[PERSON_NAME]"
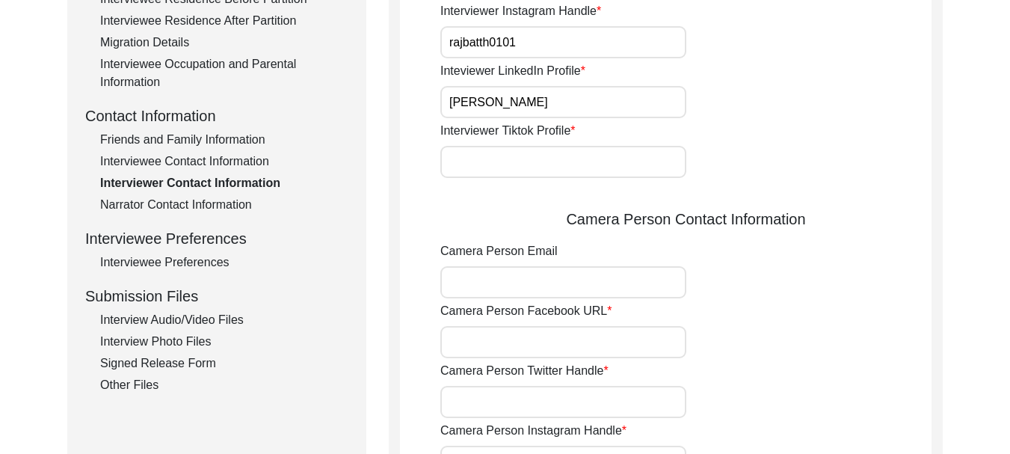
scroll to position [463, 0]
click at [565, 286] on input "Camera Person Email" at bounding box center [564, 281] width 246 height 32
type input "[EMAIL_ADDRESS][DOMAIN_NAME]"
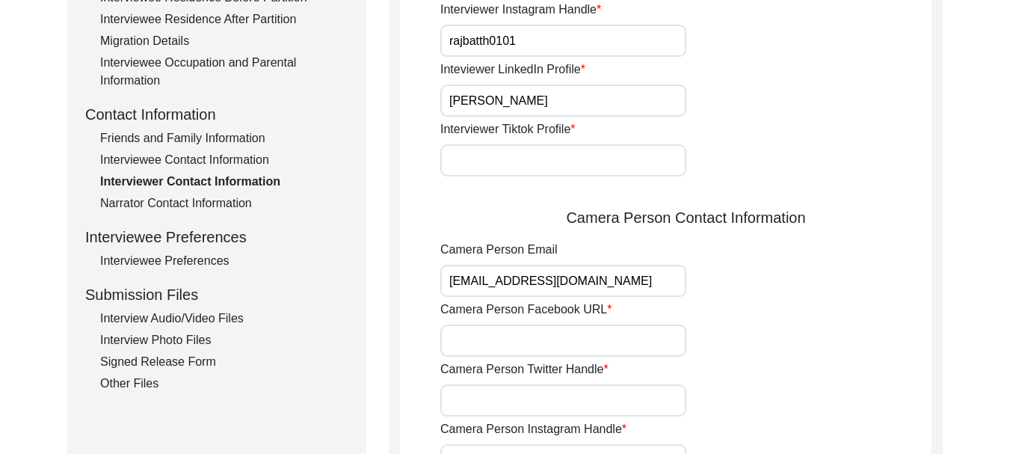
type input "08427468272"
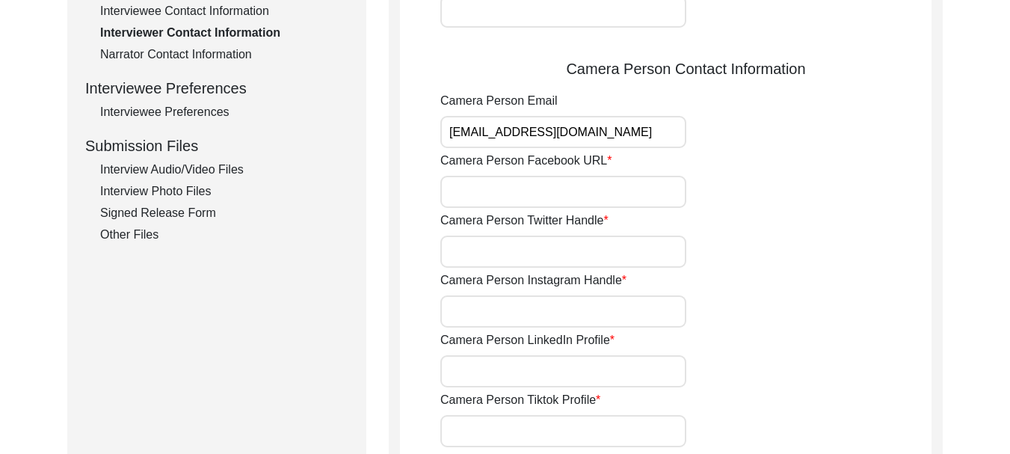
scroll to position [613, 0]
click at [572, 306] on input "Camera Person Instagram Handle" at bounding box center [564, 311] width 246 height 32
type input "[PERSON_NAME]"
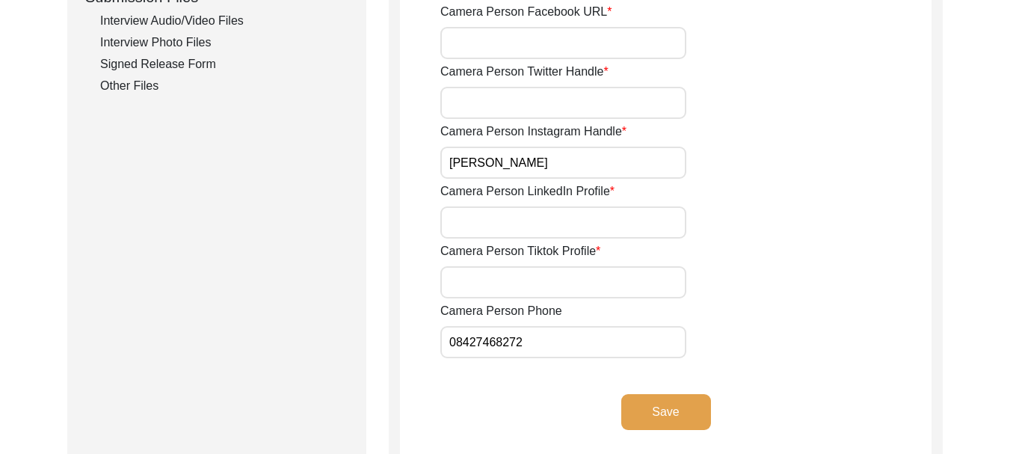
scroll to position [762, 0]
click at [562, 209] on input "Camera Person LinkedIn Profile" at bounding box center [564, 221] width 246 height 32
type input "[PERSON_NAME]"
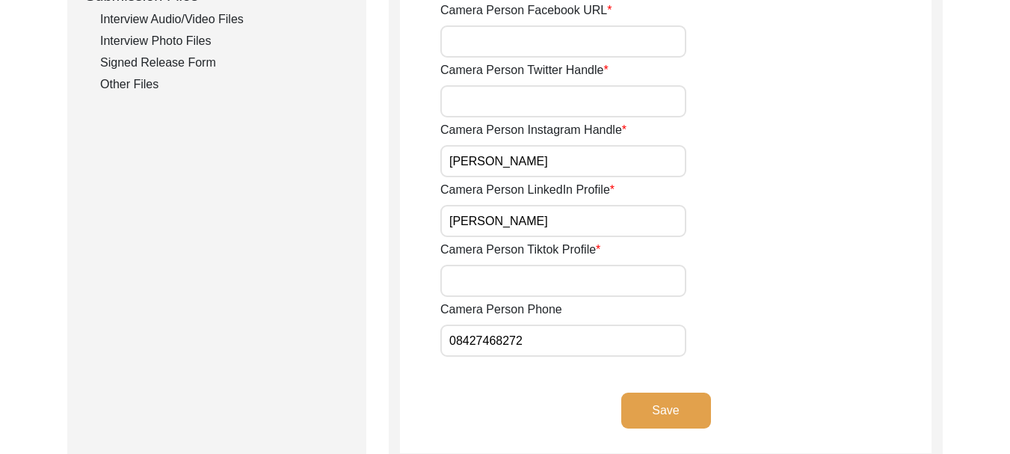
click at [533, 282] on input "Camera Person Tiktok Profile" at bounding box center [564, 281] width 246 height 32
click at [674, 410] on button "Save" at bounding box center [667, 411] width 90 height 36
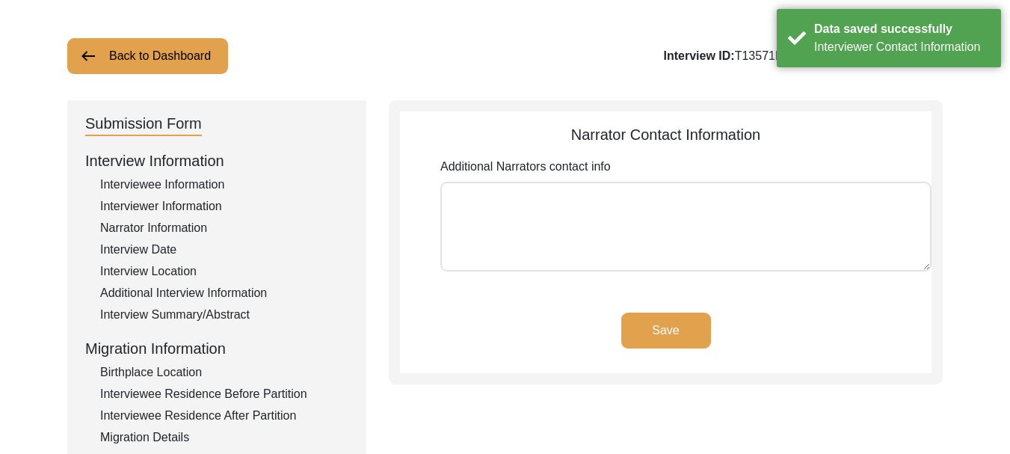
scroll to position [0, 0]
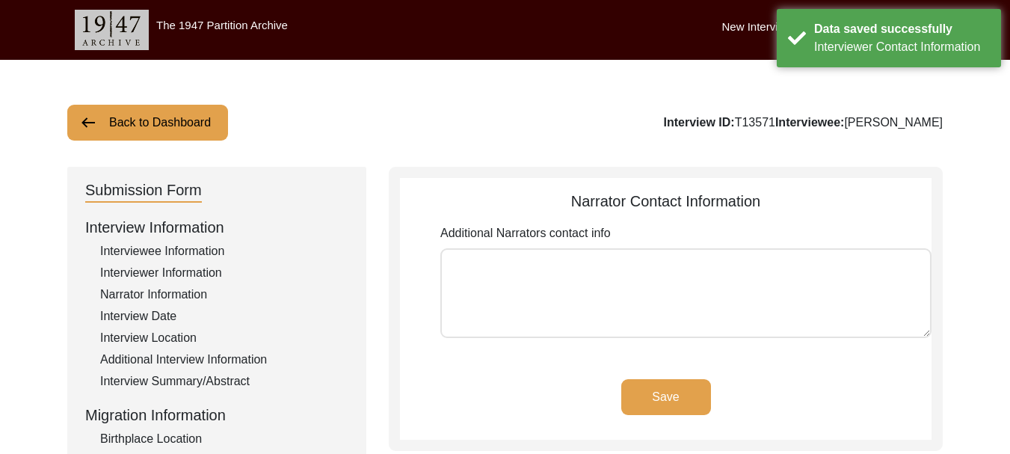
click at [536, 272] on textarea "Additional Narrators contact info" at bounding box center [686, 293] width 491 height 90
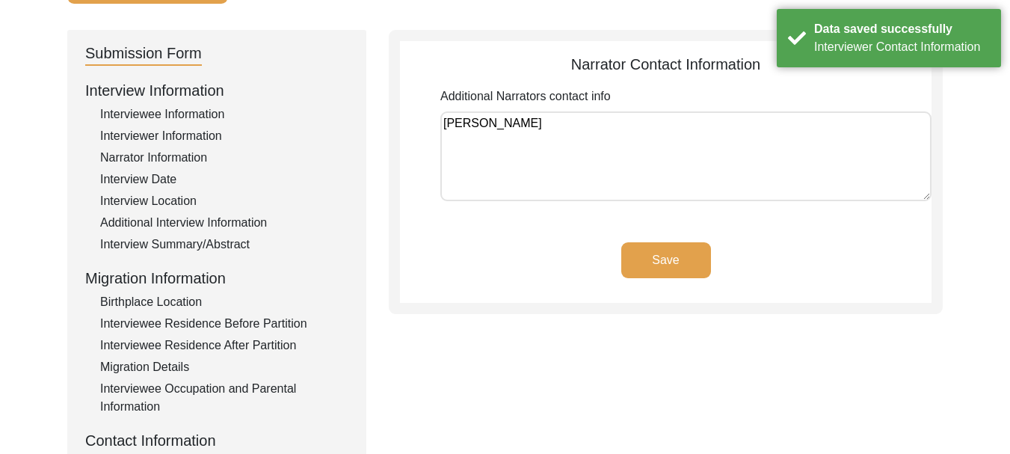
scroll to position [150, 0]
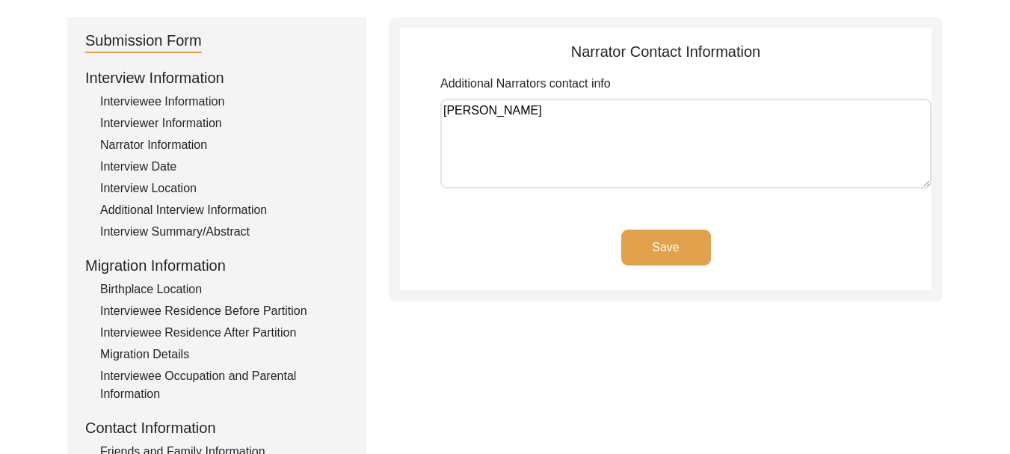
type textarea "[PERSON_NAME]"
click at [665, 245] on button "Save" at bounding box center [667, 248] width 90 height 36
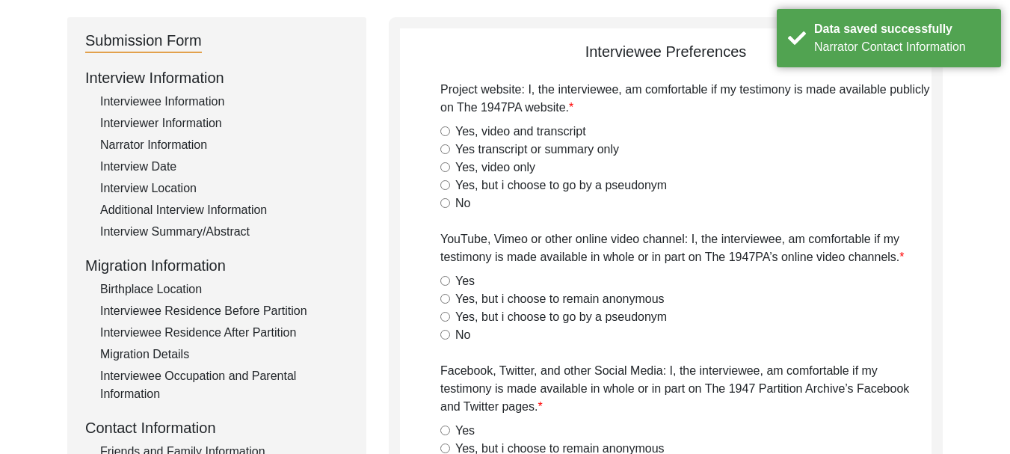
click at [446, 131] on input "Yes, video and transcript" at bounding box center [446, 131] width 10 height 10
radio input "true"
click at [444, 279] on input "Yes" at bounding box center [446, 281] width 10 height 10
radio input "true"
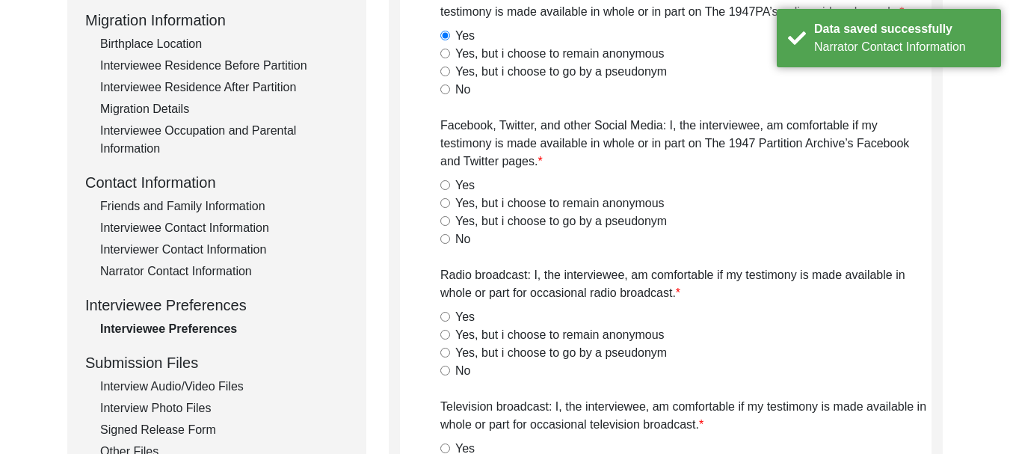
scroll to position [449, 0]
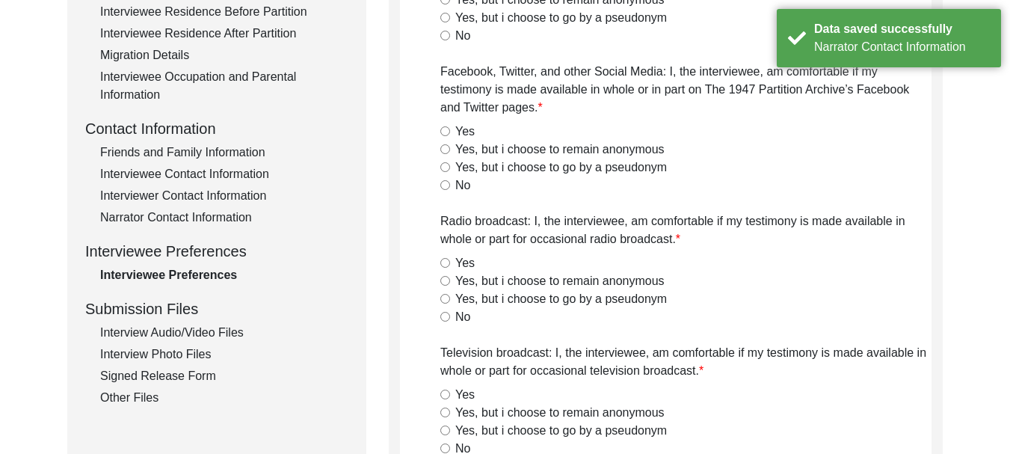
click at [445, 133] on input "Yes" at bounding box center [446, 131] width 10 height 10
radio input "true"
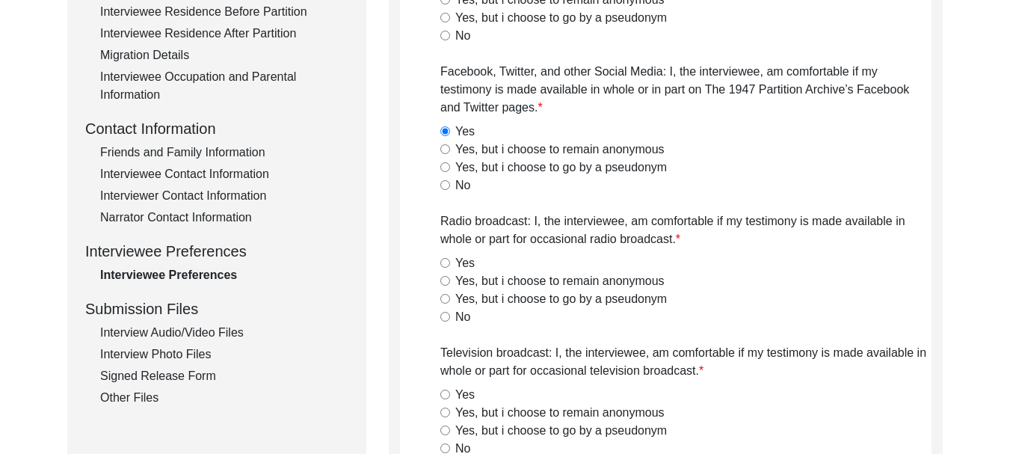
click at [446, 268] on div "Yes" at bounding box center [686, 263] width 491 height 18
click at [445, 261] on input "Yes" at bounding box center [446, 263] width 10 height 10
radio input "true"
click at [443, 394] on input "Yes" at bounding box center [446, 395] width 10 height 10
radio input "true"
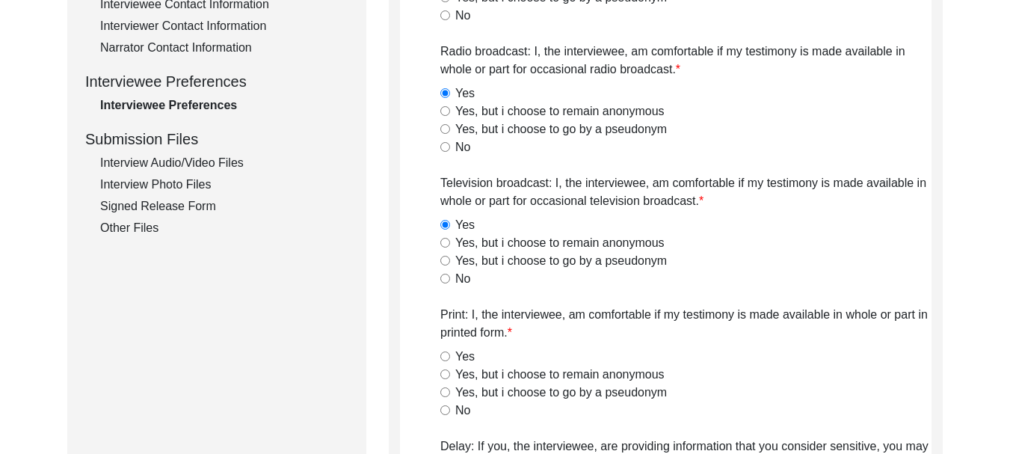
scroll to position [748, 0]
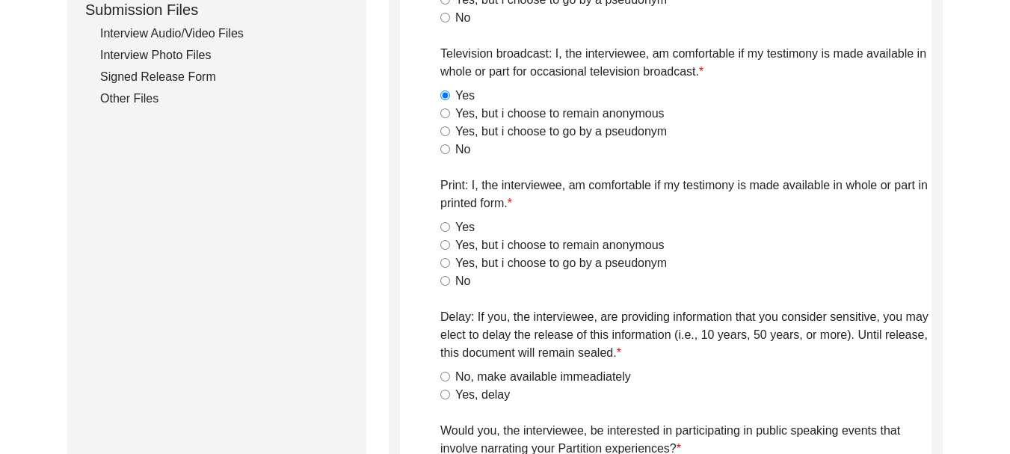
click at [446, 227] on input "Yes" at bounding box center [446, 227] width 10 height 10
radio input "true"
click at [447, 380] on input "No, make available immeadiately" at bounding box center [446, 377] width 10 height 10
radio input "true"
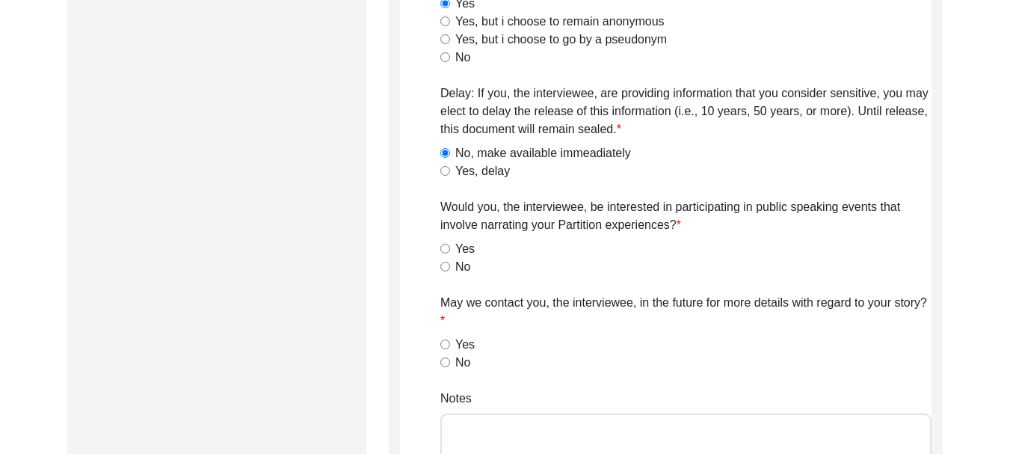
scroll to position [972, 0]
click at [447, 247] on input "Yes" at bounding box center [446, 248] width 10 height 10
radio input "true"
click at [446, 341] on input "Yes" at bounding box center [446, 344] width 10 height 10
radio input "true"
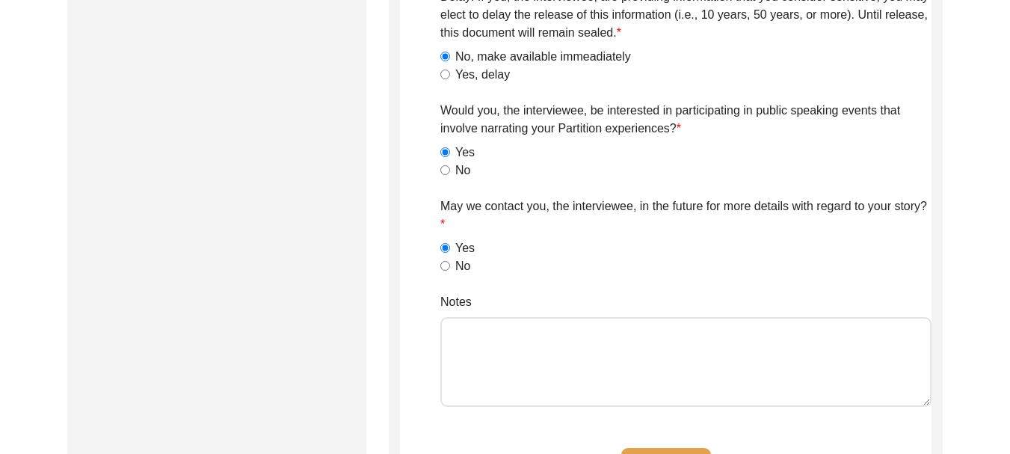
scroll to position [1197, 0]
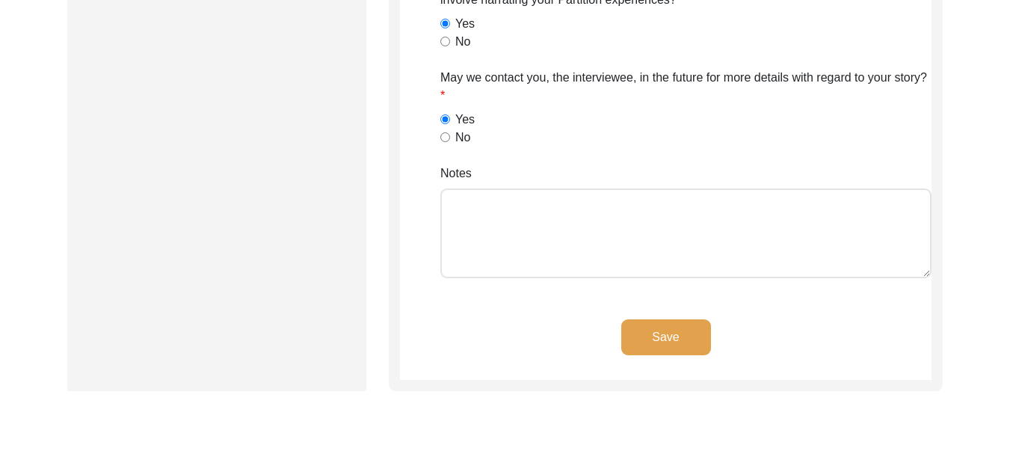
click at [539, 238] on textarea "Notes" at bounding box center [686, 233] width 491 height 90
type textarea "[PERSON_NAME]"
click at [651, 333] on button "Save" at bounding box center [667, 337] width 90 height 36
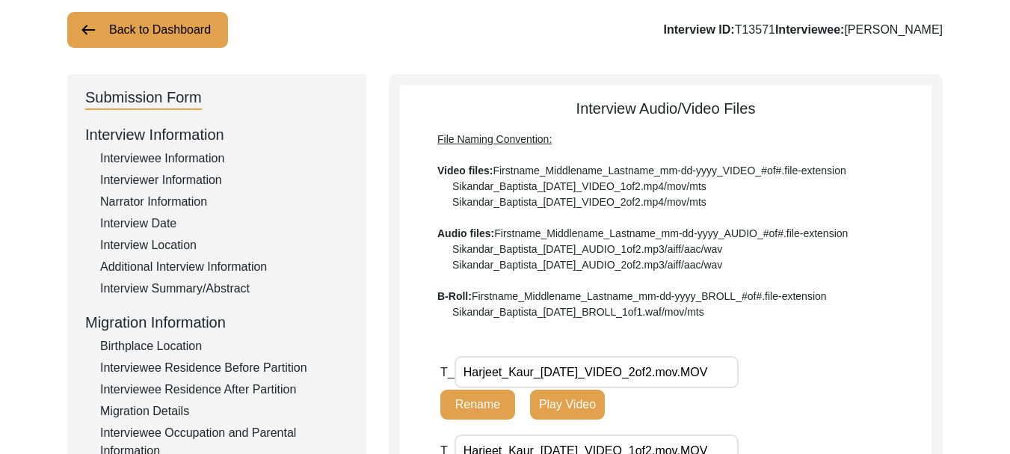
scroll to position [75, 0]
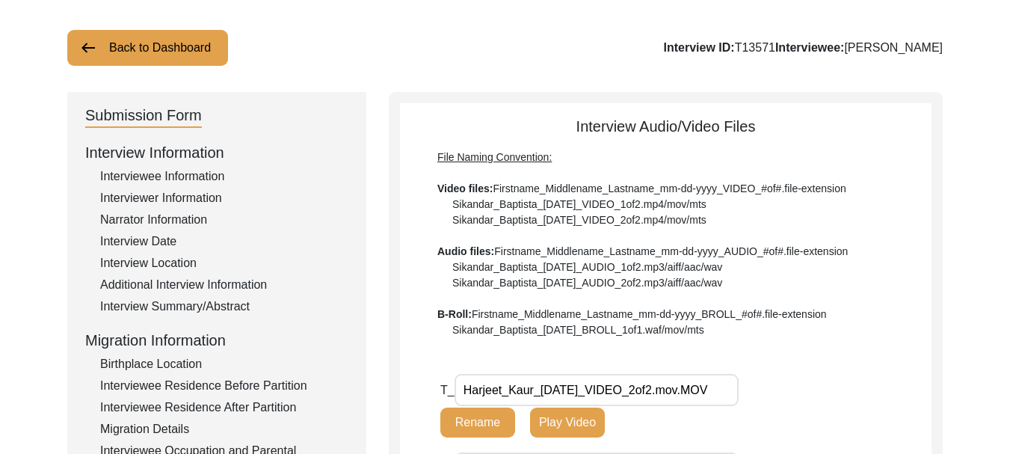
click at [199, 308] on div "Interview Summary/Abstract" at bounding box center [224, 307] width 248 height 18
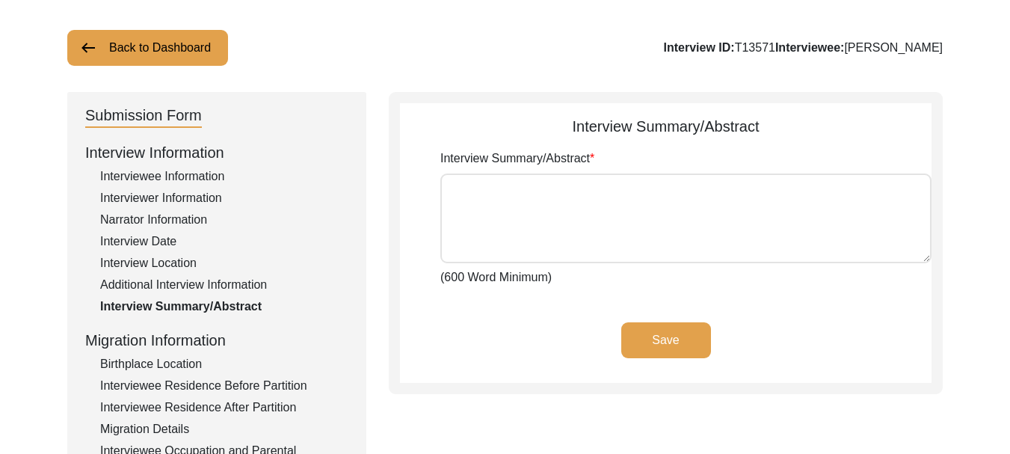
click at [520, 208] on textarea "Interview Summary/Abstract" at bounding box center [686, 219] width 491 height 90
paste textarea "[PERSON_NAME] was six months old on the time of partition of [DEMOGRAPHIC_DATA]…"
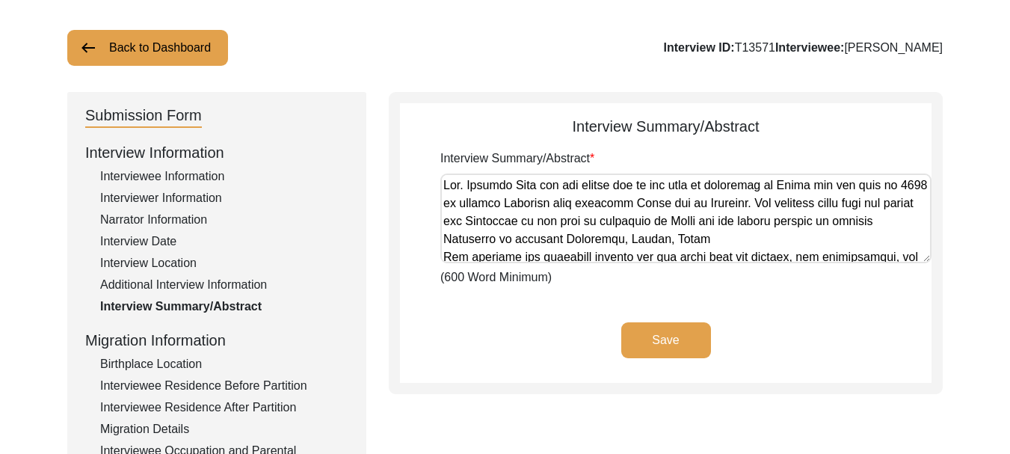
scroll to position [881, 0]
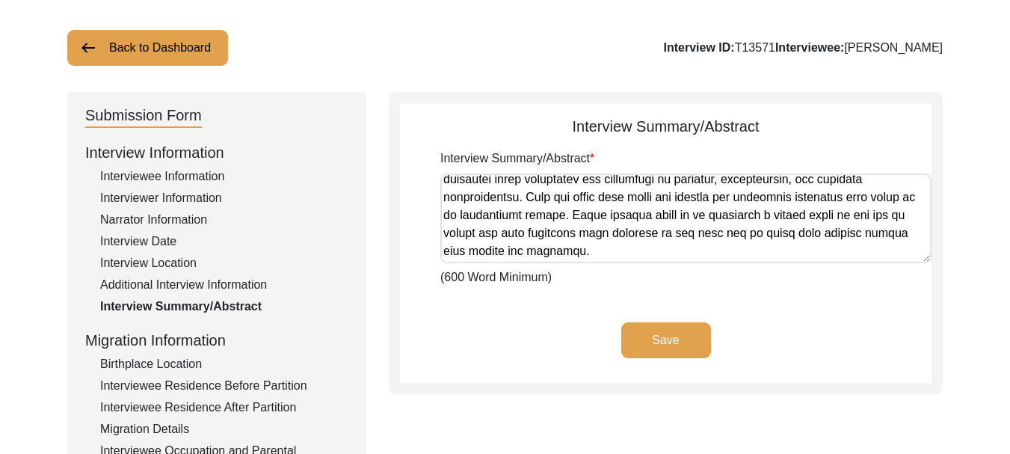
type textarea "[PERSON_NAME] was six months old on the time of partition of [DEMOGRAPHIC_DATA]…"
click at [663, 346] on button "Save" at bounding box center [667, 340] width 90 height 36
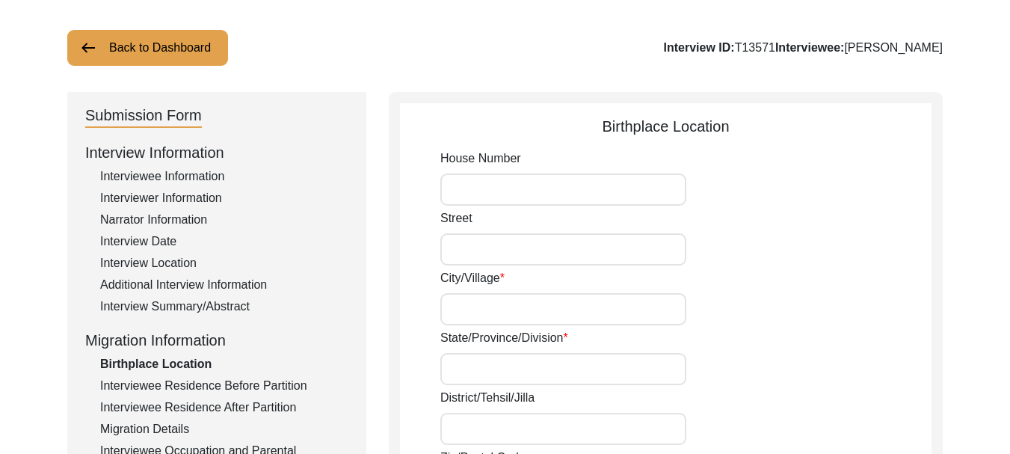
type input "[PERSON_NAME]"
type input "2nd"
type input "Nanksar"
type input "[GEOGRAPHIC_DATA]"
type input "[PERSON_NAME] (Jhang)"
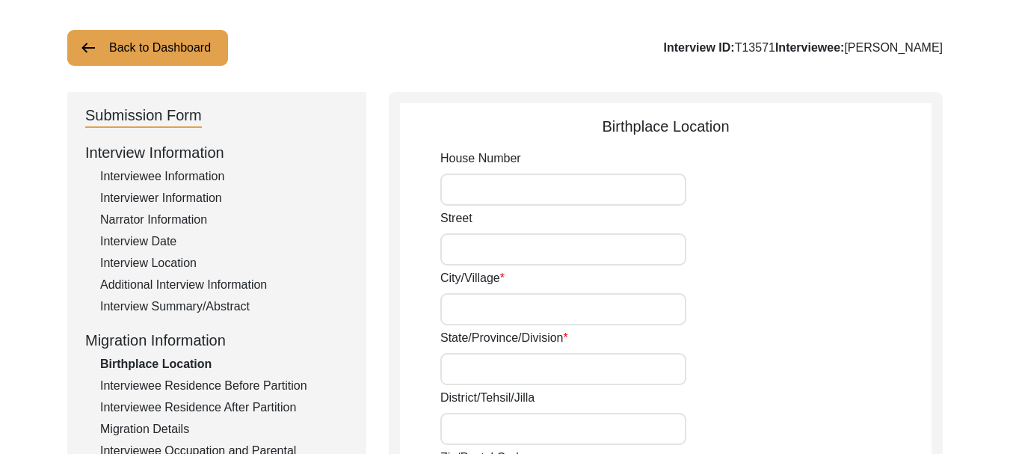
type input "1421122"
type input "[GEOGRAPHIC_DATA]"
type input "Nanksar"
type input "Nanksar, [GEOGRAPHIC_DATA]"
type input "30.24559"
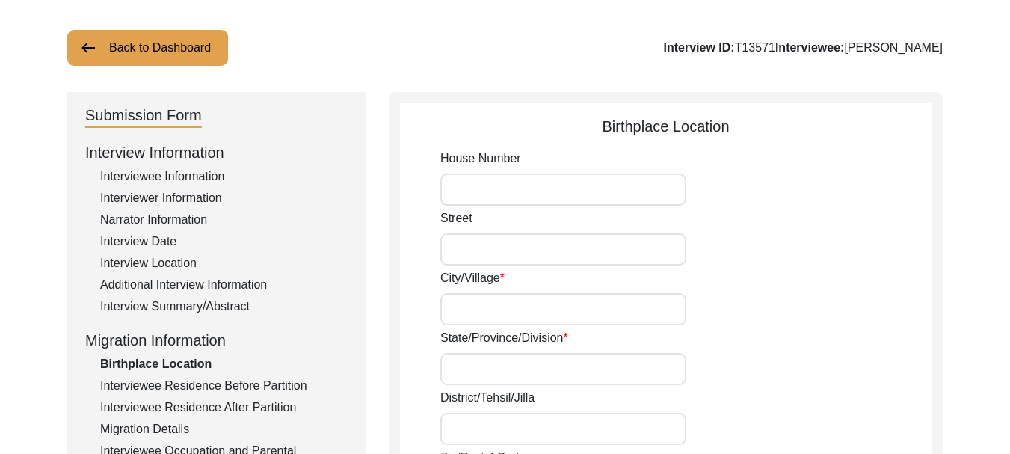
type input "73.76063"
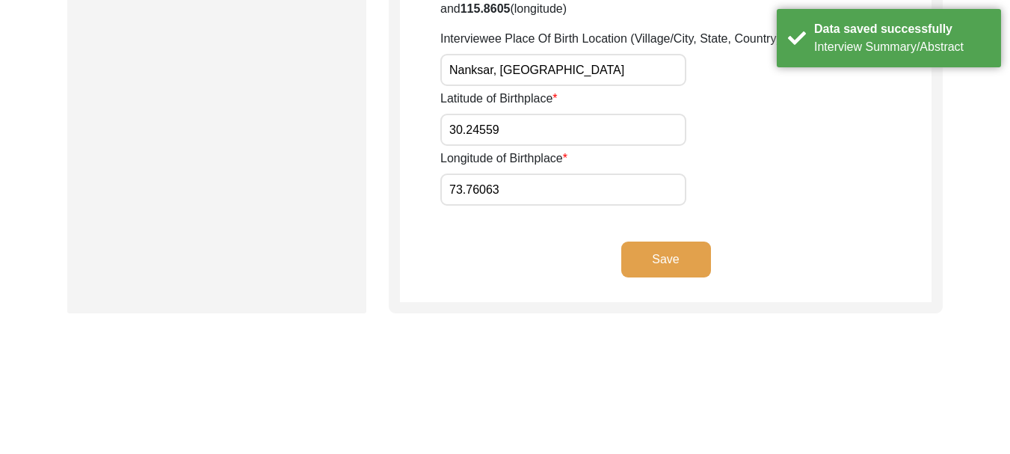
scroll to position [905, 0]
click at [656, 240] on button "Save" at bounding box center [667, 258] width 90 height 36
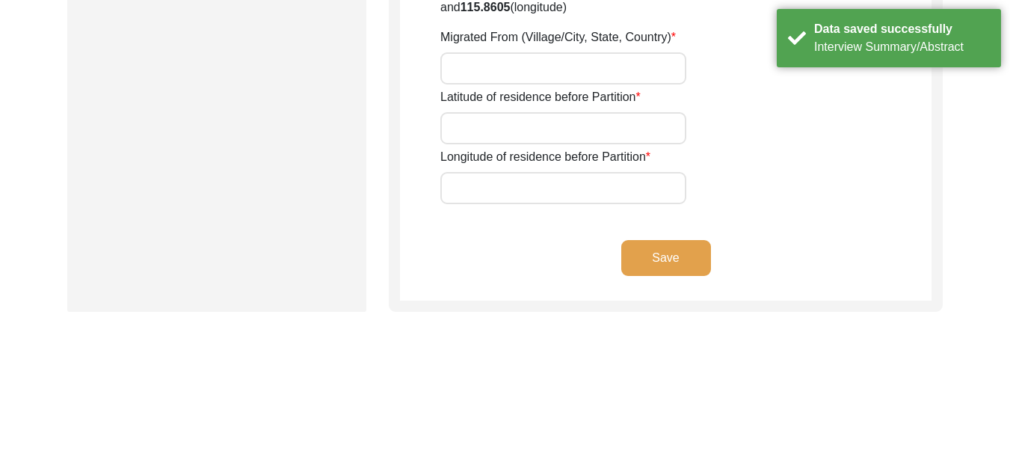
type input "[PERSON_NAME]"
type input "2nd"
type input "Nanaksar"
type input "[GEOGRAPHIC_DATA], [GEOGRAPHIC_DATA]"
type input "[PERSON_NAME] (Jhang)"
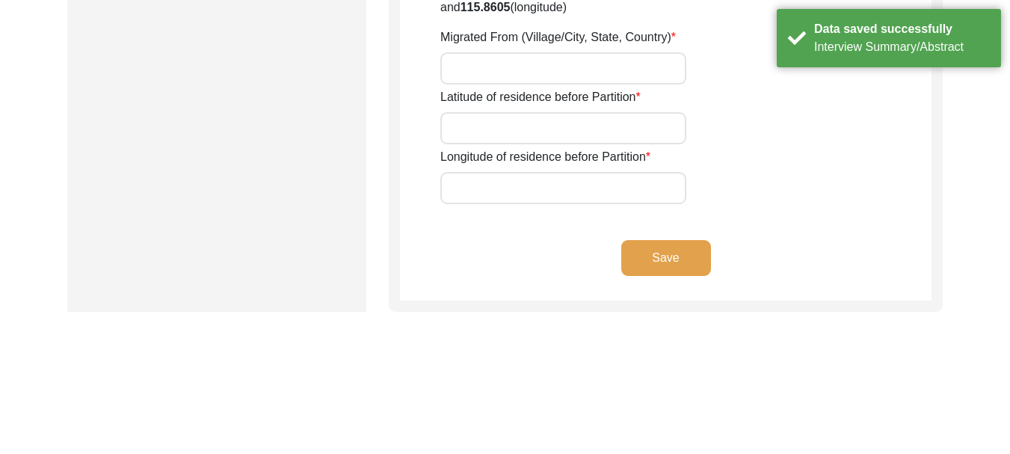
type input "1421122"
type input "[GEOGRAPHIC_DATA]"
type input "Nanaksar, [GEOGRAPHIC_DATA]"
type input "[PERSON_NAME]"
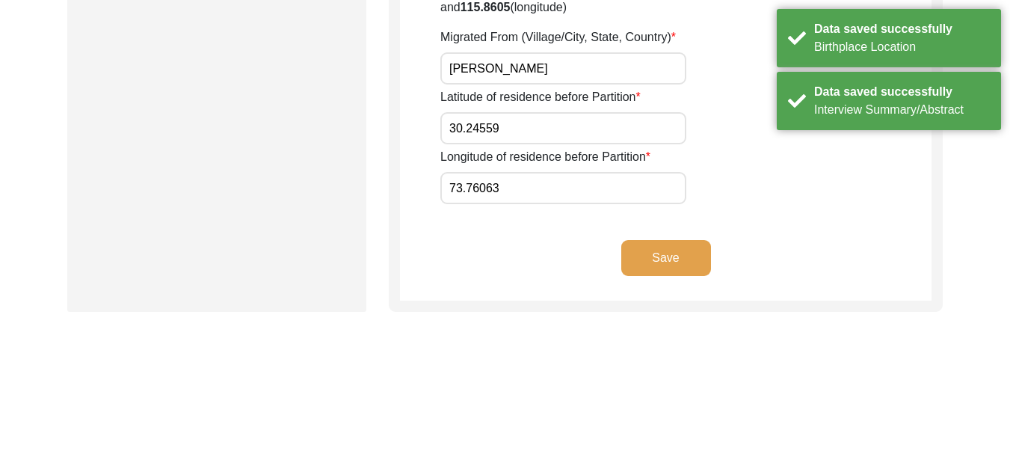
click at [654, 240] on button "Save" at bounding box center [667, 258] width 90 height 36
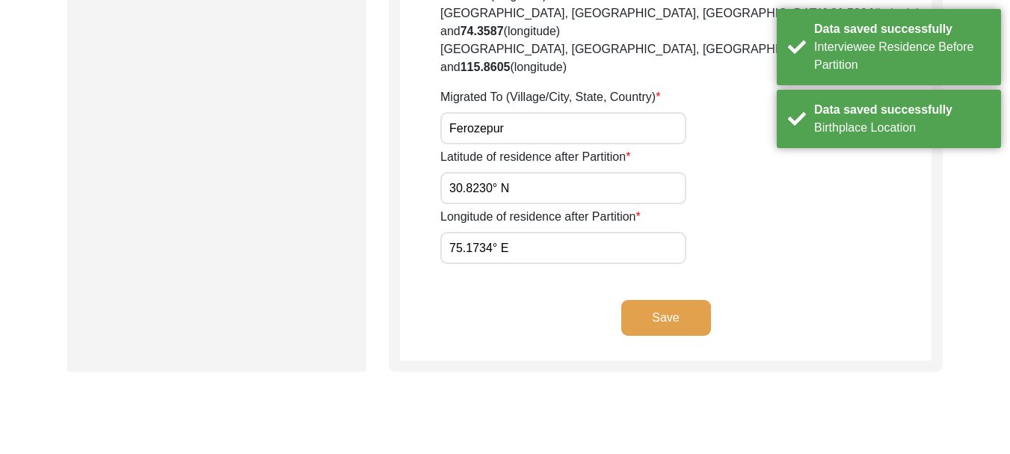
click at [666, 300] on button "Save" at bounding box center [667, 318] width 90 height 36
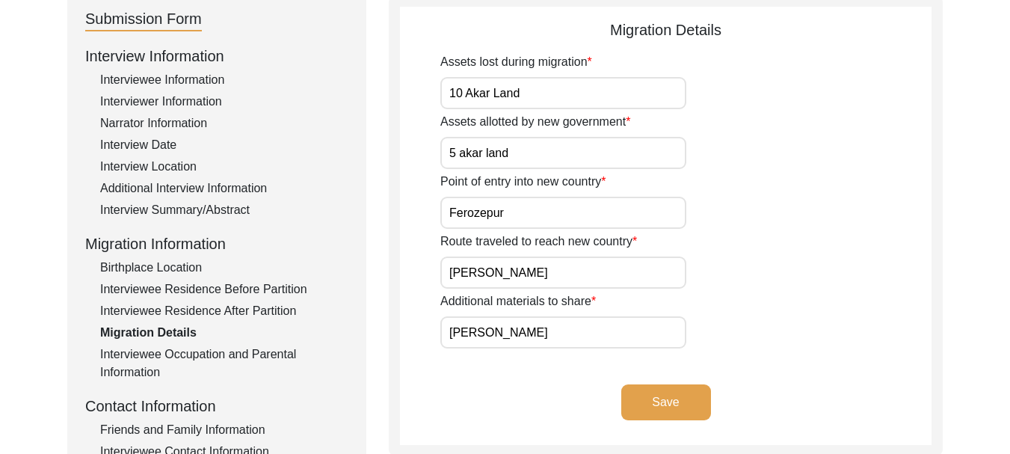
scroll to position [254, 0]
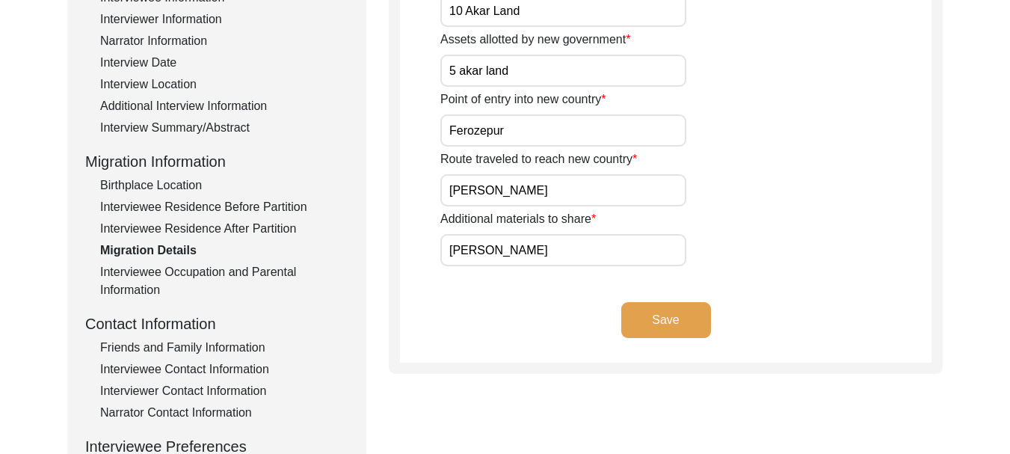
click at [676, 316] on button "Save" at bounding box center [667, 320] width 90 height 36
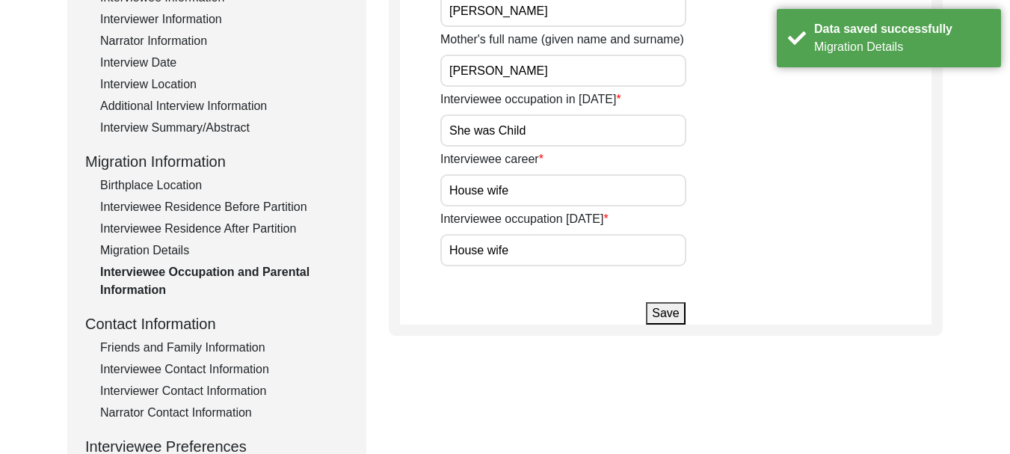
click at [656, 312] on button "Save" at bounding box center [665, 313] width 39 height 22
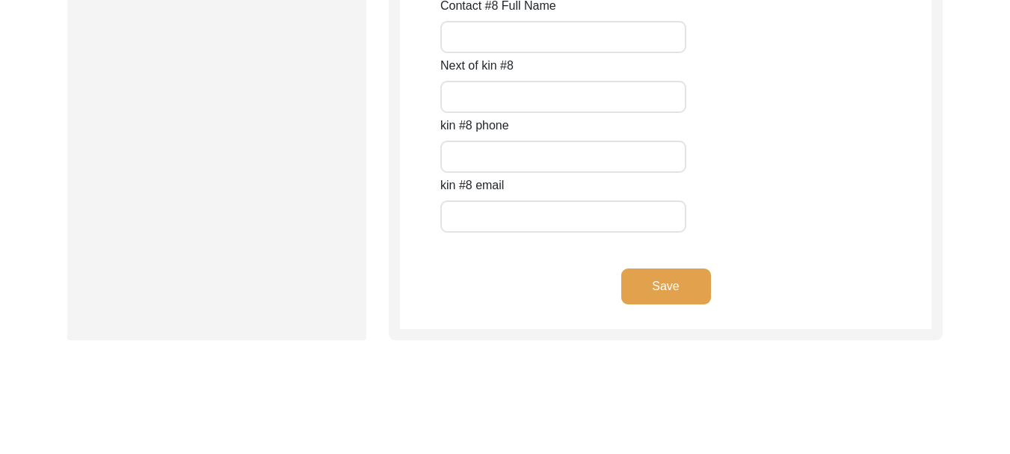
scroll to position [6873, 0]
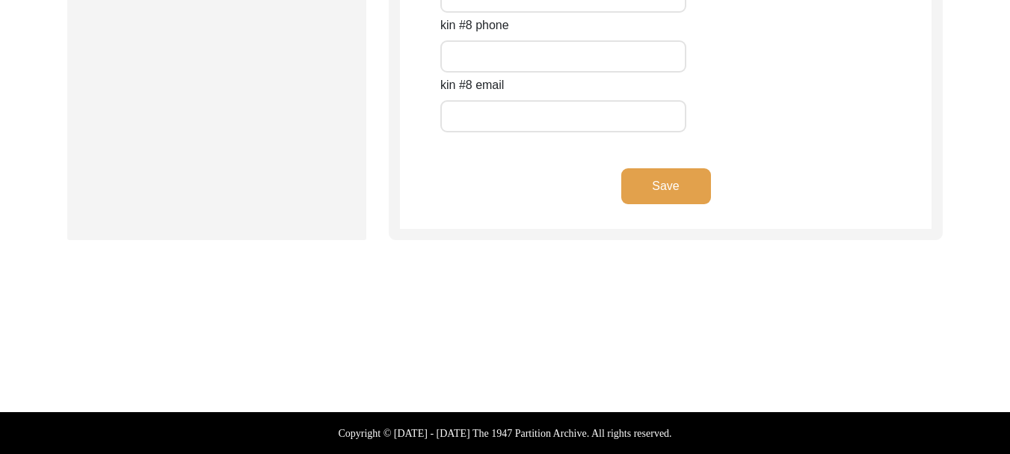
click at [663, 179] on button "Save" at bounding box center [667, 186] width 90 height 36
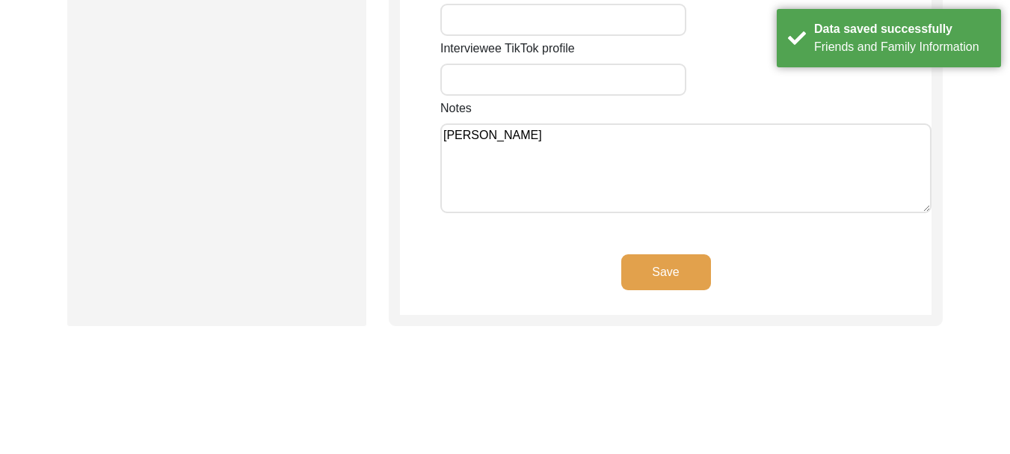
scroll to position [1446, 0]
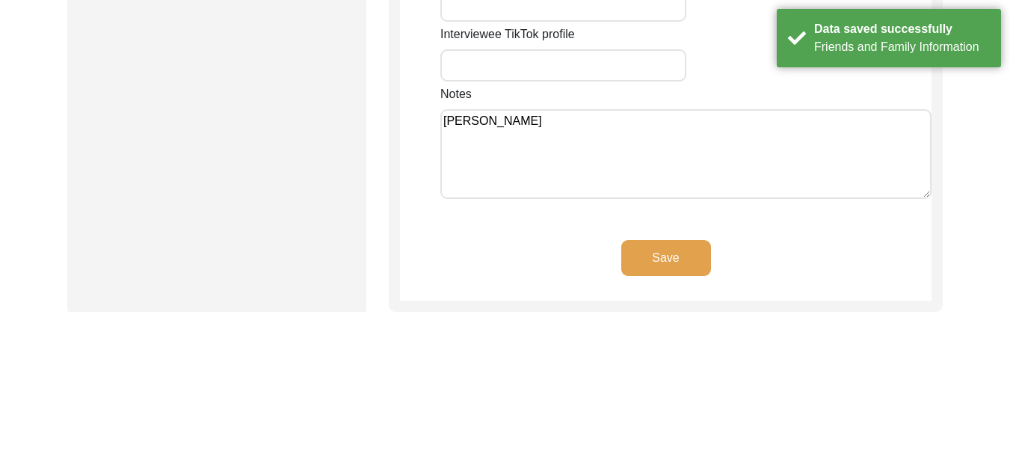
click at [659, 240] on button "Save" at bounding box center [667, 258] width 90 height 36
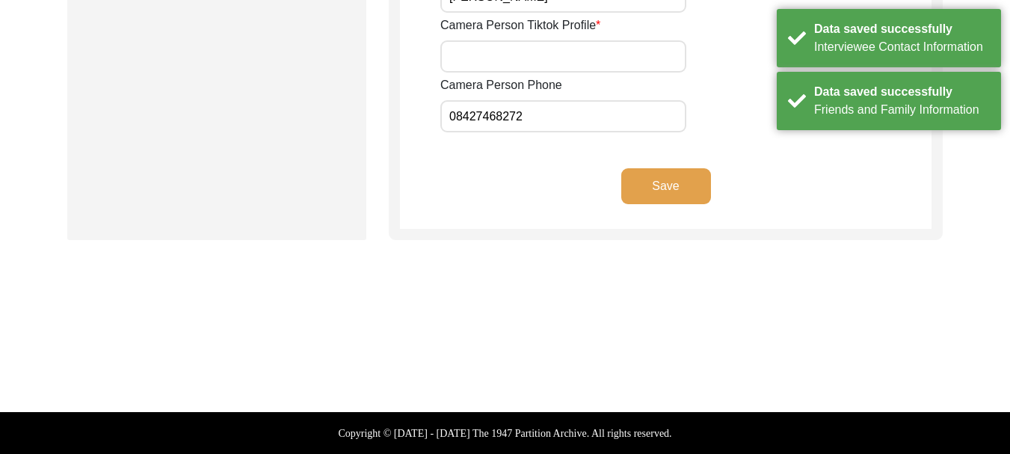
click at [659, 184] on button "Save" at bounding box center [667, 186] width 90 height 36
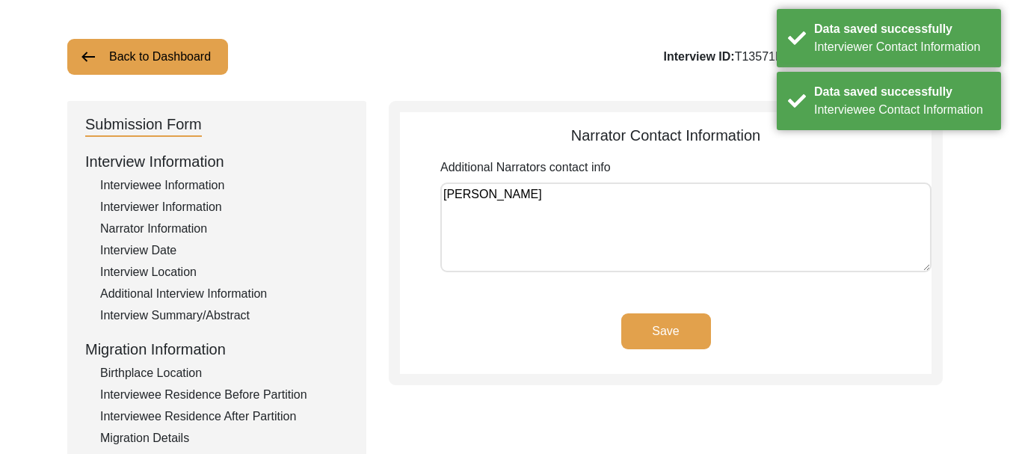
scroll to position [0, 0]
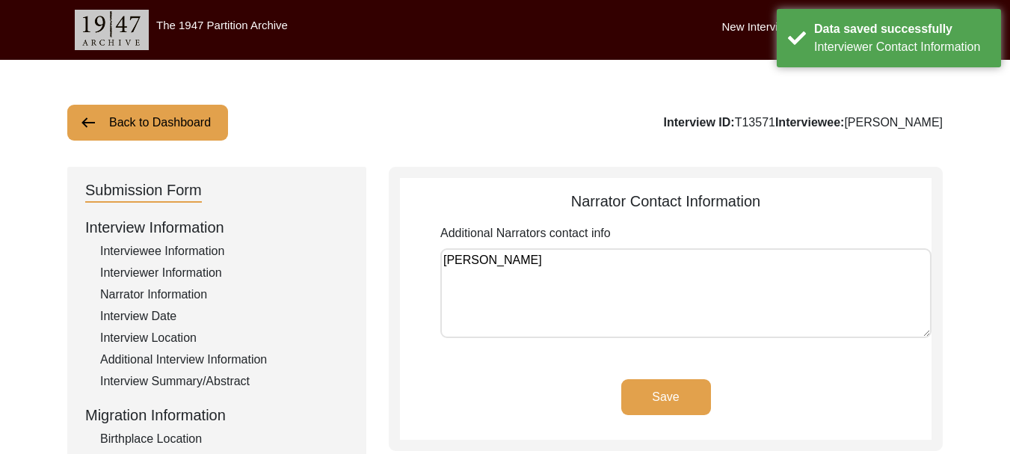
click at [671, 400] on button "Save" at bounding box center [667, 397] width 90 height 36
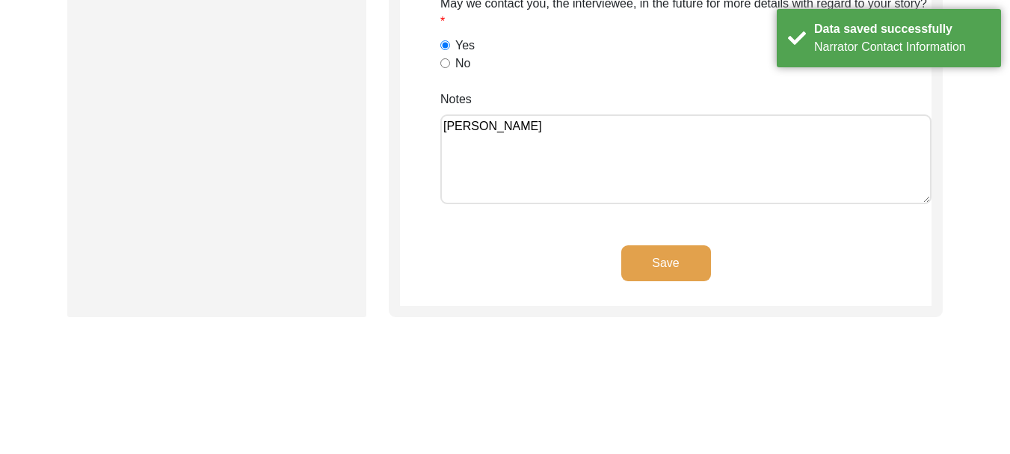
scroll to position [1271, 0]
click at [664, 266] on button "Save" at bounding box center [667, 263] width 90 height 36
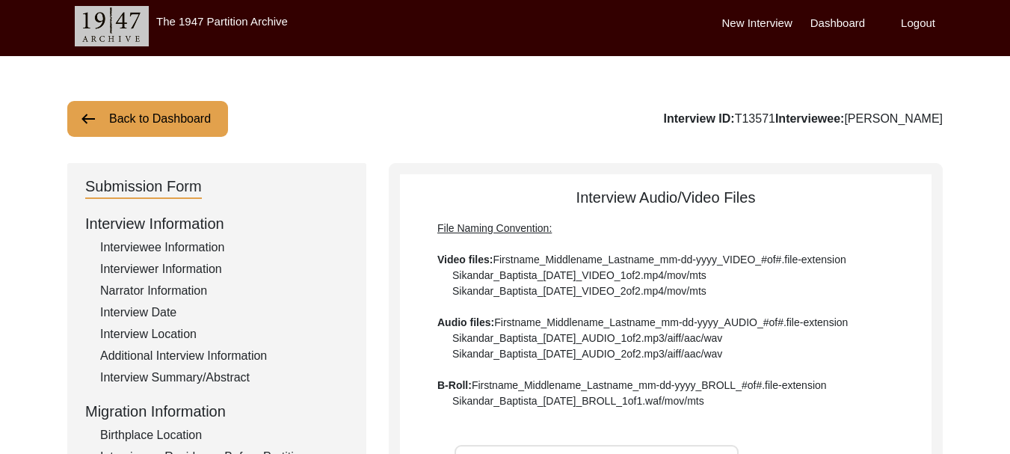
scroll to position [0, 0]
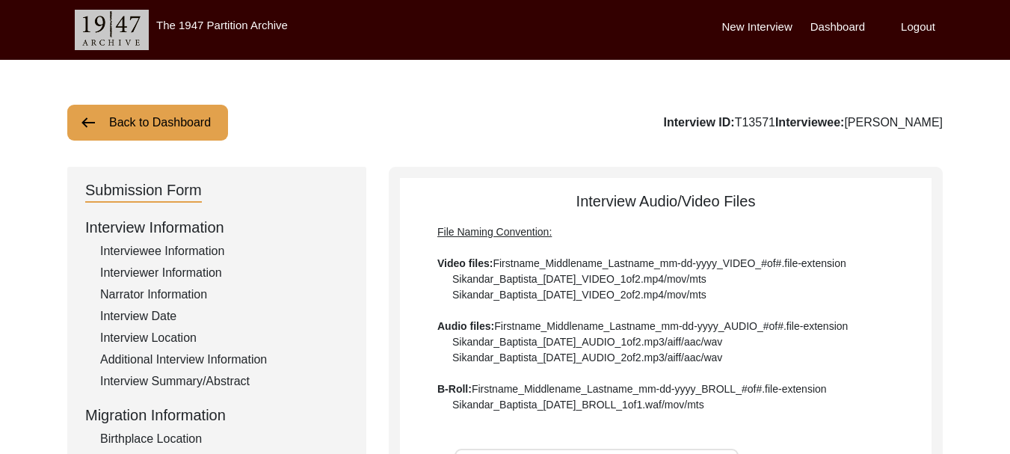
click at [845, 30] on label "Dashboard" at bounding box center [838, 27] width 55 height 17
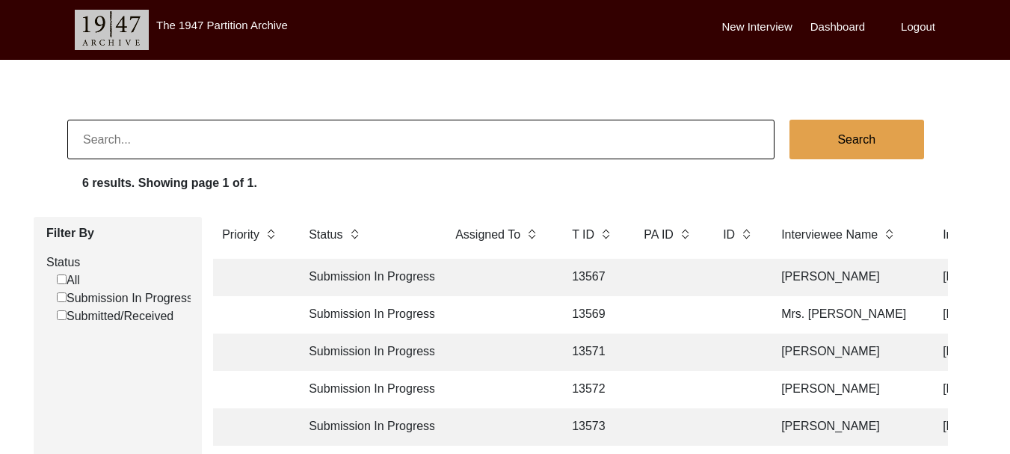
click at [348, 310] on td "Submission In Progress" at bounding box center [367, 314] width 135 height 37
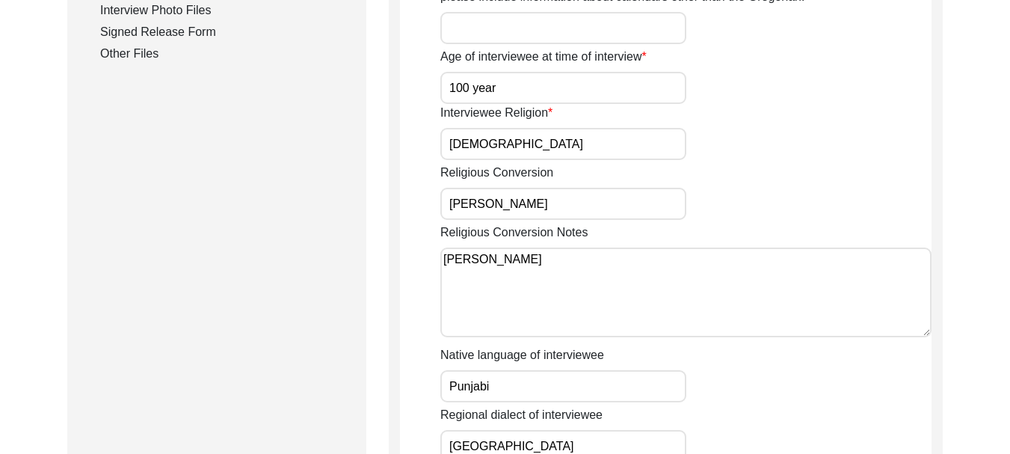
scroll to position [598, 0]
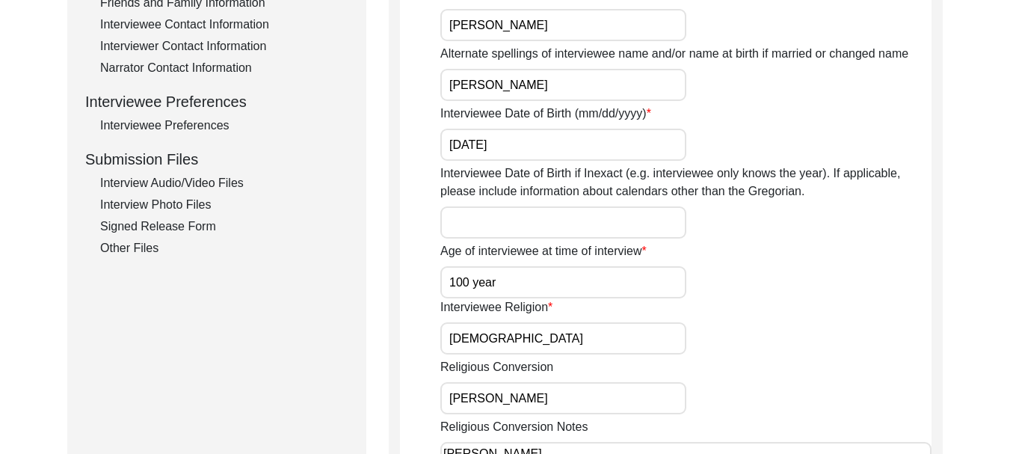
click at [155, 181] on div "Interview Audio/Video Files" at bounding box center [224, 183] width 248 height 18
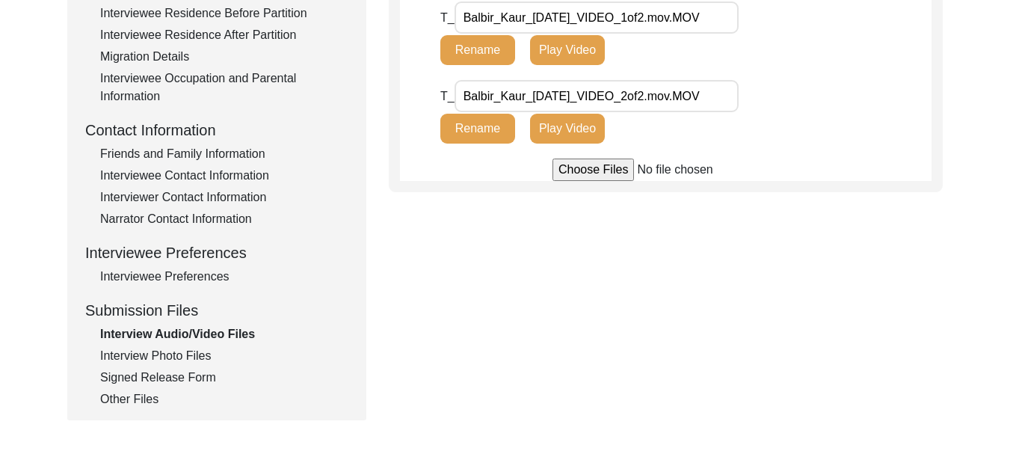
scroll to position [449, 0]
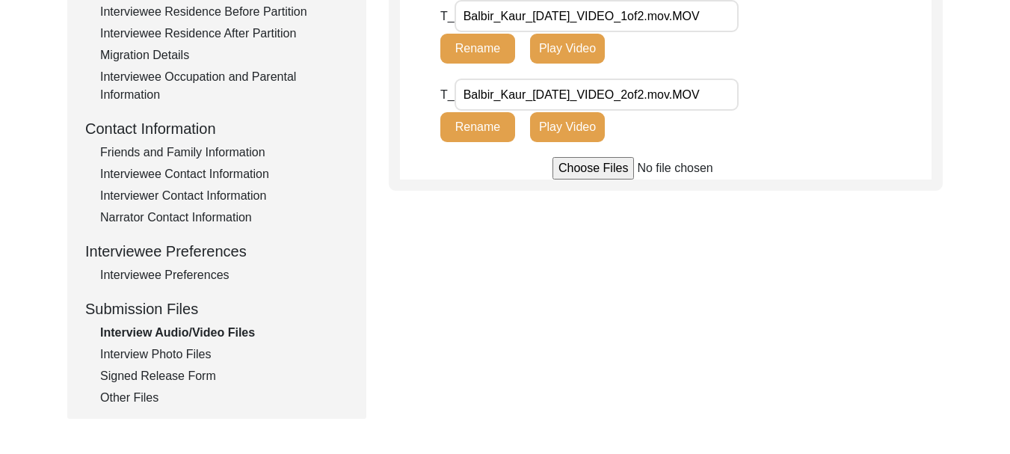
click at [590, 174] on input "file" at bounding box center [666, 168] width 227 height 22
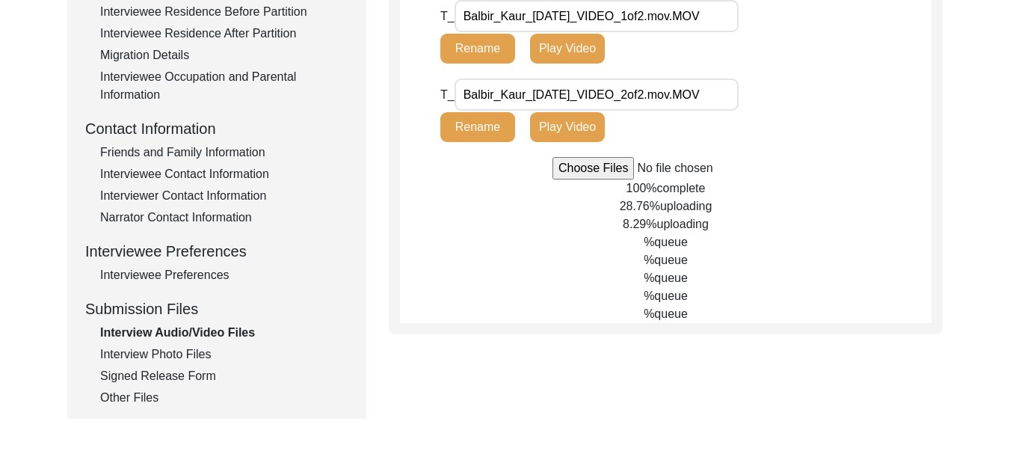
click at [592, 166] on input "file" at bounding box center [666, 168] width 227 height 22
click at [165, 352] on div "Interview Photo Files" at bounding box center [224, 355] width 248 height 18
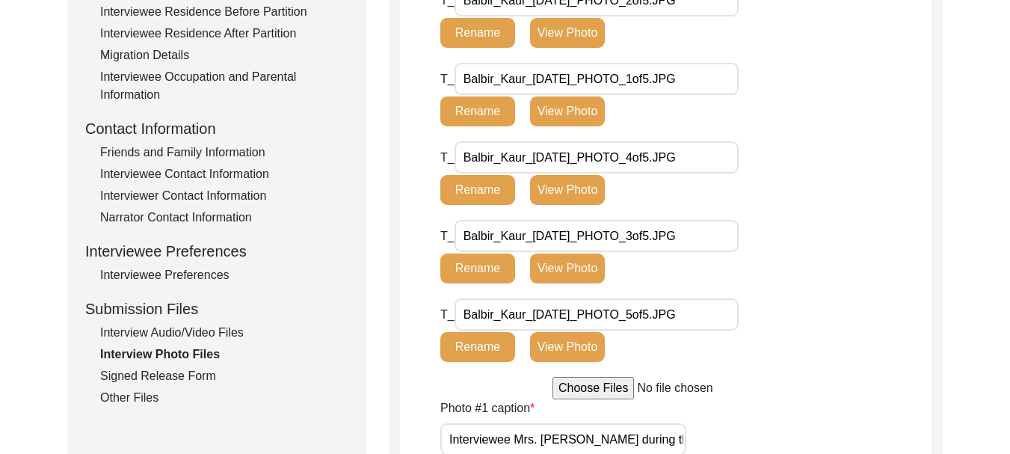
click at [179, 331] on div "Interview Audio/Video Files" at bounding box center [224, 333] width 248 height 18
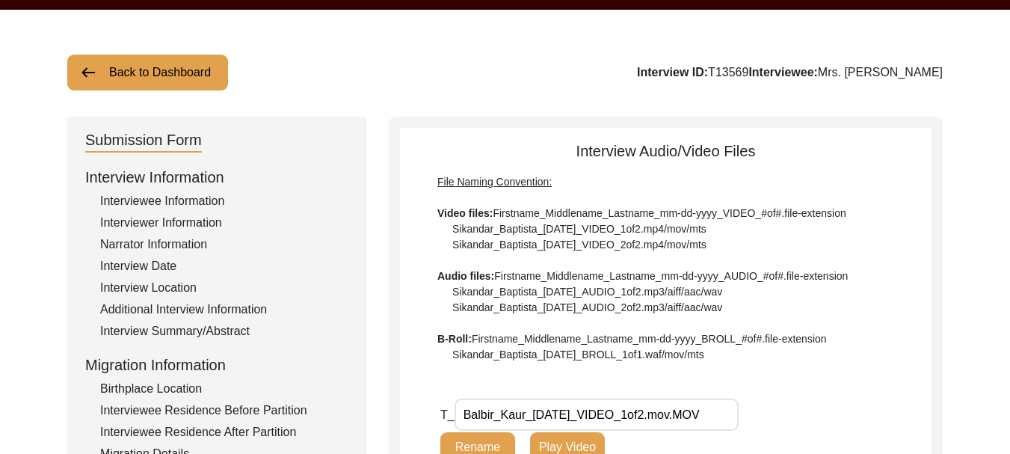
scroll to position [0, 0]
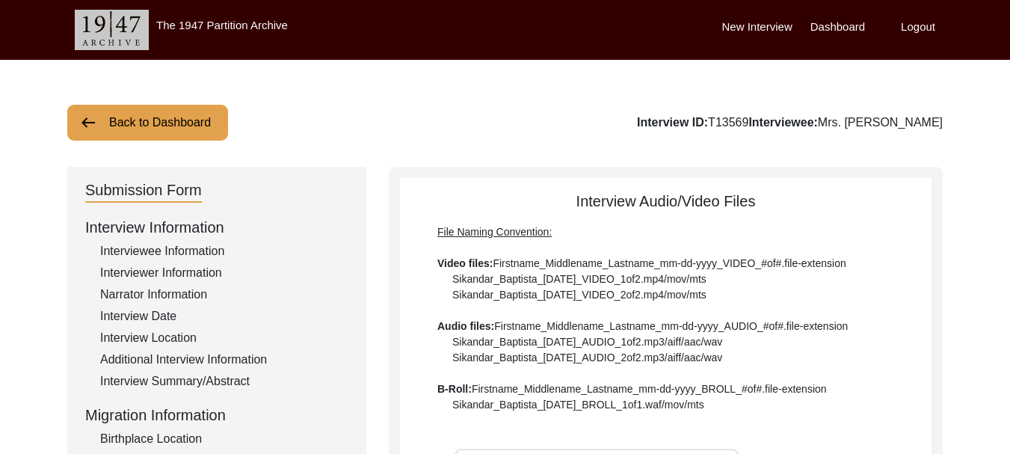
click at [829, 19] on label "Dashboard" at bounding box center [838, 27] width 55 height 17
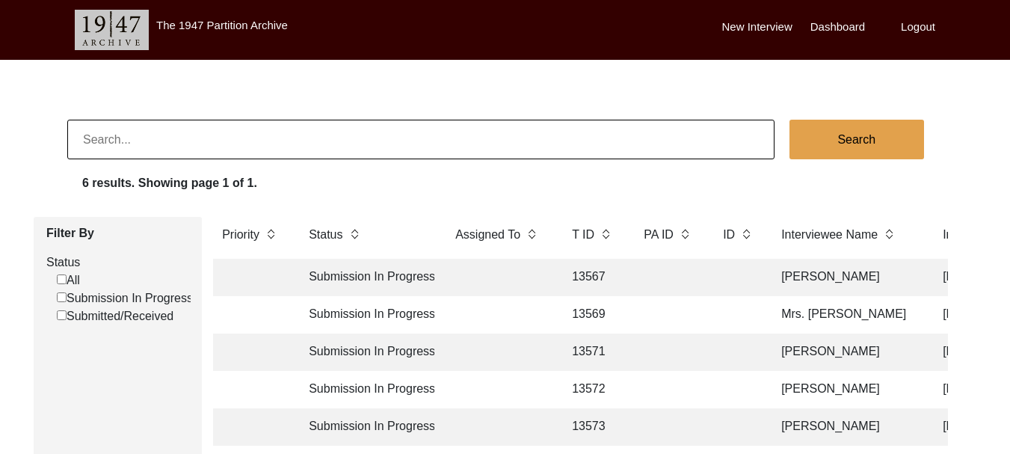
click at [368, 275] on td "Submission In Progress" at bounding box center [367, 277] width 135 height 37
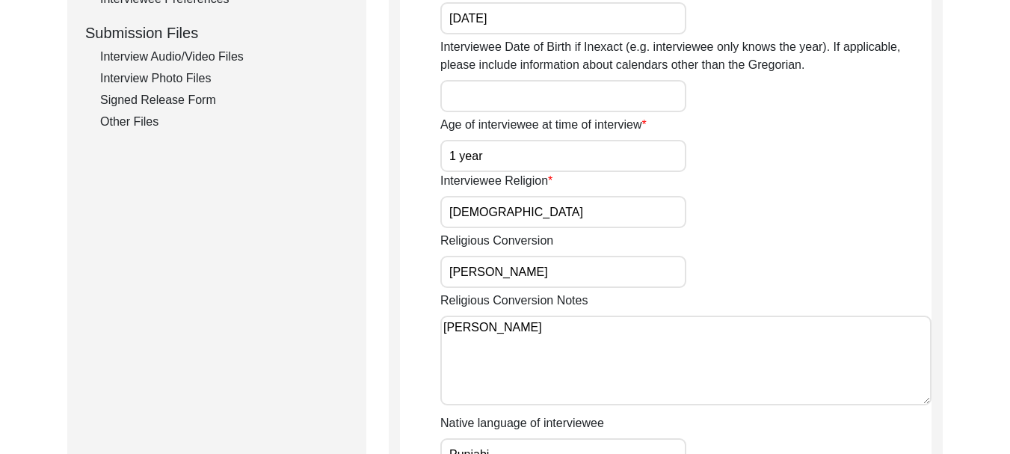
scroll to position [748, 0]
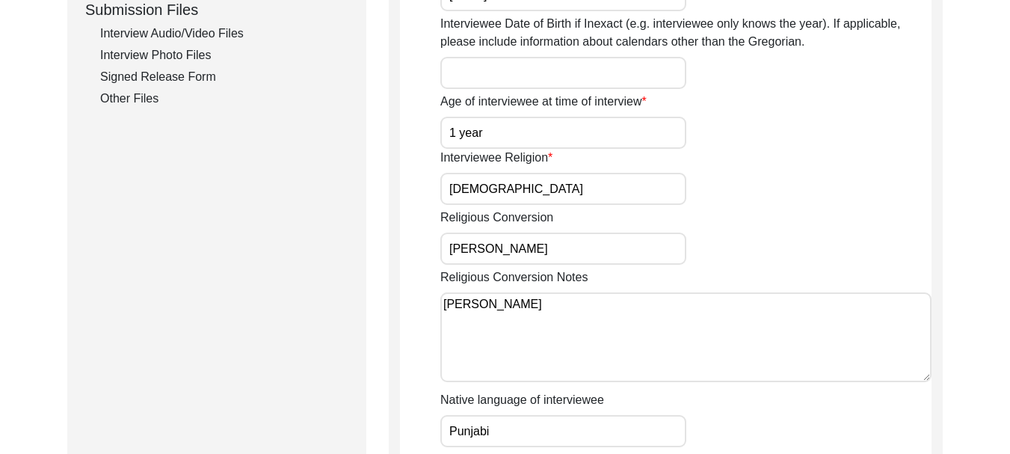
click at [186, 31] on div "Interview Audio/Video Files" at bounding box center [224, 34] width 248 height 18
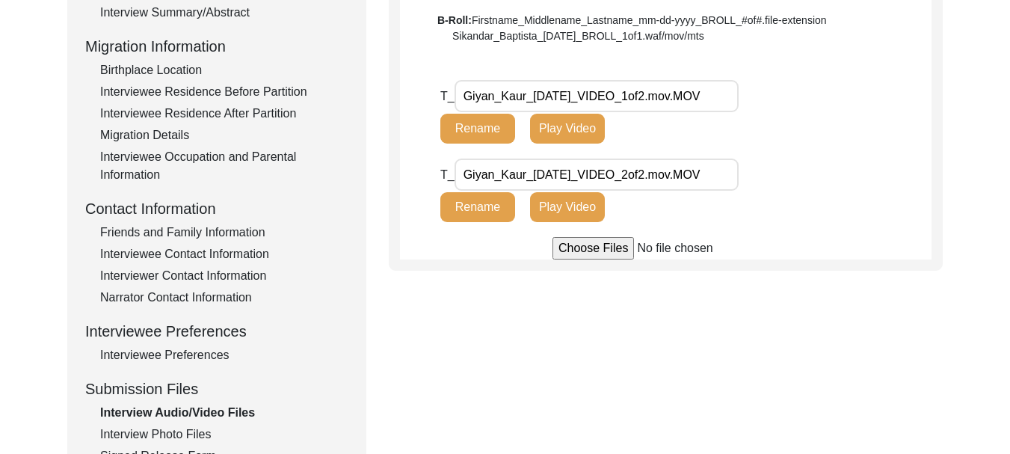
scroll to position [328, 0]
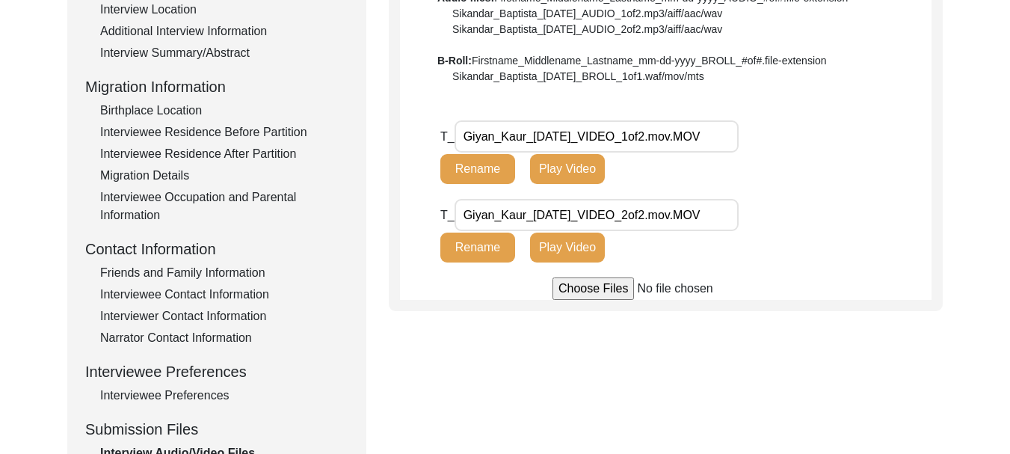
click at [597, 288] on input "file" at bounding box center [666, 288] width 227 height 22
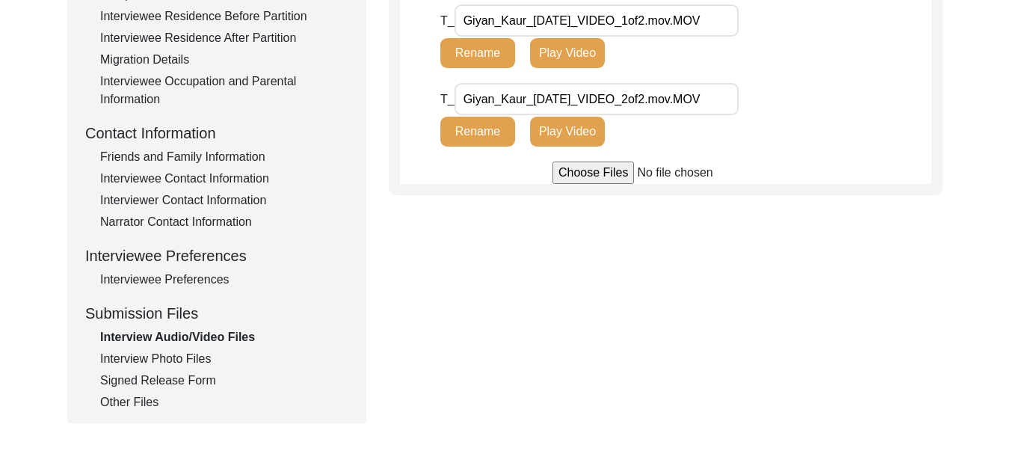
scroll to position [553, 0]
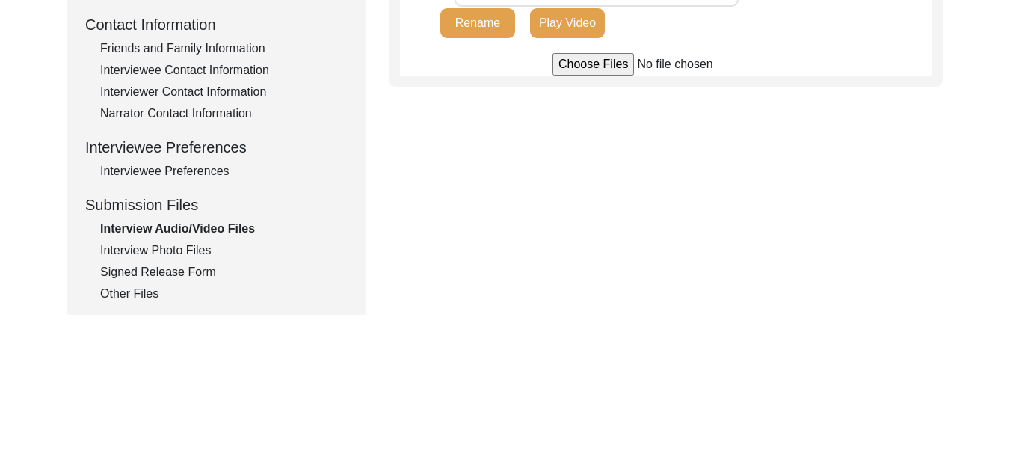
click at [168, 276] on div "Signed Release Form" at bounding box center [224, 272] width 248 height 18
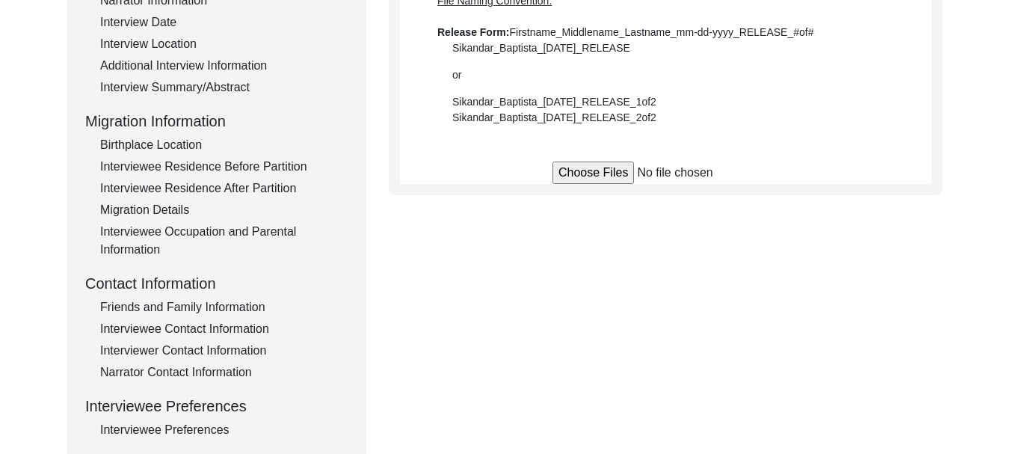
scroll to position [254, 0]
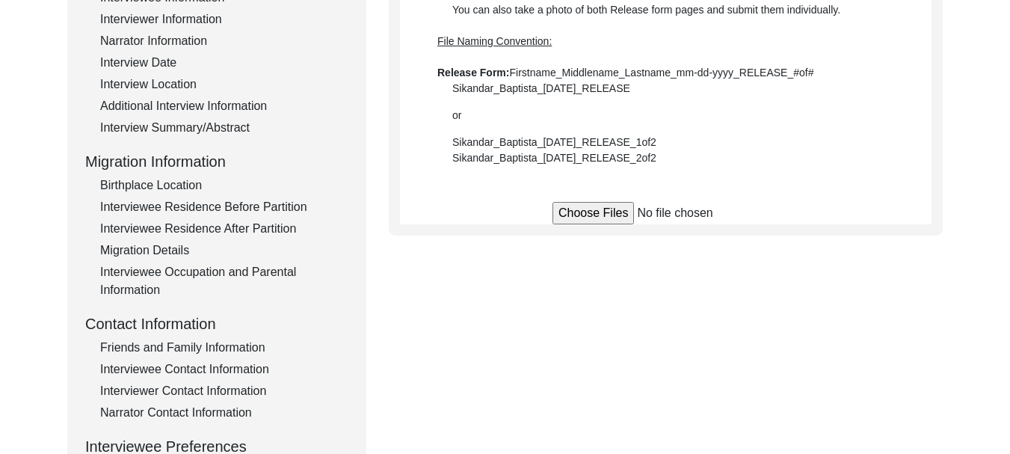
click at [596, 211] on input "file" at bounding box center [666, 213] width 227 height 22
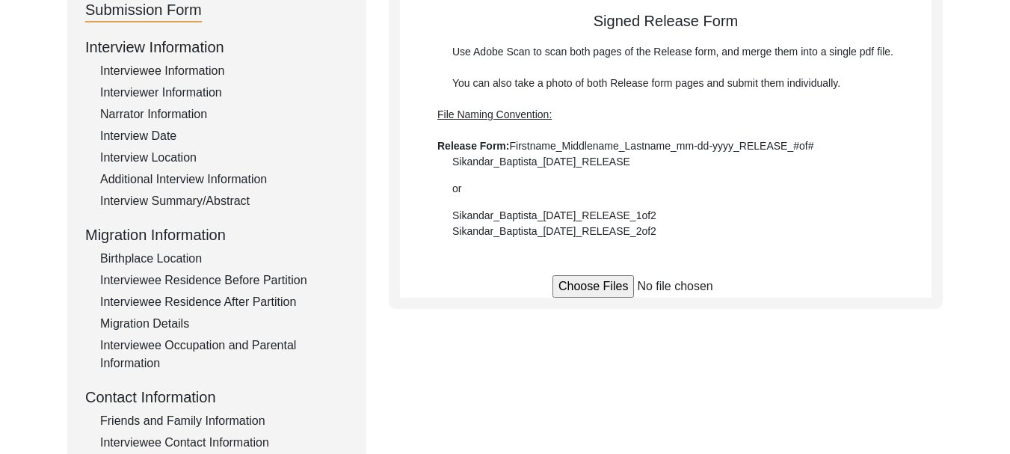
scroll to position [179, 0]
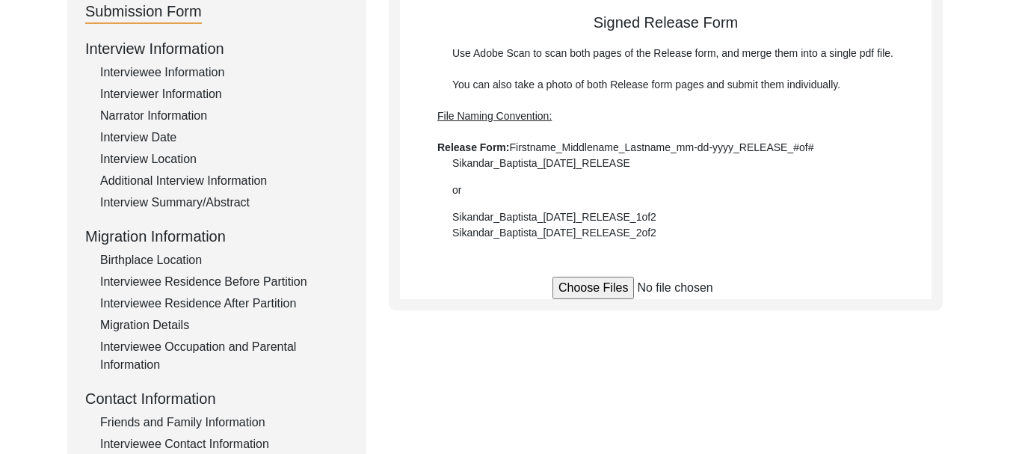
click at [592, 286] on input "file" at bounding box center [666, 288] width 227 height 22
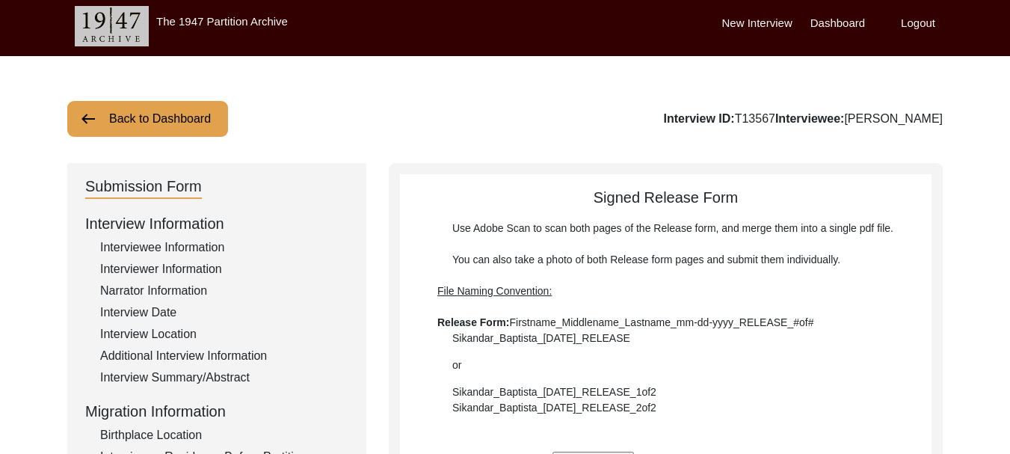
scroll to position [0, 0]
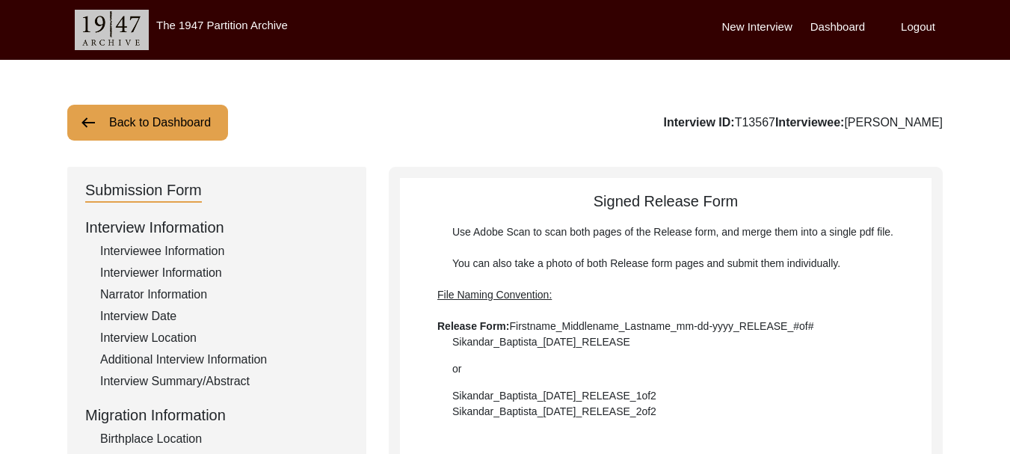
click at [832, 21] on label "Dashboard" at bounding box center [838, 27] width 55 height 17
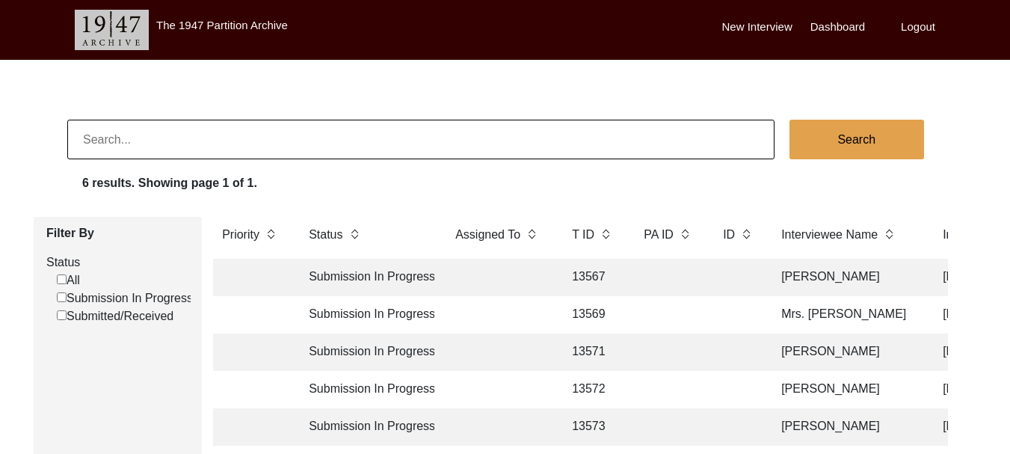
click at [387, 393] on td "Submission In Progress" at bounding box center [367, 389] width 135 height 37
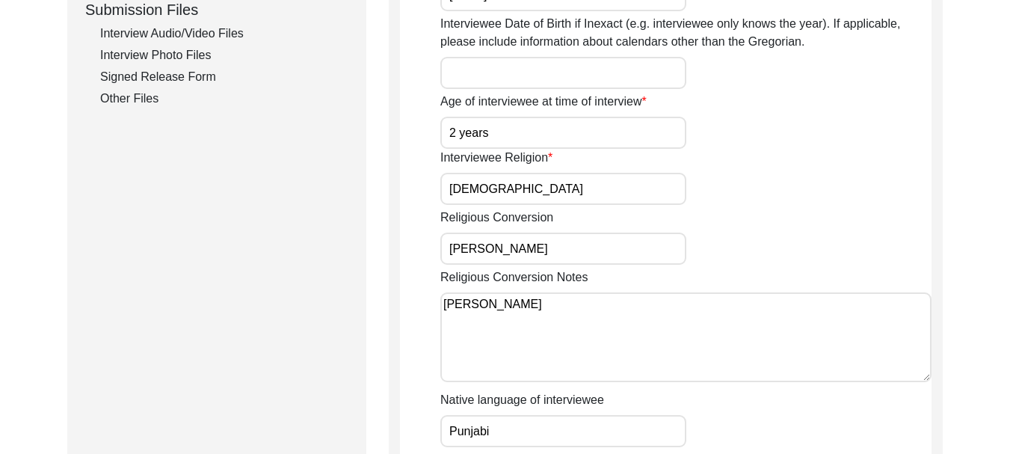
scroll to position [673, 0]
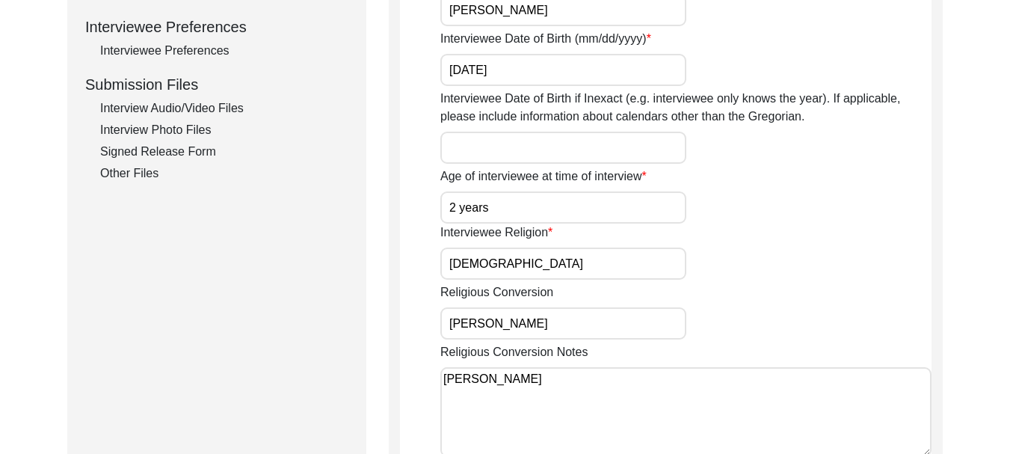
click at [159, 131] on div "Interview Photo Files" at bounding box center [224, 130] width 248 height 18
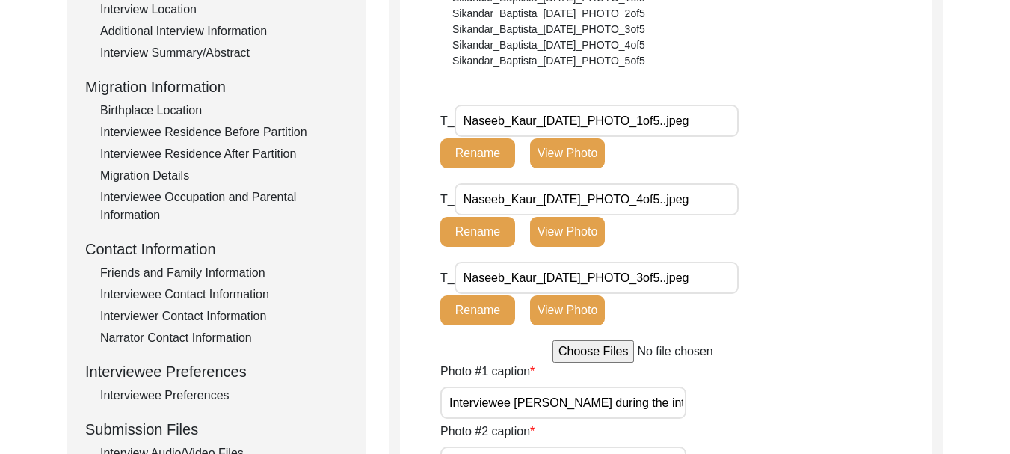
scroll to position [299, 0]
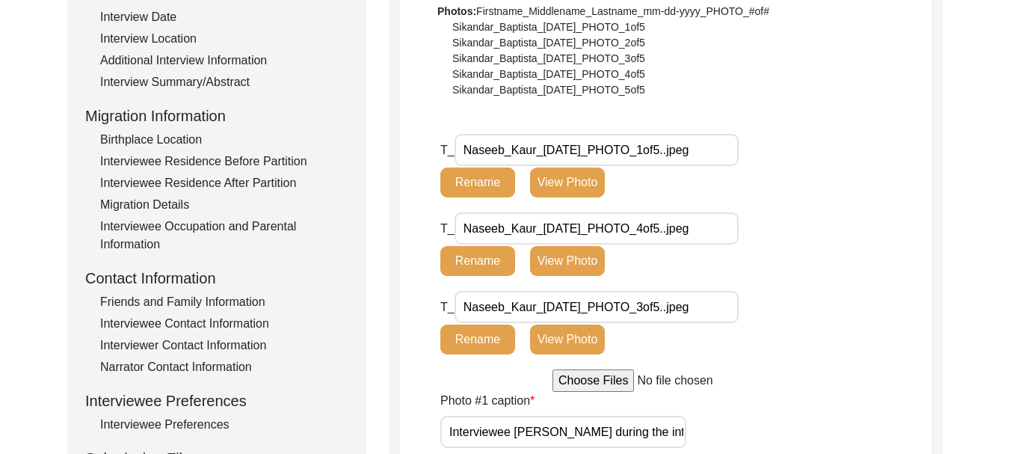
click at [606, 383] on input "file" at bounding box center [666, 380] width 227 height 22
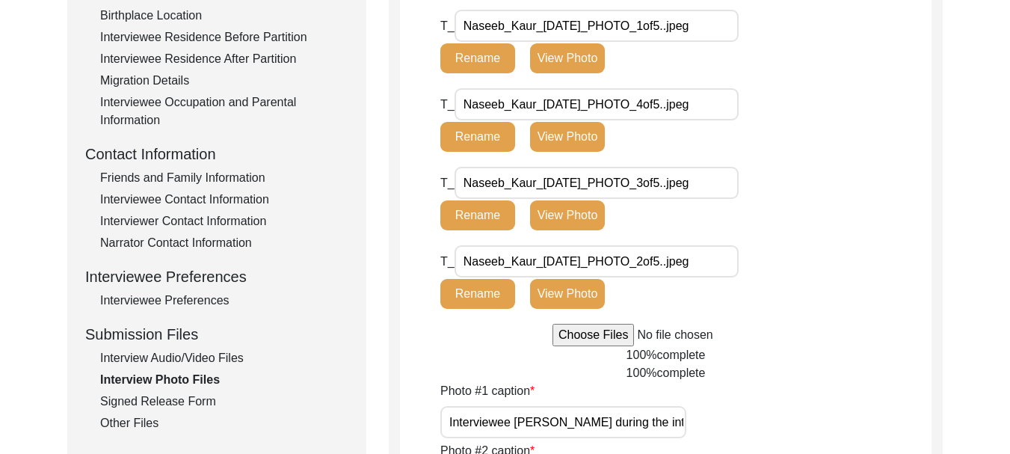
scroll to position [449, 0]
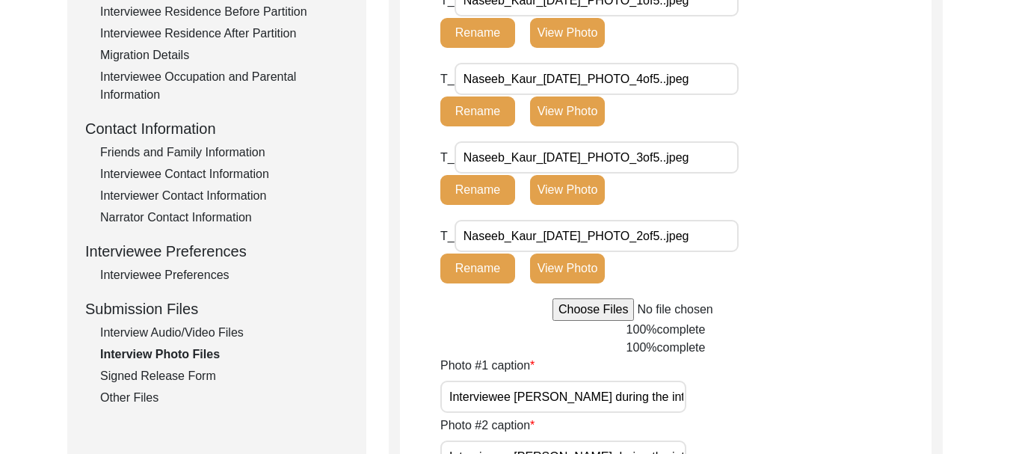
click at [572, 309] on input "file" at bounding box center [666, 309] width 227 height 22
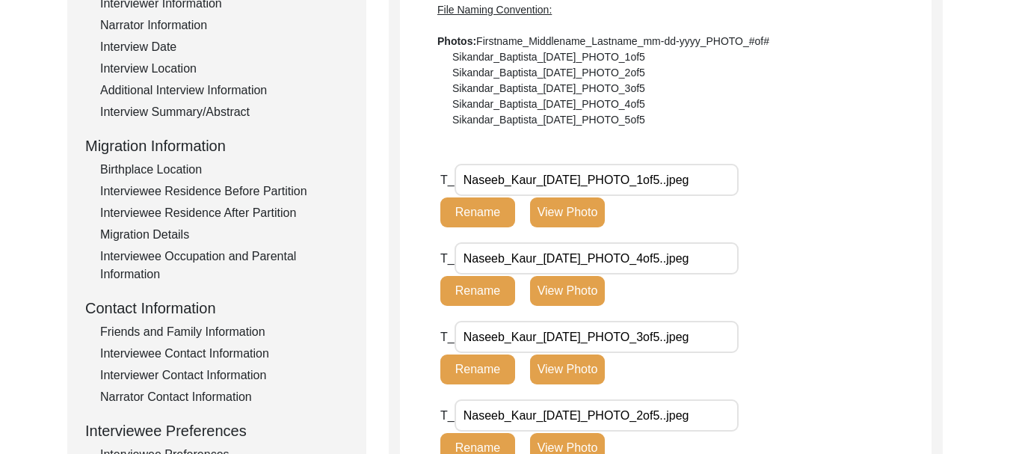
scroll to position [299, 0]
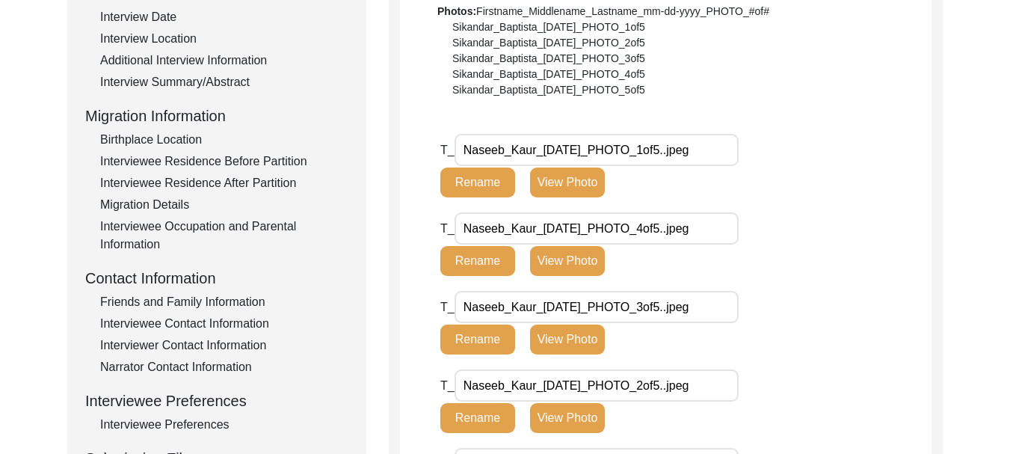
click at [177, 325] on div "Interviewee Contact Information" at bounding box center [224, 324] width 248 height 18
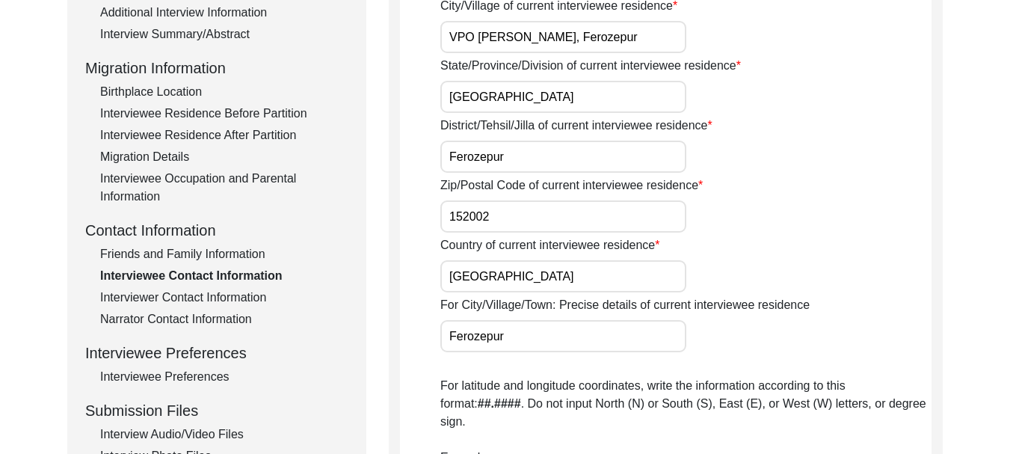
scroll to position [374, 0]
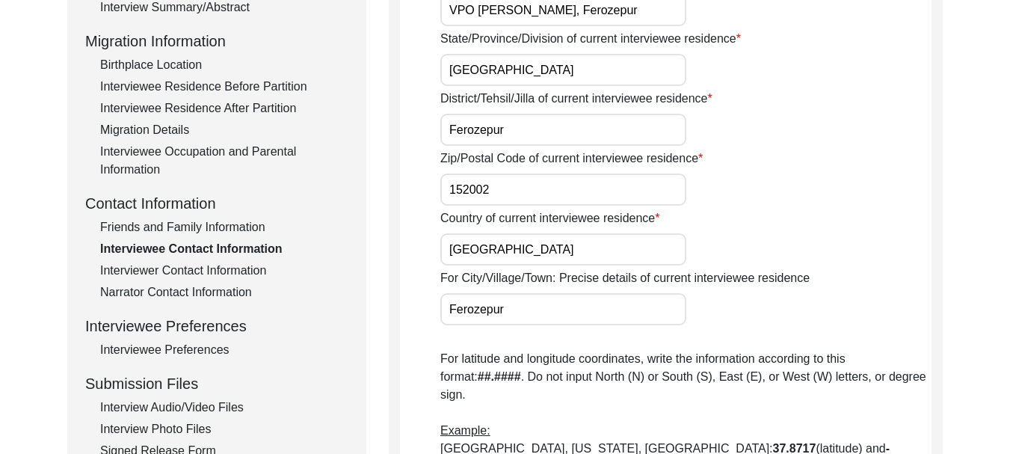
click at [176, 227] on div "Friends and Family Information" at bounding box center [224, 227] width 248 height 18
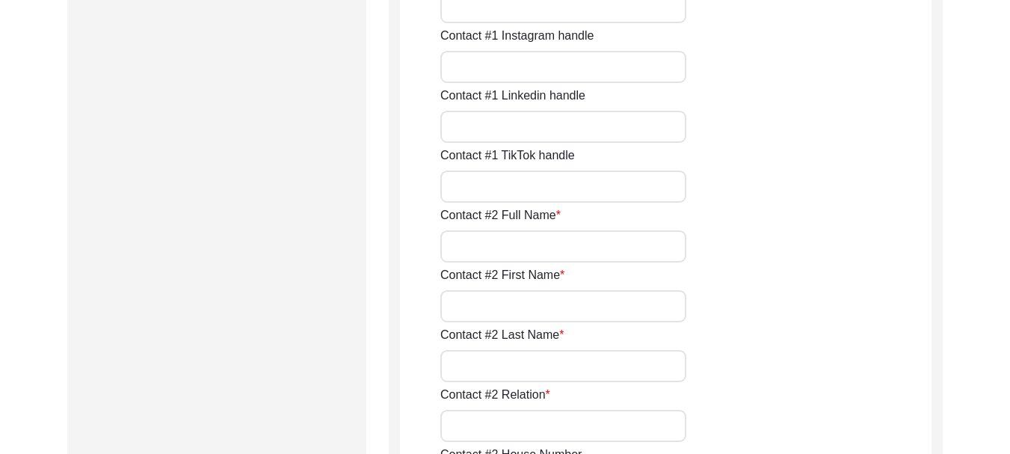
scroll to position [1271, 0]
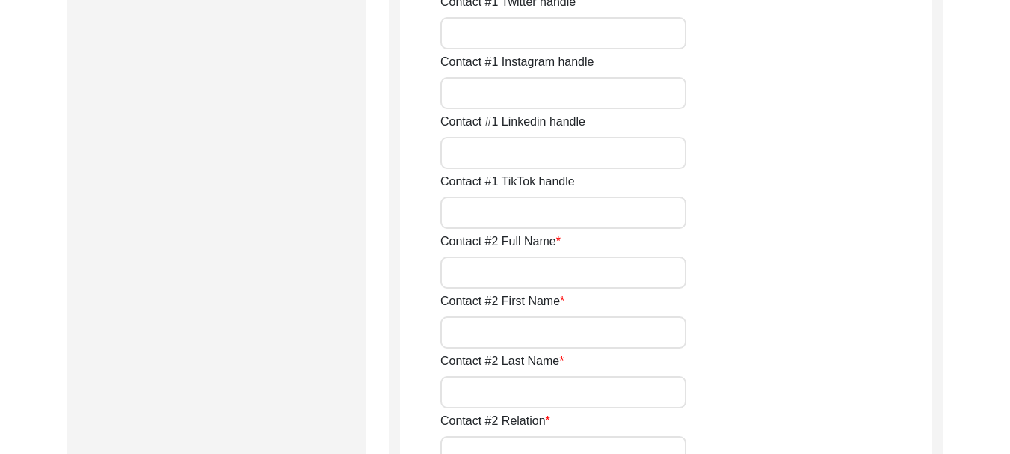
click at [485, 276] on input "Contact #2 Full Name" at bounding box center [564, 273] width 246 height 32
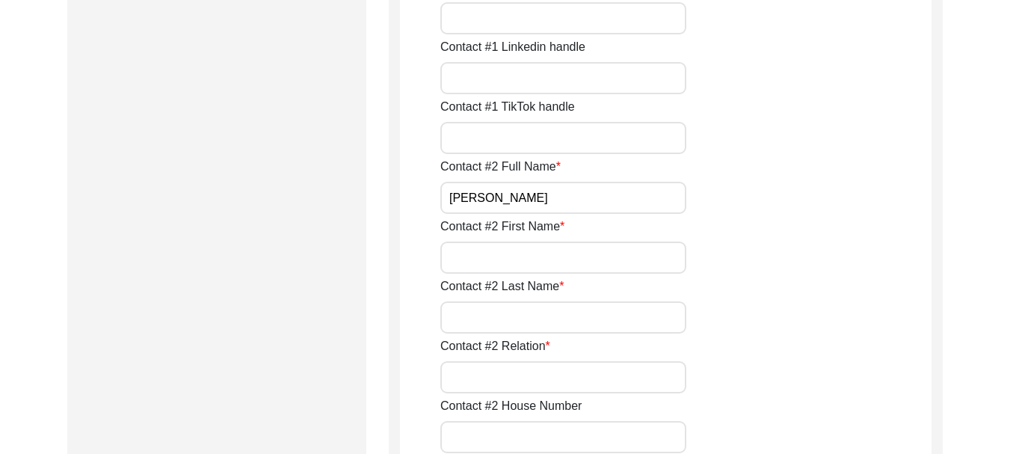
click at [494, 263] on input "Contact #2 First Name" at bounding box center [564, 258] width 246 height 32
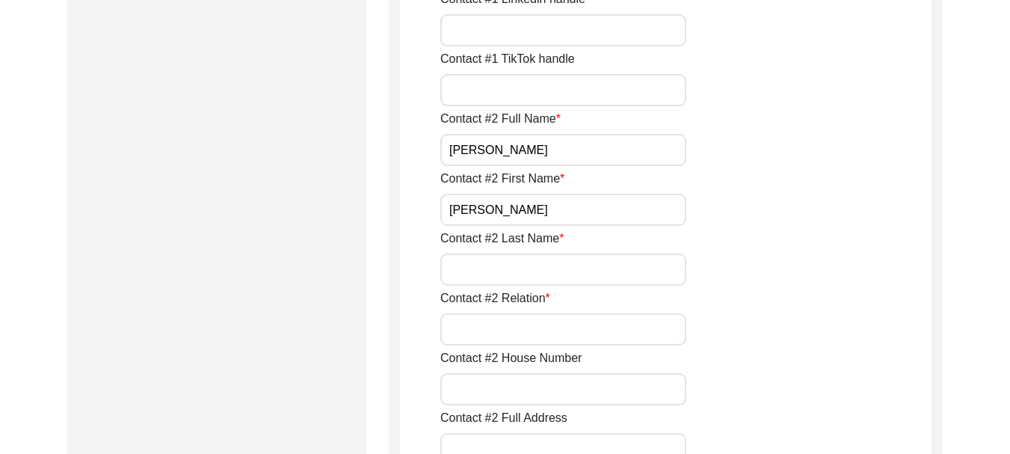
scroll to position [1421, 0]
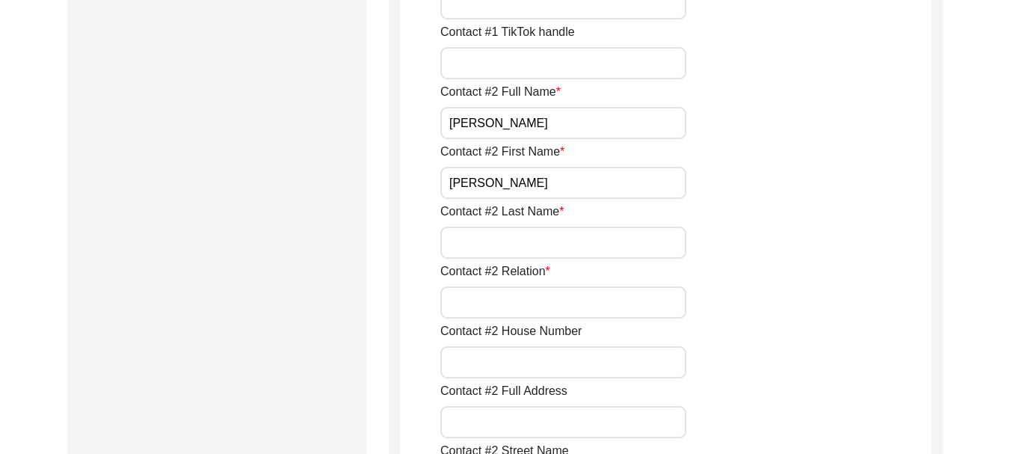
click at [513, 243] on input "Contact #2 Last Name" at bounding box center [564, 243] width 246 height 32
click at [505, 292] on input "Contact #2 Relation" at bounding box center [564, 302] width 246 height 32
click at [527, 362] on input "Contact #2 House Number" at bounding box center [564, 362] width 246 height 32
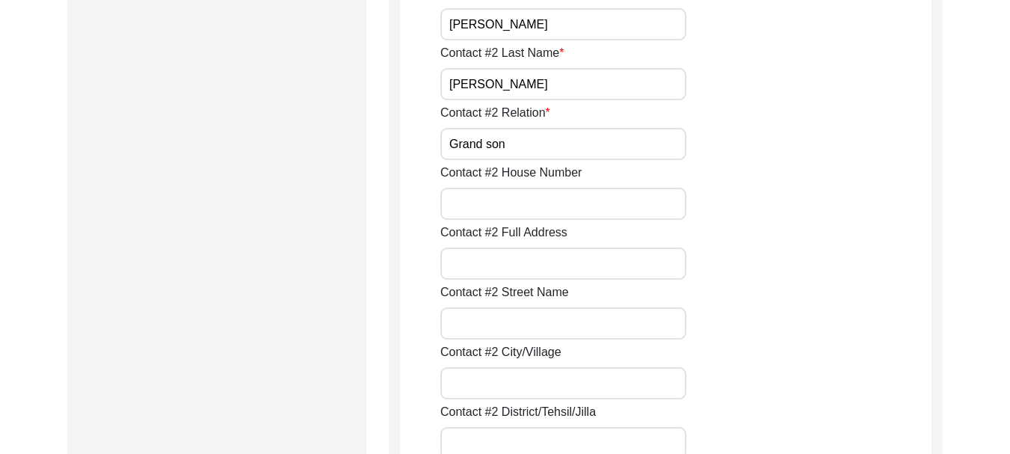
scroll to position [1645, 0]
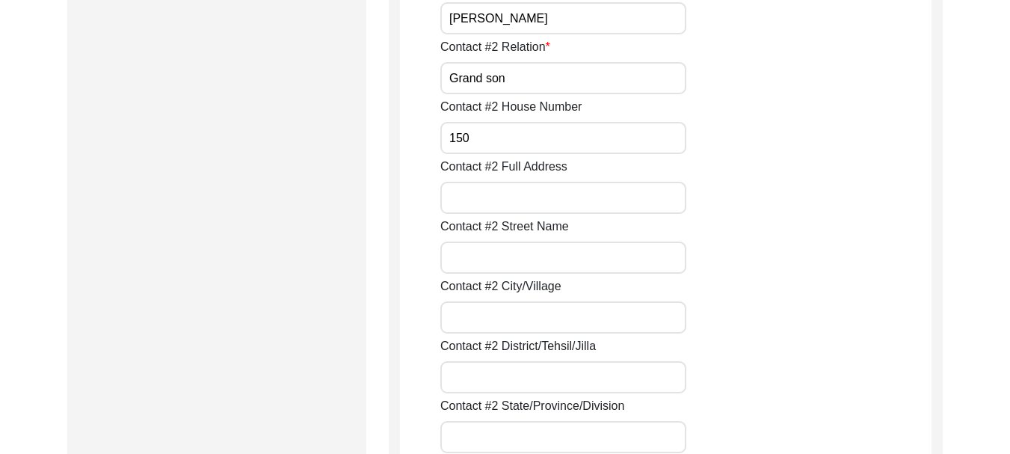
click at [505, 198] on input "Contact #2 Full Address" at bounding box center [564, 198] width 246 height 32
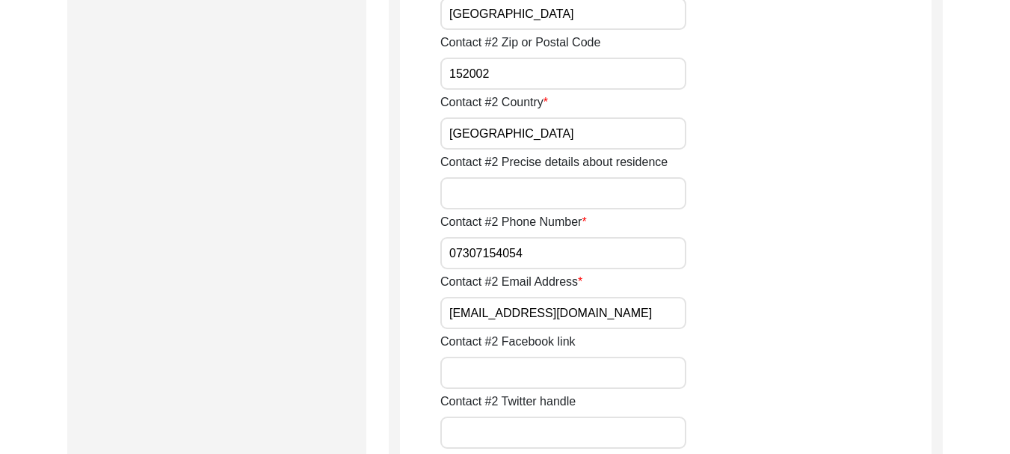
scroll to position [2094, 0]
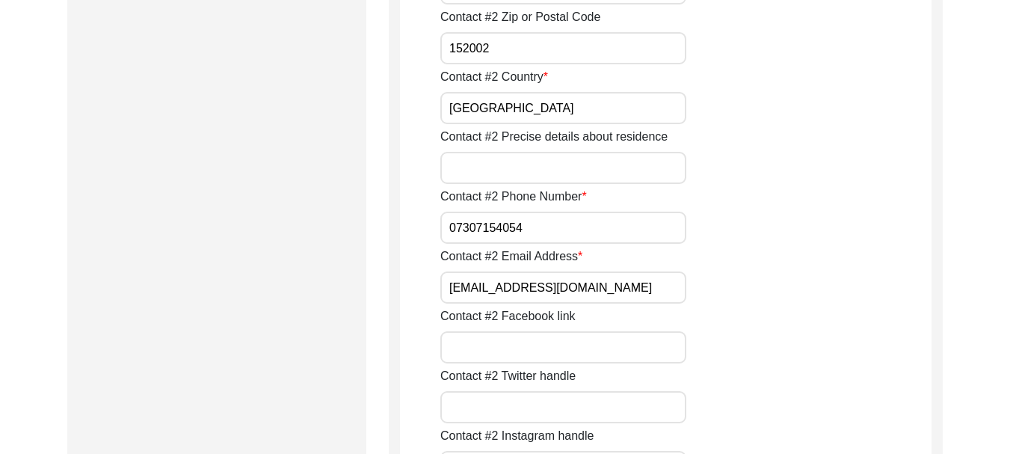
drag, startPoint x: 534, startPoint y: 229, endPoint x: 450, endPoint y: 216, distance: 84.7
click at [450, 216] on input "07307154054" at bounding box center [564, 228] width 246 height 32
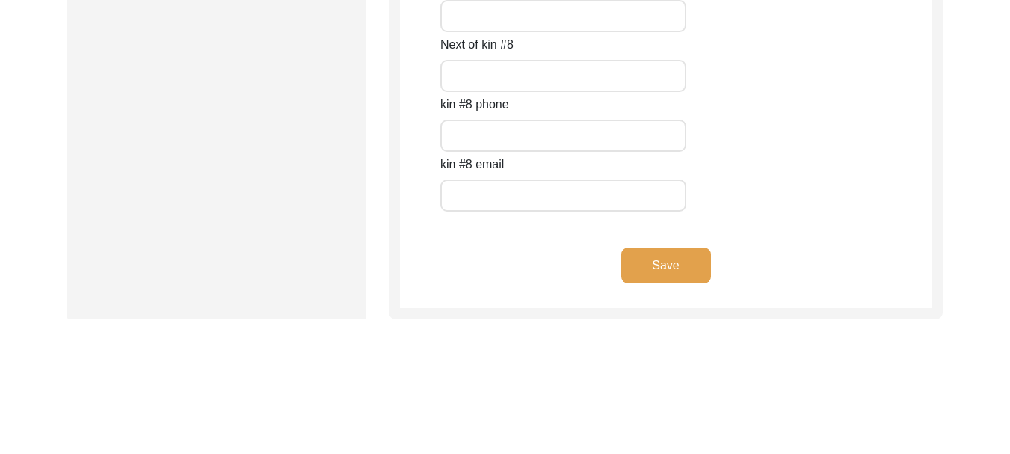
scroll to position [6648, 0]
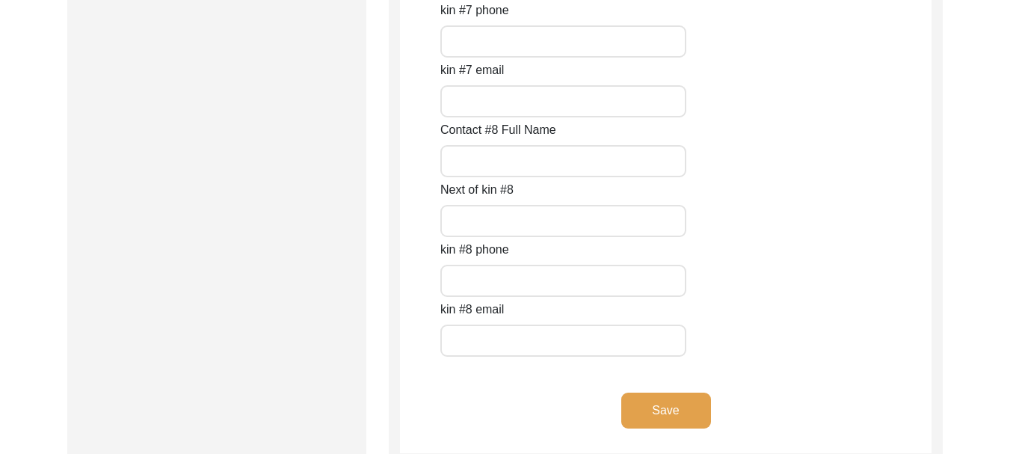
click at [681, 409] on button "Save" at bounding box center [667, 411] width 90 height 36
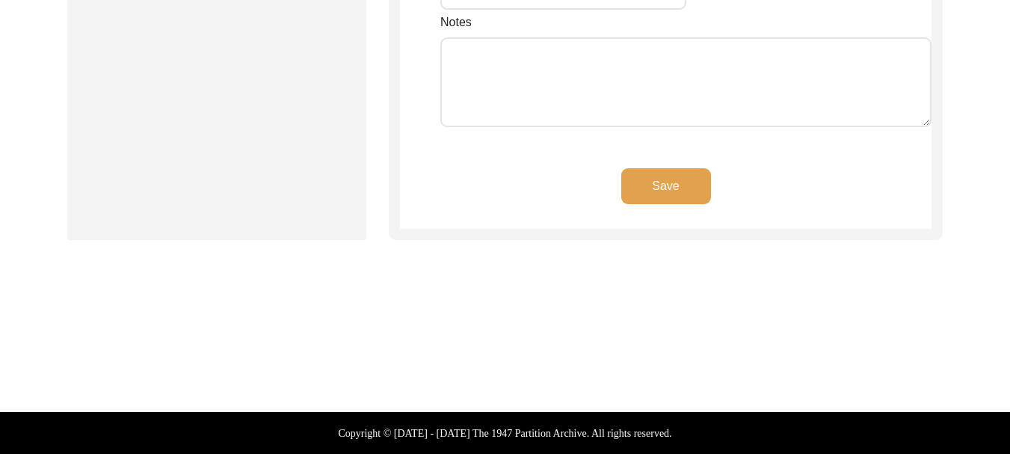
scroll to position [1446, 0]
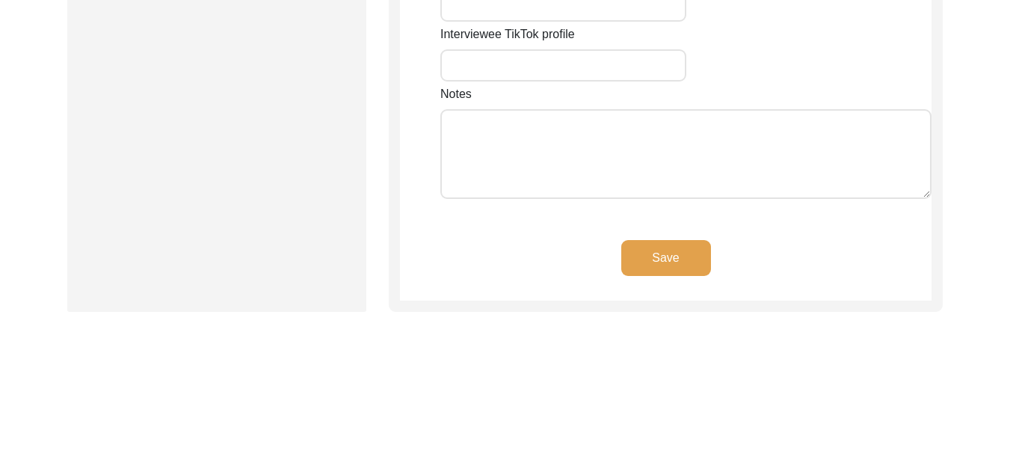
click at [673, 240] on button "Save" at bounding box center [667, 258] width 90 height 36
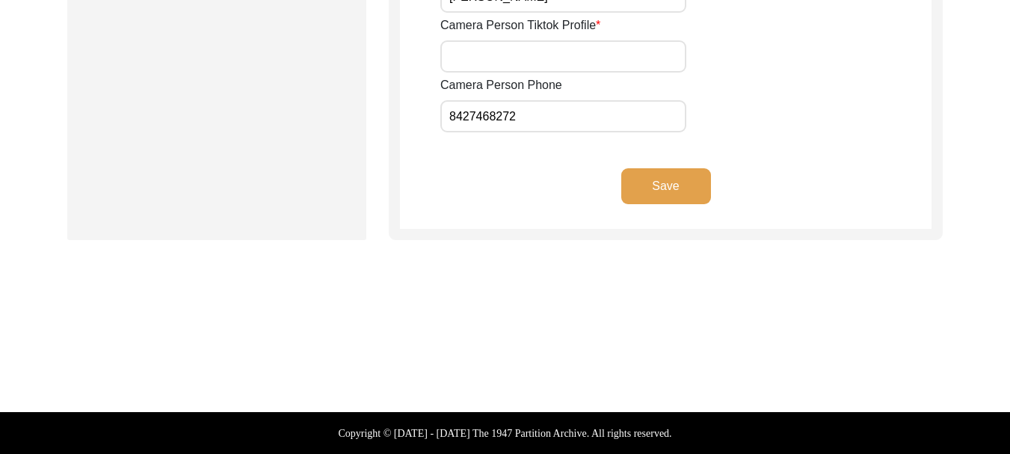
click at [675, 194] on button "Save" at bounding box center [667, 186] width 90 height 36
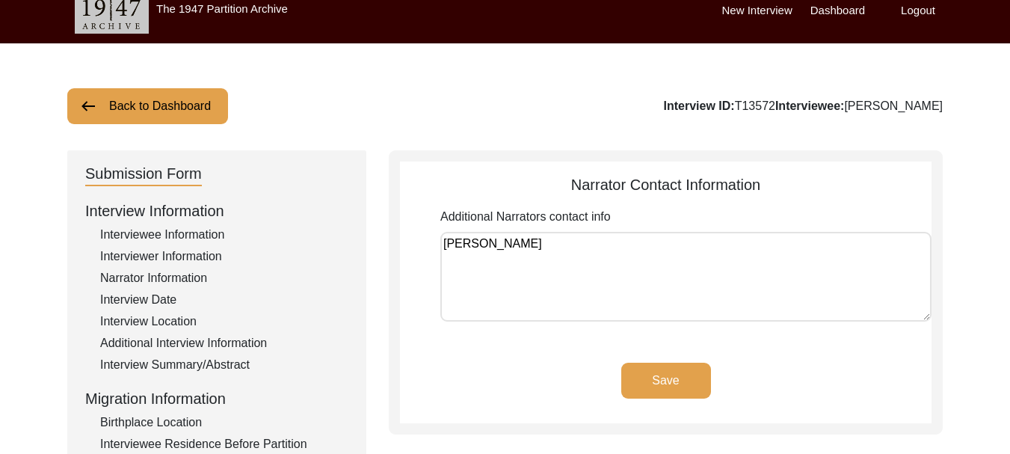
scroll to position [0, 0]
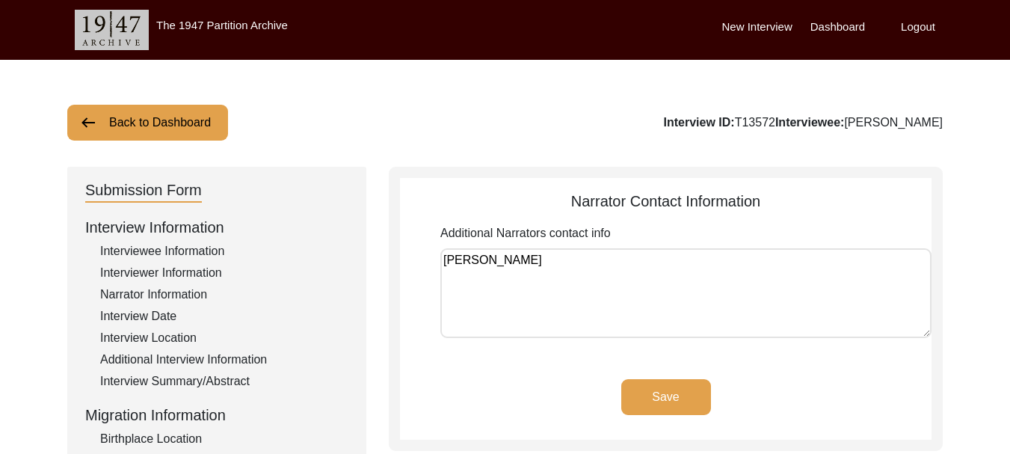
click at [836, 28] on label "Dashboard" at bounding box center [838, 27] width 55 height 17
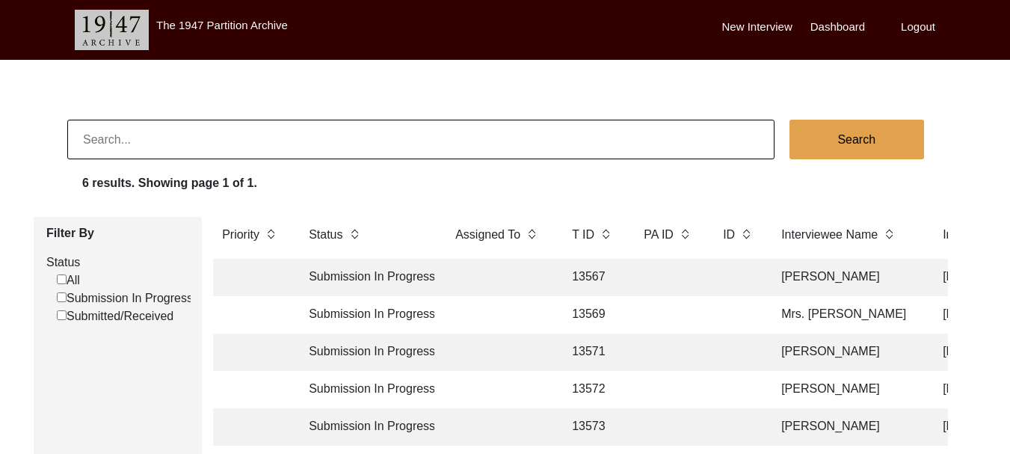
click at [331, 427] on td "Submission In Progress" at bounding box center [367, 426] width 135 height 37
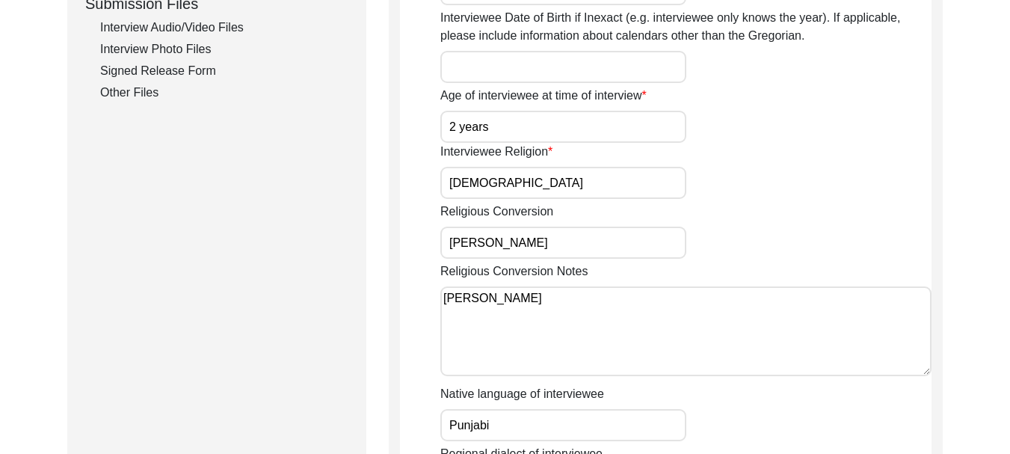
scroll to position [748, 0]
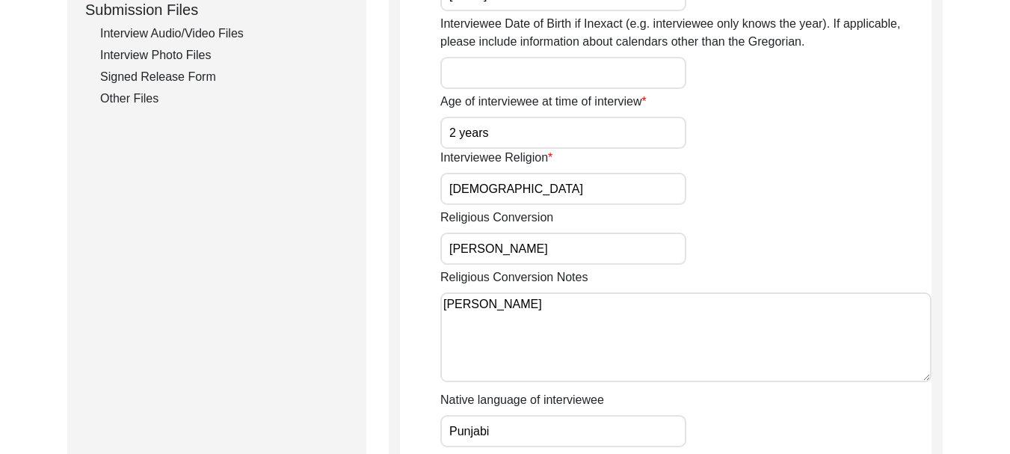
click at [175, 53] on div "Interview Photo Files" at bounding box center [224, 55] width 248 height 18
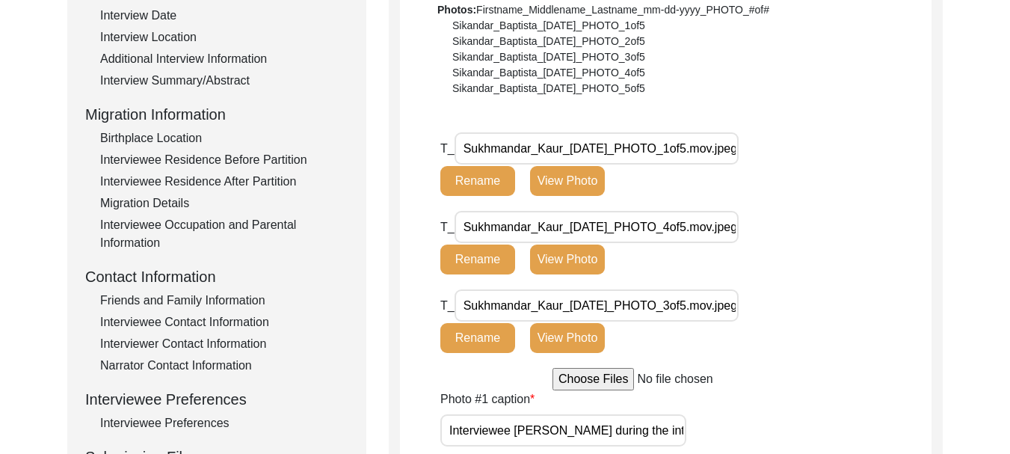
scroll to position [299, 0]
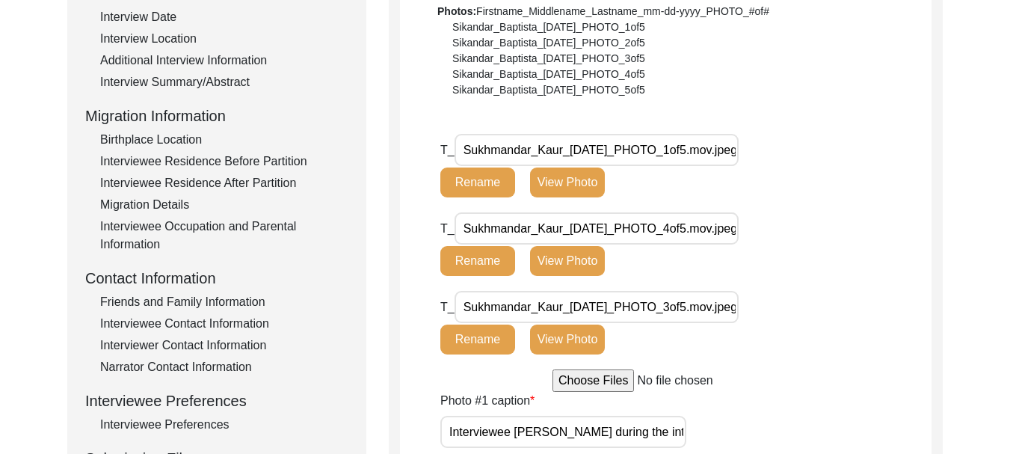
click at [592, 384] on input "file" at bounding box center [666, 380] width 227 height 22
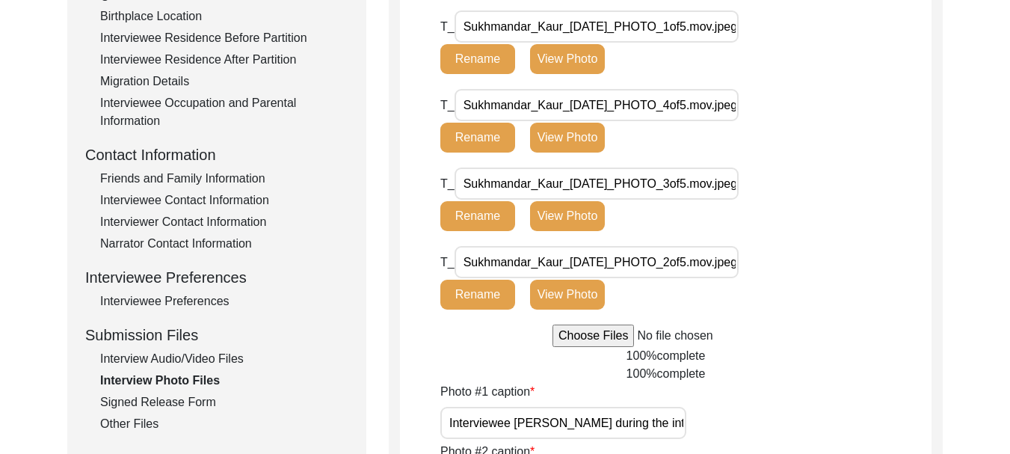
scroll to position [449, 0]
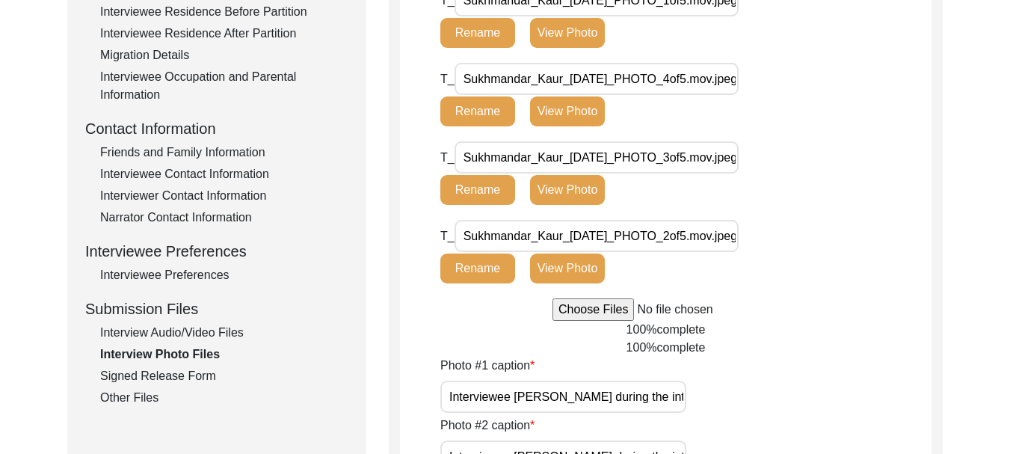
click at [580, 314] on input "file" at bounding box center [666, 309] width 227 height 22
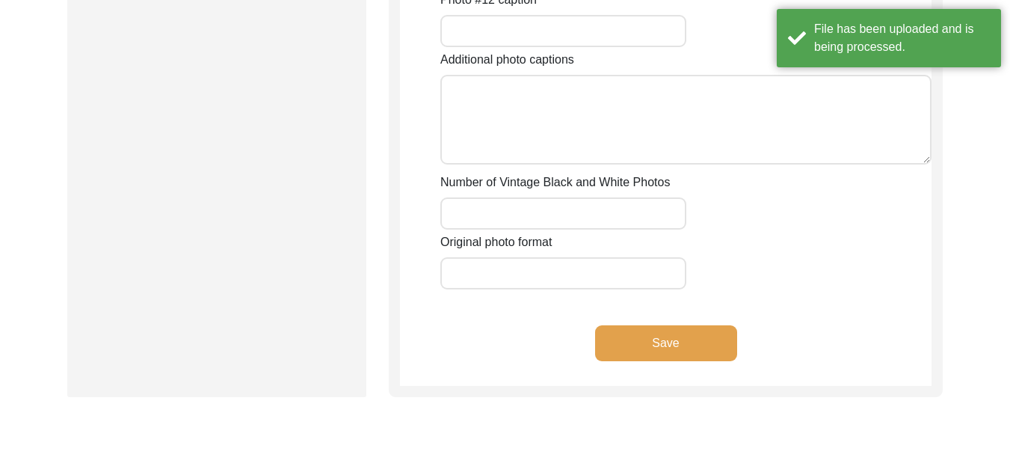
scroll to position [1672, 0]
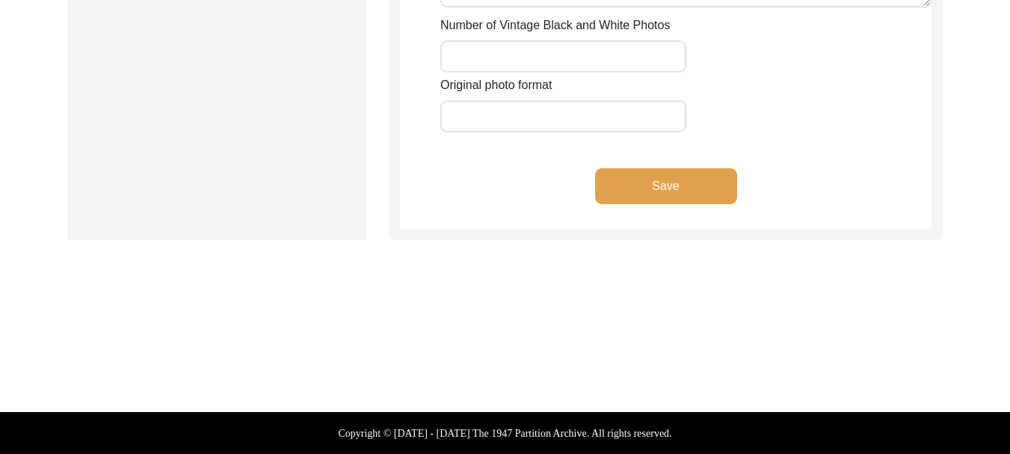
click at [687, 185] on button "Save" at bounding box center [666, 186] width 142 height 36
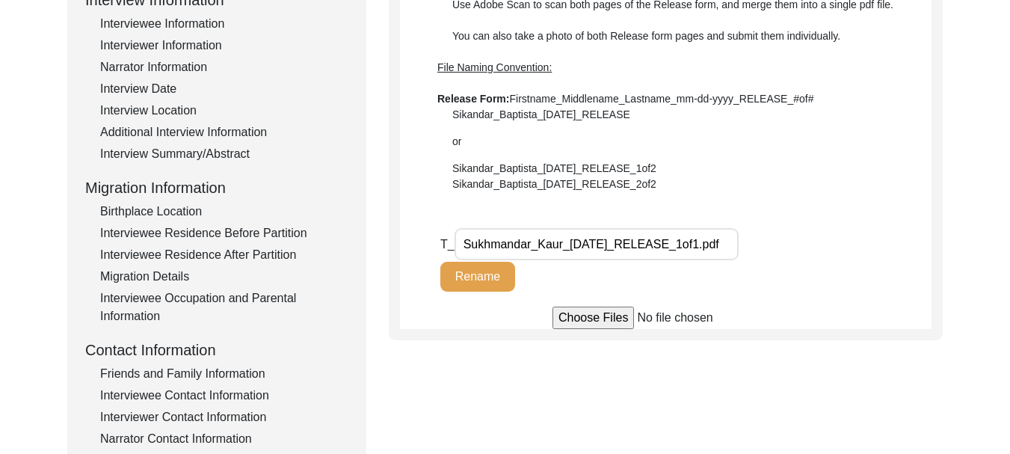
scroll to position [254, 0]
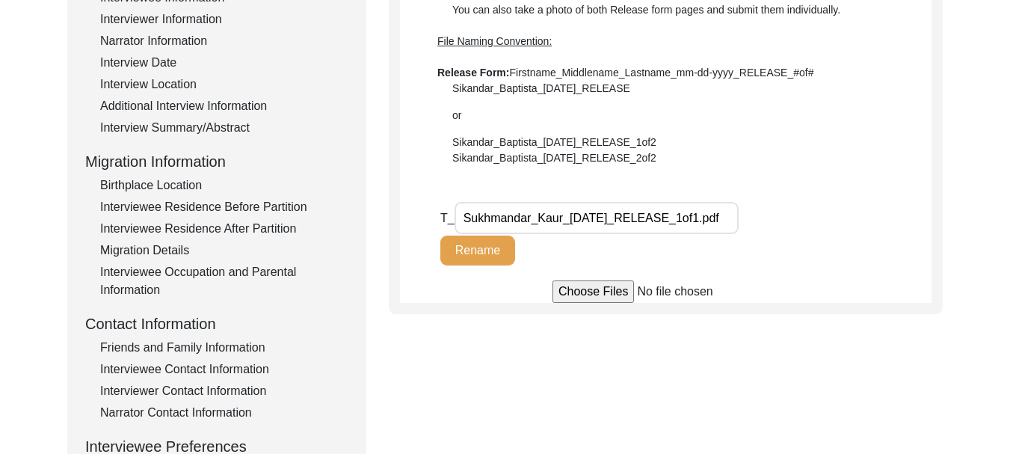
click at [156, 349] on div "Friends and Family Information" at bounding box center [224, 348] width 248 height 18
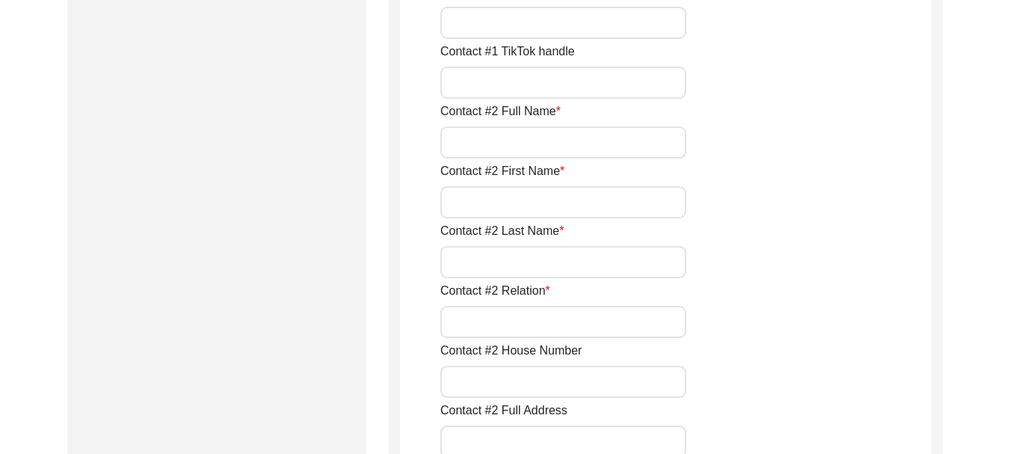
scroll to position [1375, 0]
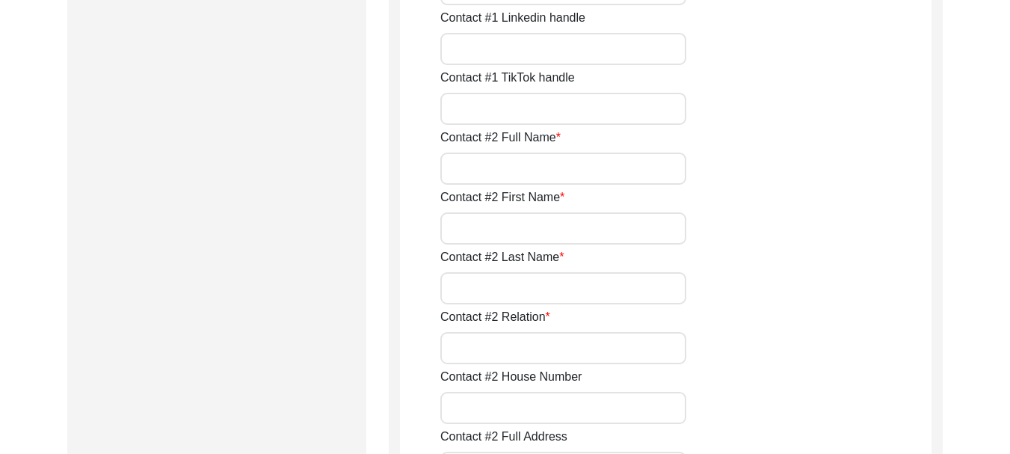
click at [483, 173] on input "Contact #2 Full Name" at bounding box center [564, 169] width 246 height 32
click at [486, 176] on input "Contact #2 Full Name" at bounding box center [564, 169] width 246 height 32
click at [491, 233] on input "Contact #2 First Name" at bounding box center [564, 228] width 246 height 32
click at [506, 288] on input "Contact #2 Last Name" at bounding box center [564, 288] width 246 height 32
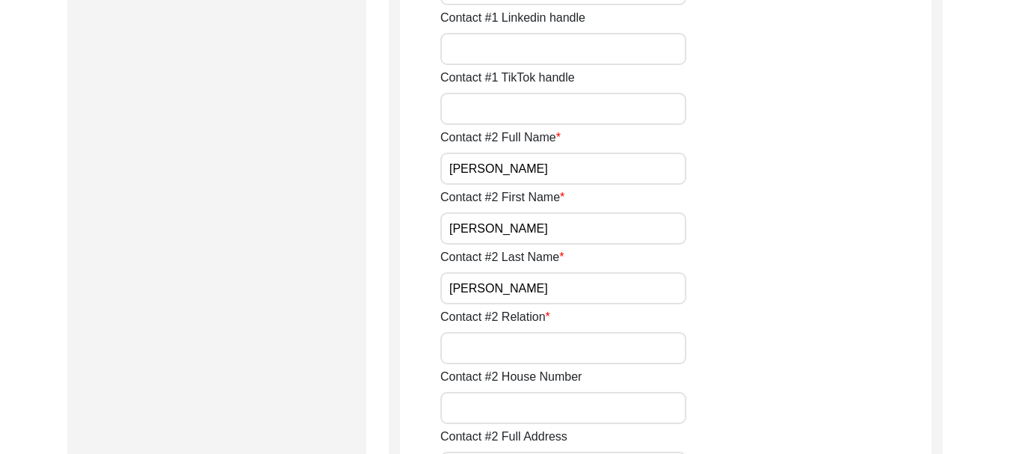
click at [496, 352] on input "Contact #2 Relation" at bounding box center [564, 348] width 246 height 32
click at [514, 400] on input "Contact #2 House Number" at bounding box center [564, 408] width 246 height 32
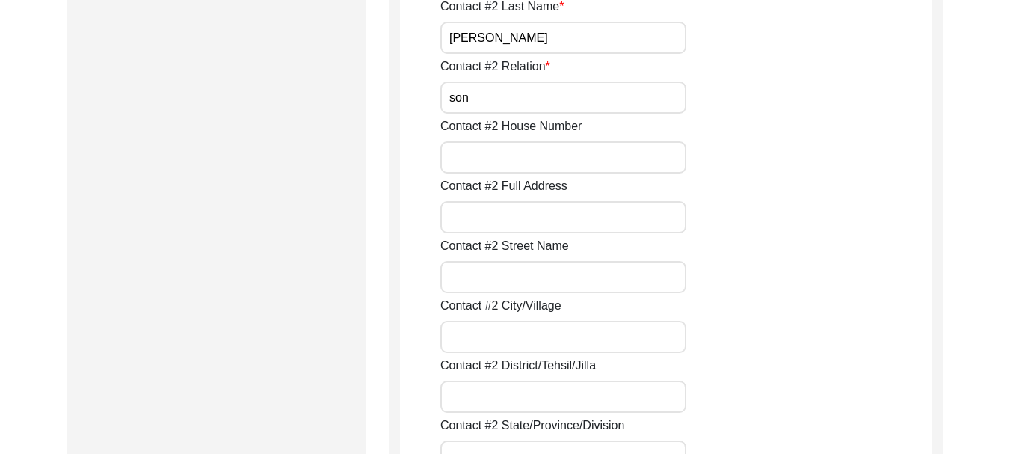
scroll to position [1600, 0]
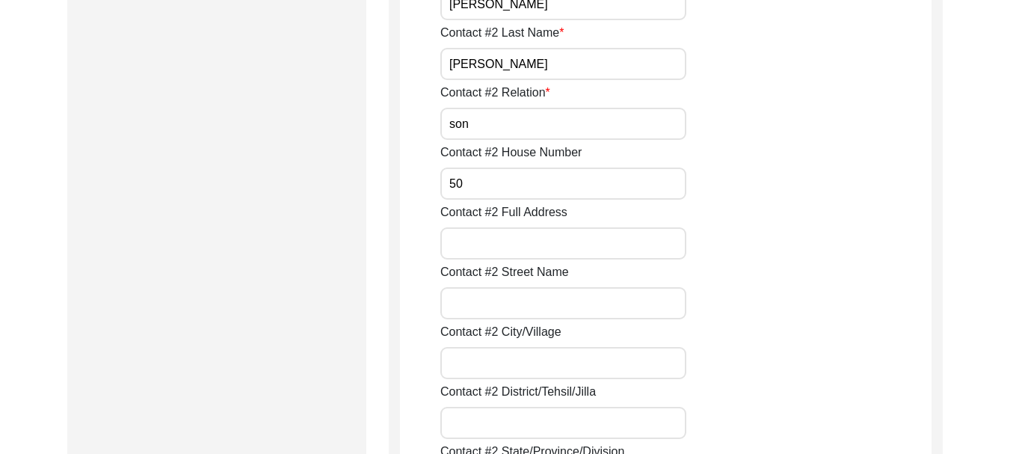
click at [523, 235] on input "Contact #2 Full Address" at bounding box center [564, 243] width 246 height 32
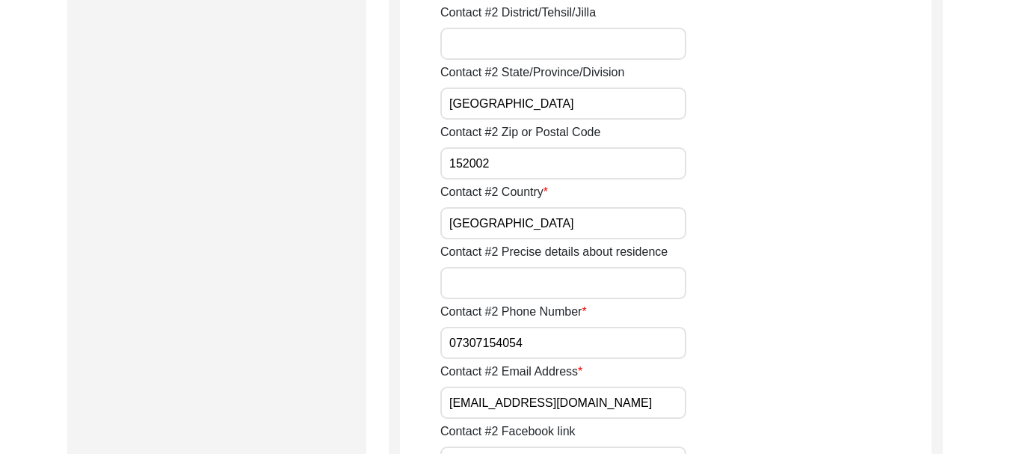
scroll to position [2049, 0]
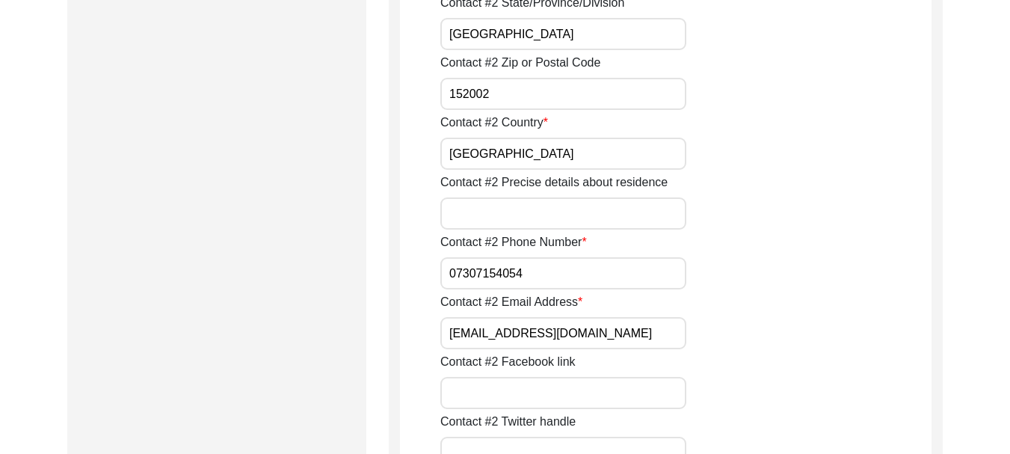
click at [541, 274] on input "07307154054" at bounding box center [564, 273] width 246 height 32
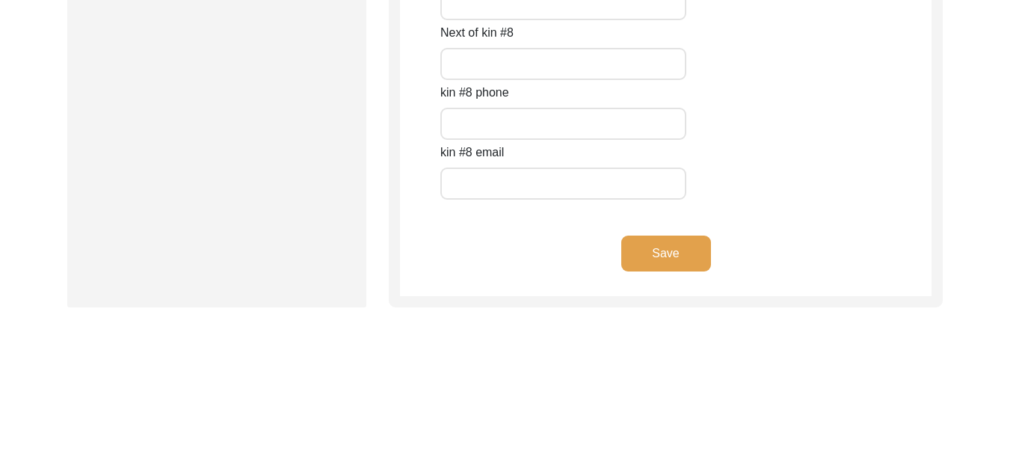
scroll to position [6873, 0]
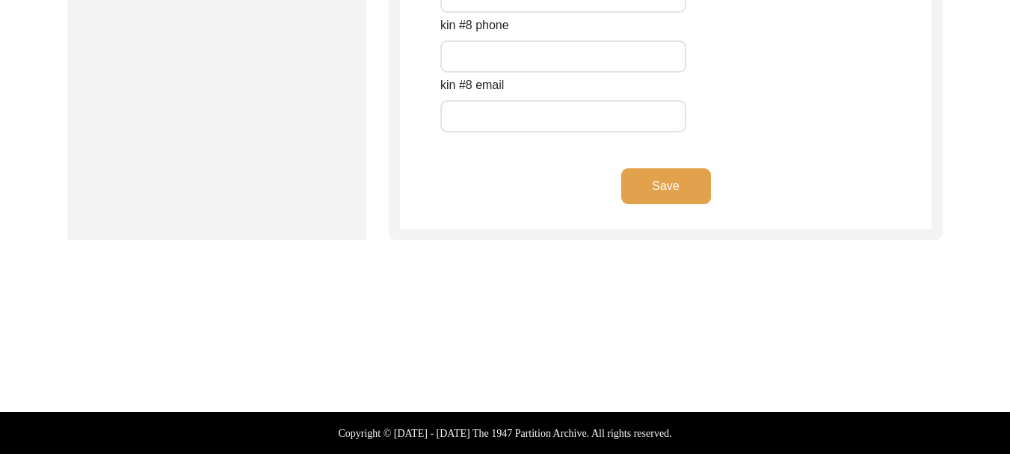
click at [662, 190] on button "Save" at bounding box center [667, 186] width 90 height 36
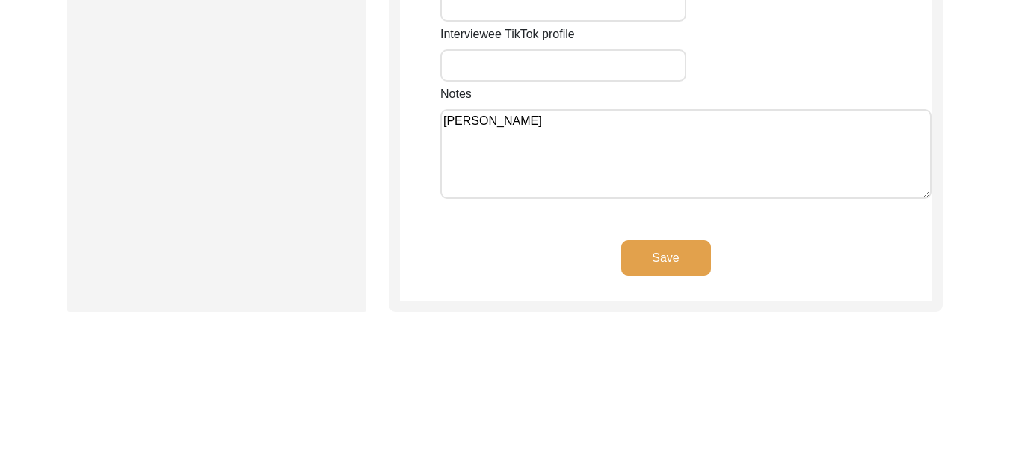
click at [667, 240] on button "Save" at bounding box center [667, 258] width 90 height 36
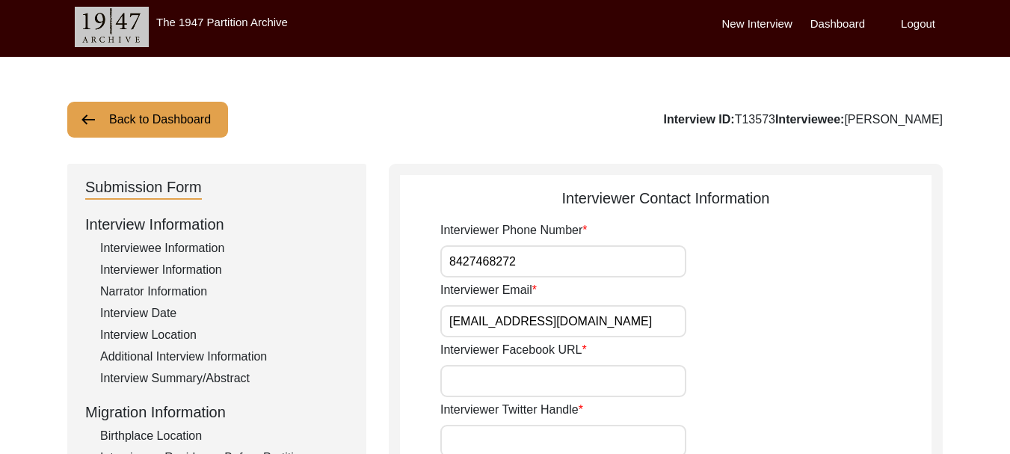
scroll to position [0, 0]
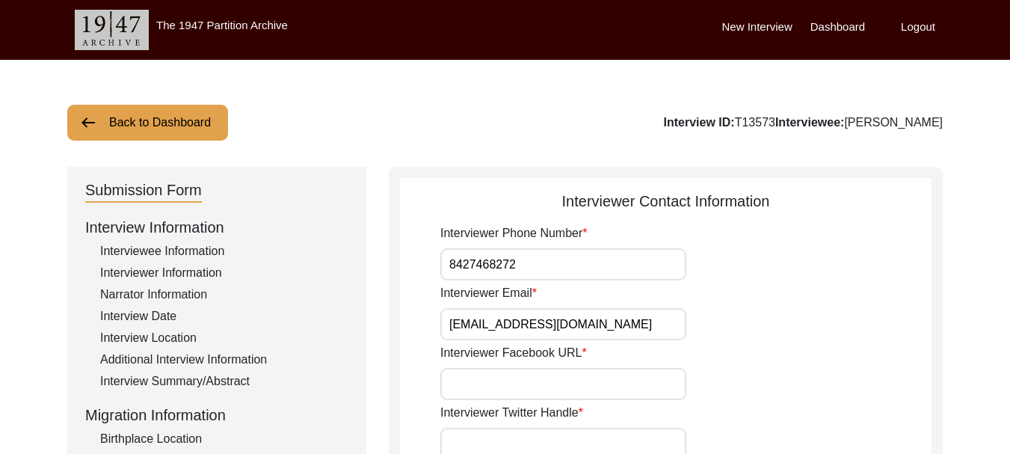
click at [842, 28] on label "Dashboard" at bounding box center [838, 27] width 55 height 17
